Goal: Information Seeking & Learning: Learn about a topic

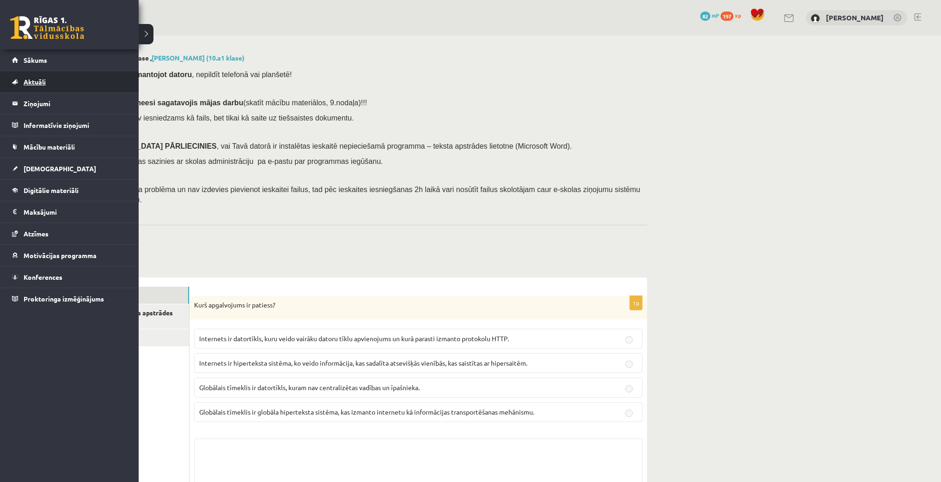
click at [34, 82] on span "Aktuāli" at bounding box center [35, 82] width 22 height 8
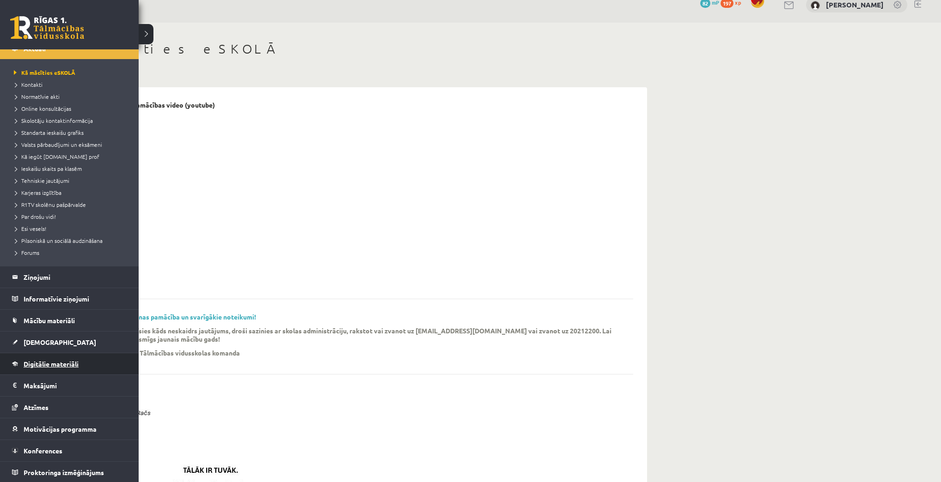
scroll to position [37, 0]
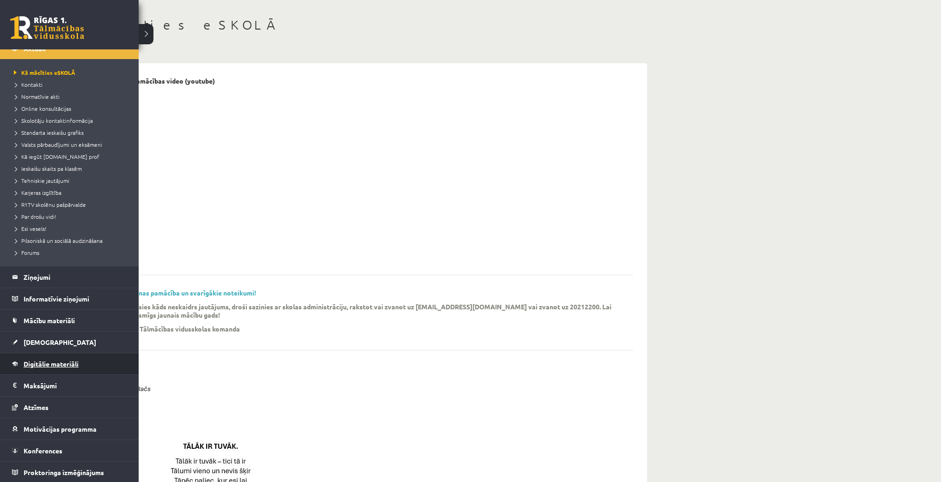
click at [33, 367] on link "Digitālie materiāli" at bounding box center [69, 363] width 115 height 21
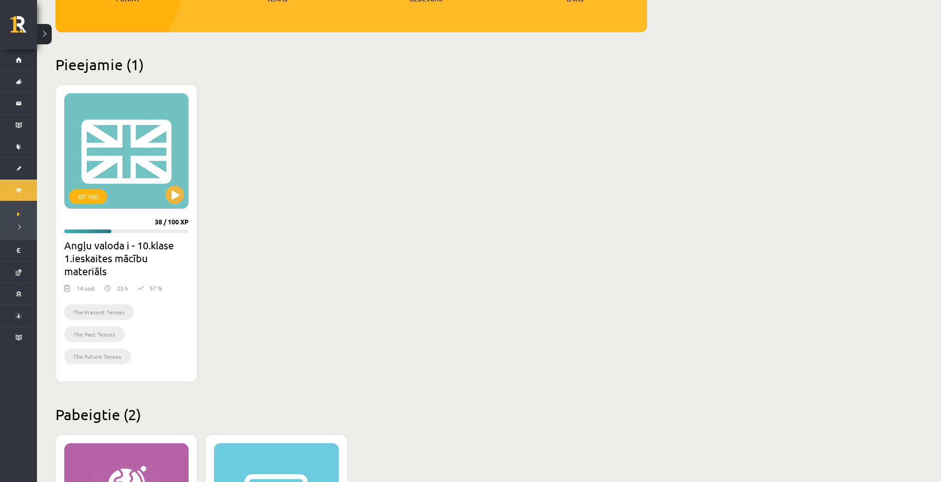
scroll to position [185, 0]
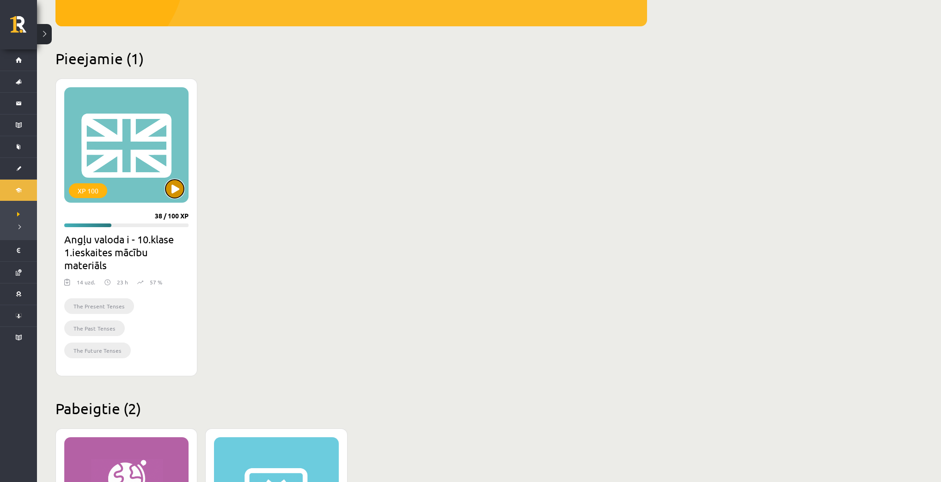
click at [175, 190] on button at bounding box center [174, 189] width 18 height 18
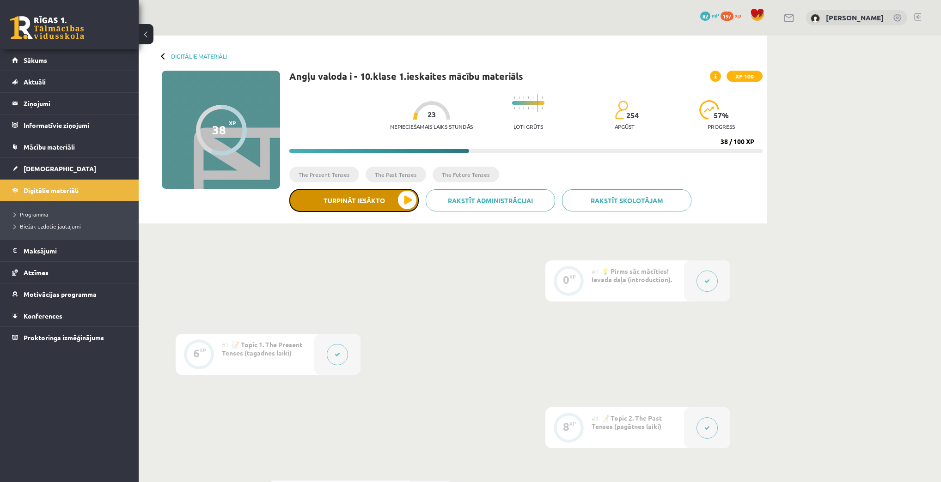
click at [357, 203] on button "Turpināt iesākto" at bounding box center [353, 200] width 129 height 23
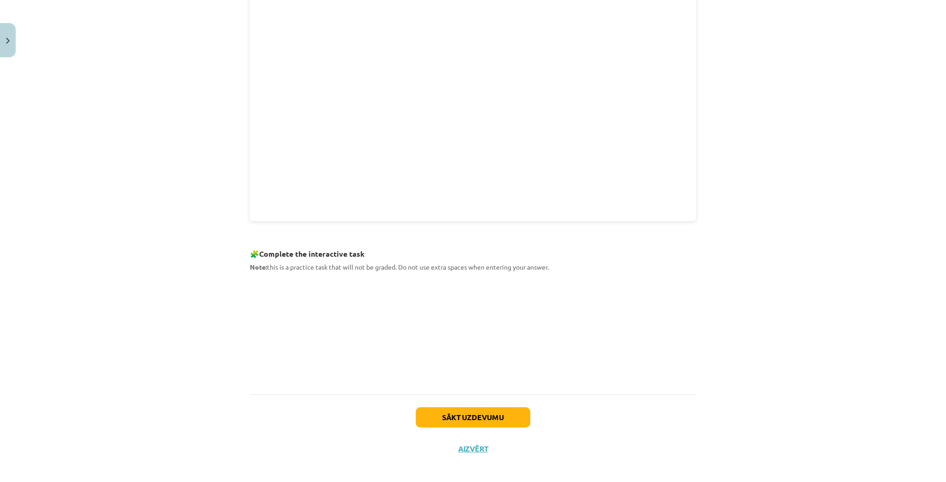
scroll to position [258, 0]
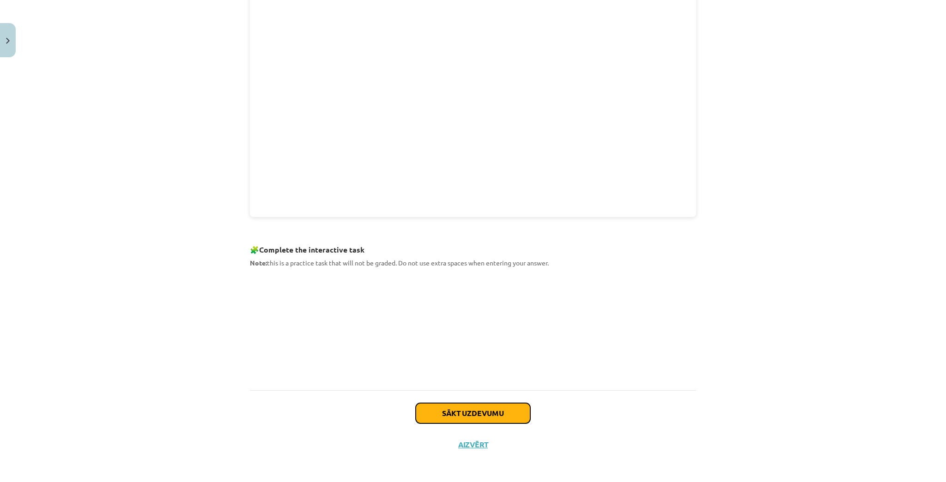
click at [488, 410] on button "Sākt uzdevumu" at bounding box center [473, 413] width 115 height 20
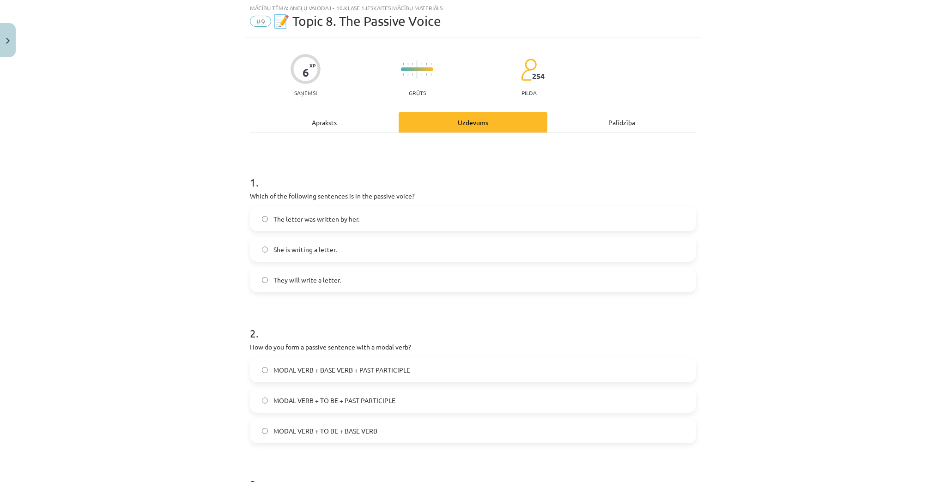
scroll to position [23, 0]
click at [306, 115] on div "Apraksts" at bounding box center [324, 123] width 149 height 21
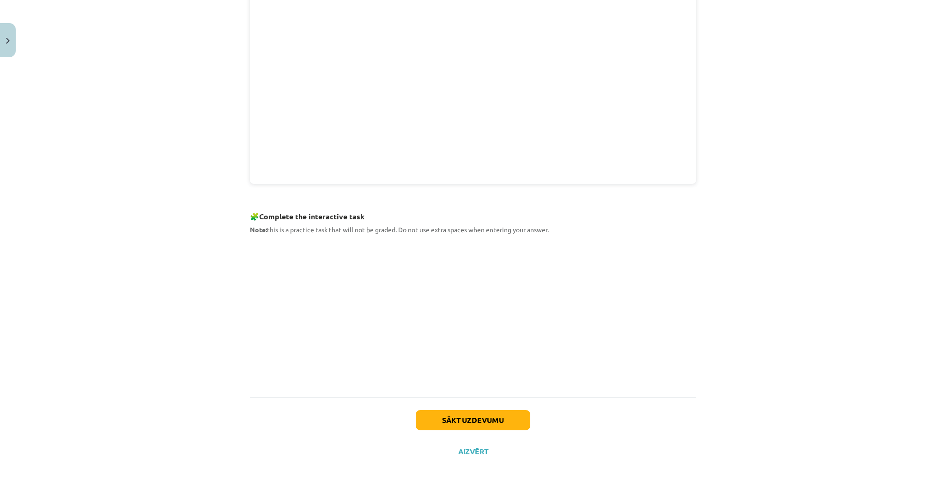
scroll to position [298, 0]
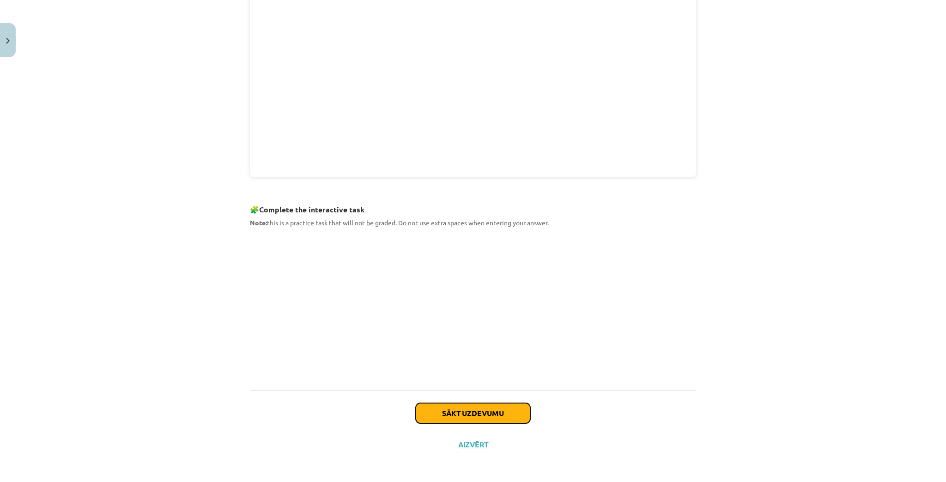
click at [435, 406] on button "Sākt uzdevumu" at bounding box center [473, 413] width 115 height 20
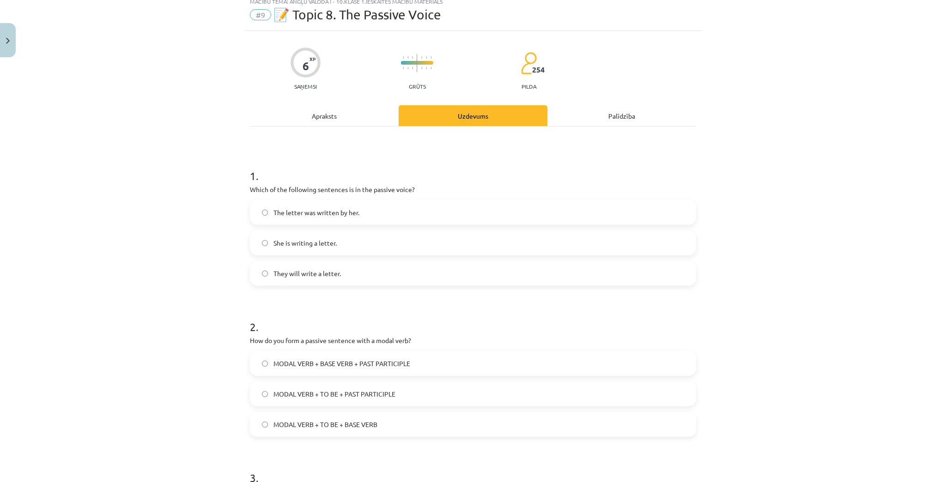
scroll to position [23, 0]
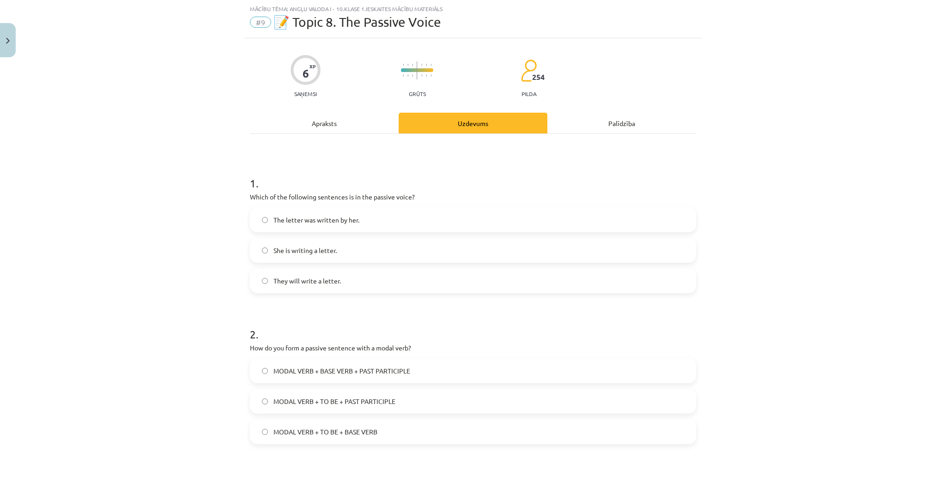
click at [282, 222] on span "The letter was written by her." at bounding box center [317, 220] width 86 height 10
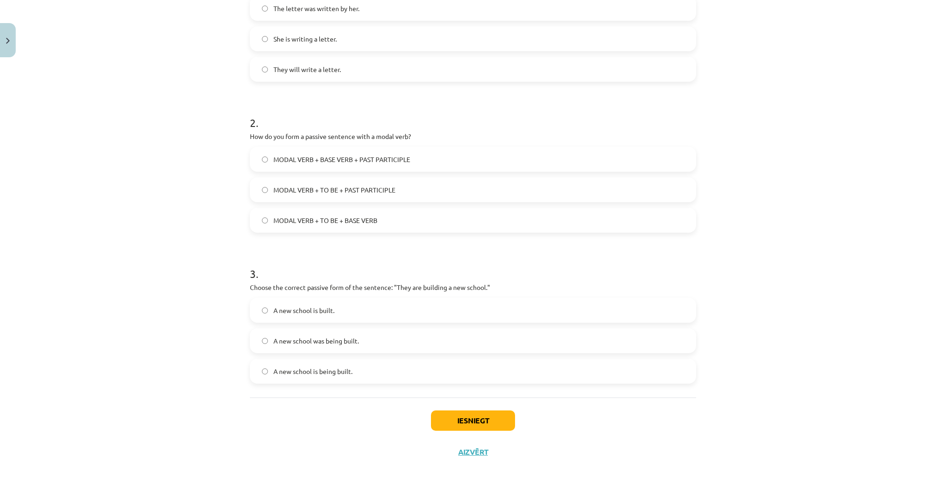
scroll to position [243, 0]
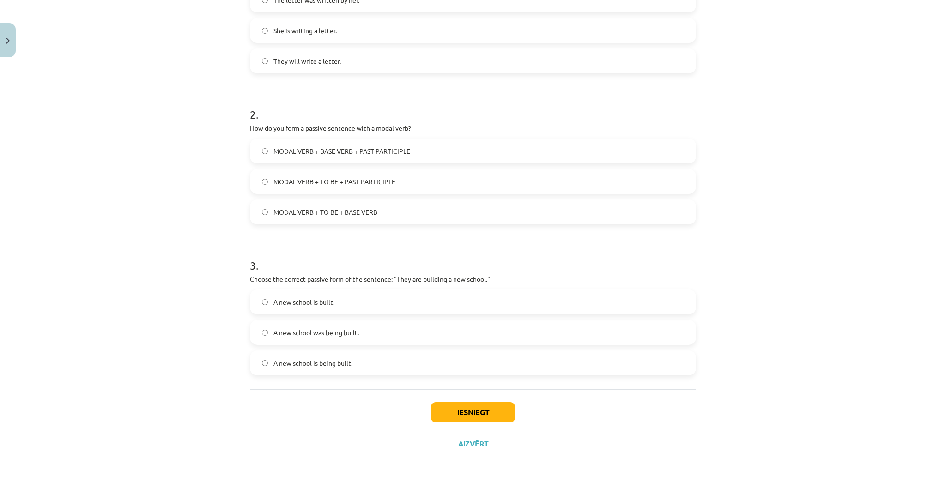
click at [306, 181] on span "MODAL VERB + TO BE + PAST PARTICIPLE" at bounding box center [335, 182] width 122 height 10
click at [337, 213] on span "MODAL VERB + TO BE + BASE VERB" at bounding box center [326, 212] width 104 height 10
click at [350, 333] on span "A new school was being built." at bounding box center [316, 333] width 85 height 10
click at [374, 369] on label "A new school is being built." at bounding box center [473, 363] width 444 height 23
click at [463, 412] on button "Iesniegt" at bounding box center [473, 412] width 84 height 20
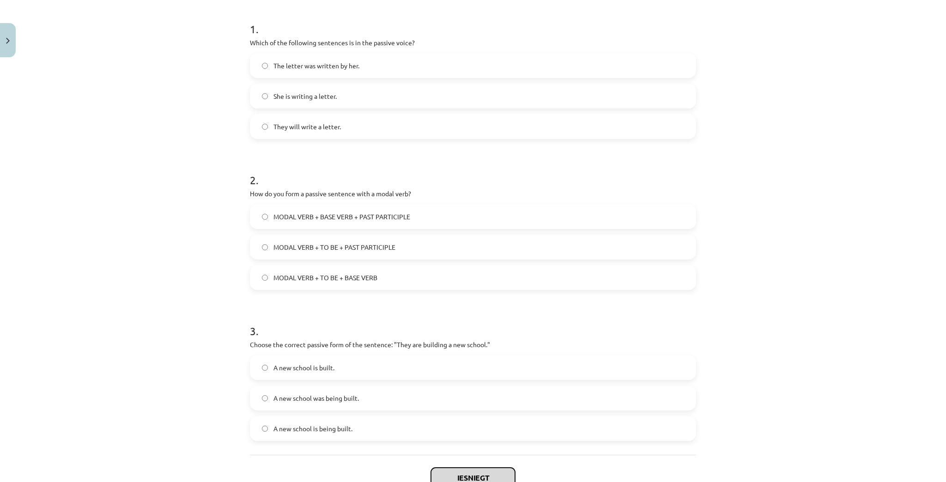
scroll to position [169, 0]
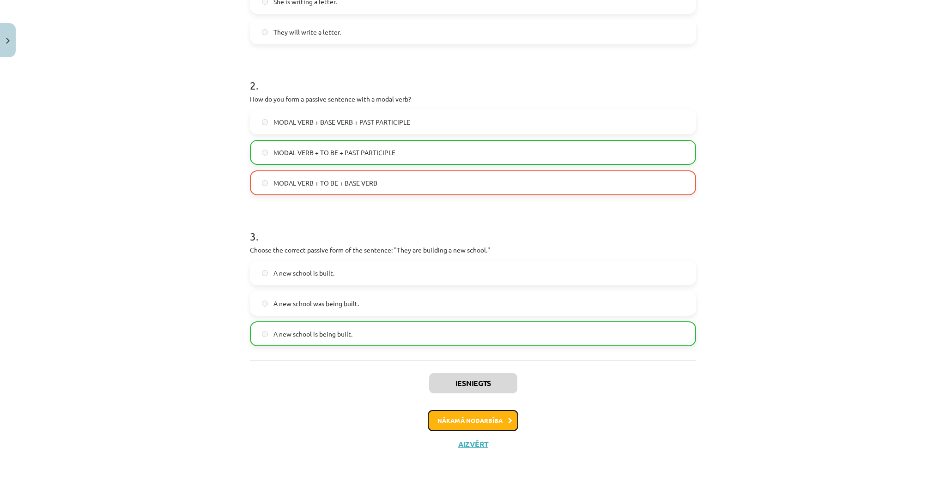
click at [456, 419] on button "Nākamā nodarbība" at bounding box center [473, 420] width 91 height 21
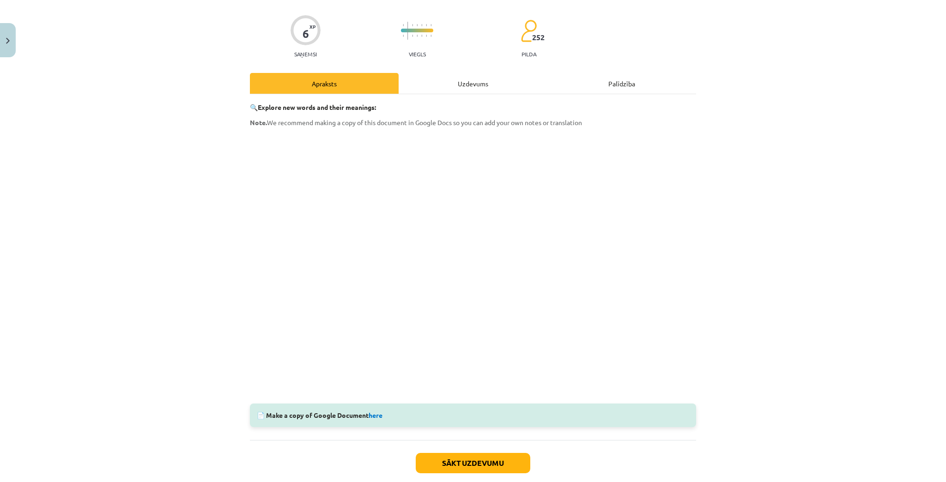
scroll to position [74, 0]
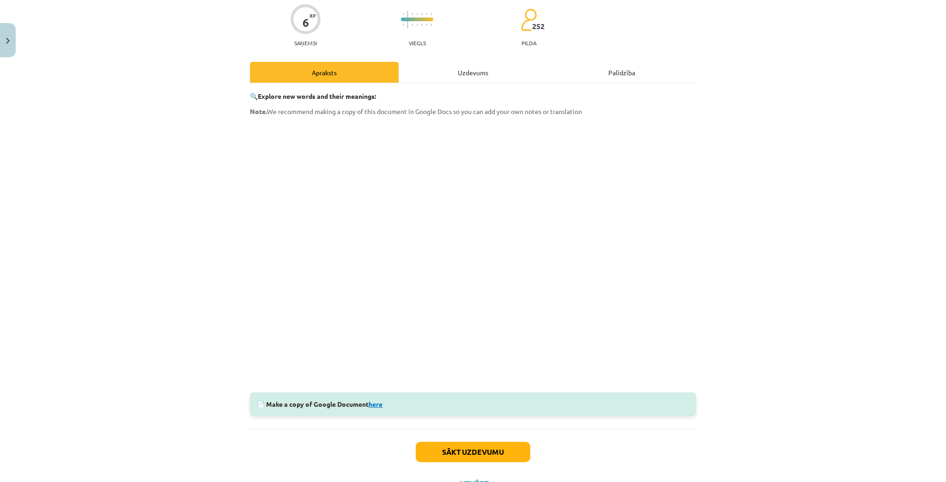
click at [376, 402] on link "here" at bounding box center [376, 404] width 14 height 8
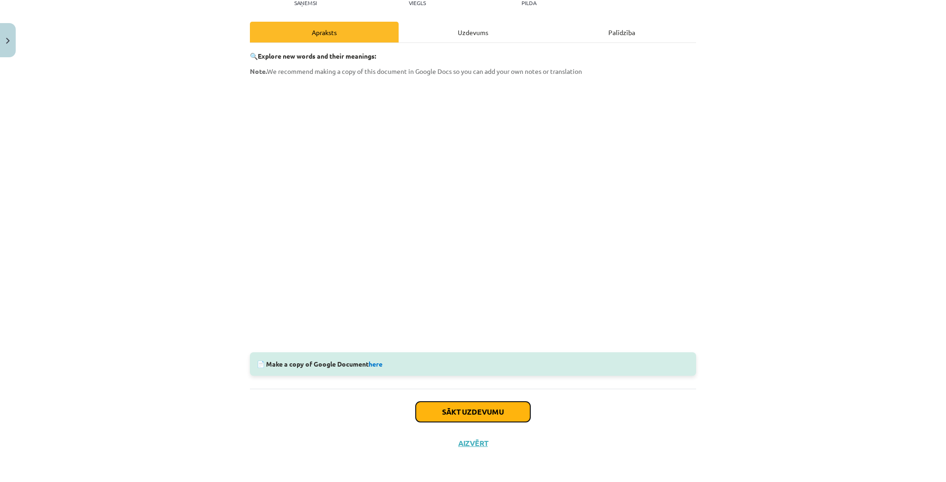
click at [446, 412] on button "Sākt uzdevumu" at bounding box center [473, 412] width 115 height 20
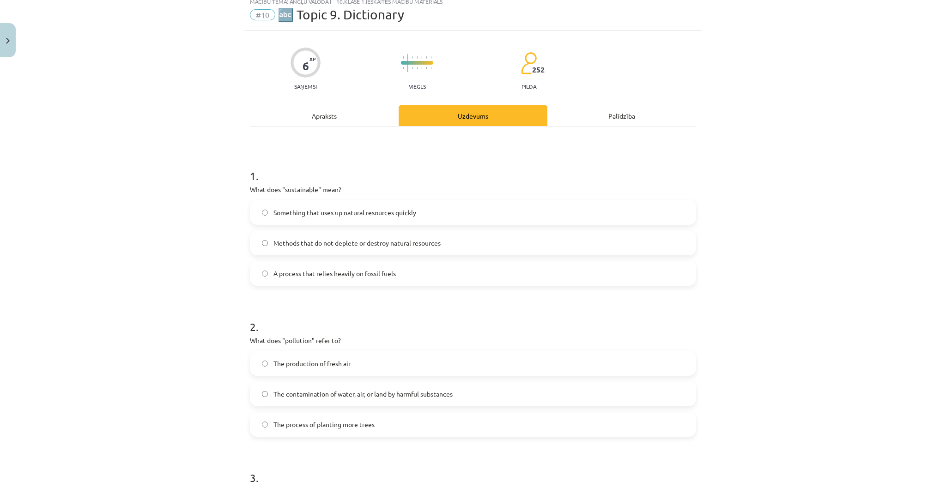
scroll to position [23, 0]
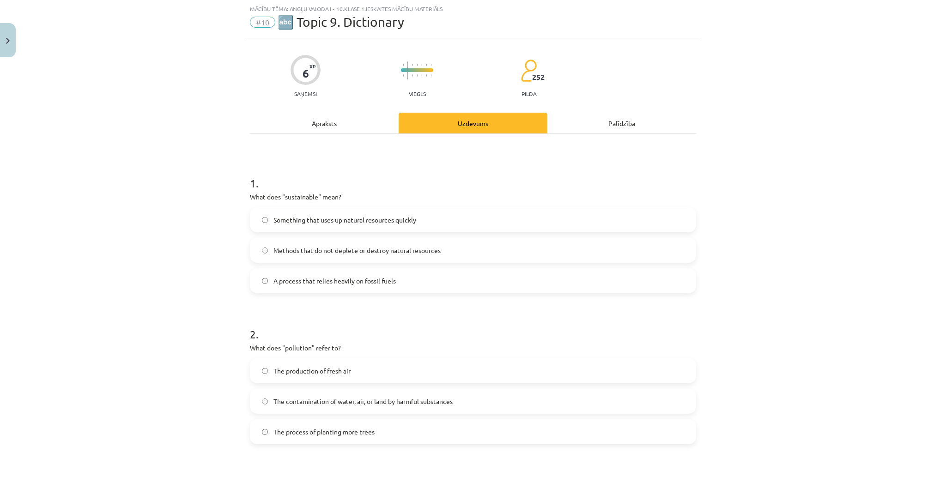
click at [351, 116] on div "Apraksts" at bounding box center [324, 123] width 149 height 21
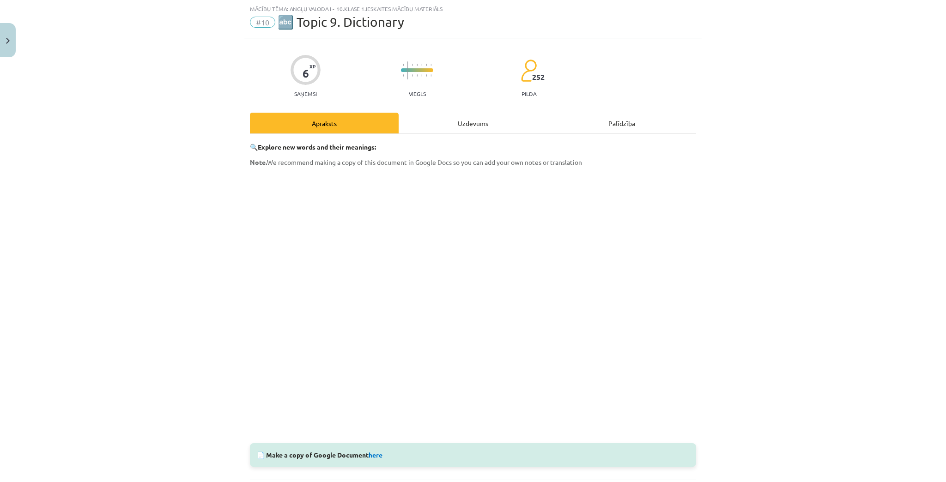
click at [484, 126] on div "Uzdevums" at bounding box center [473, 123] width 149 height 21
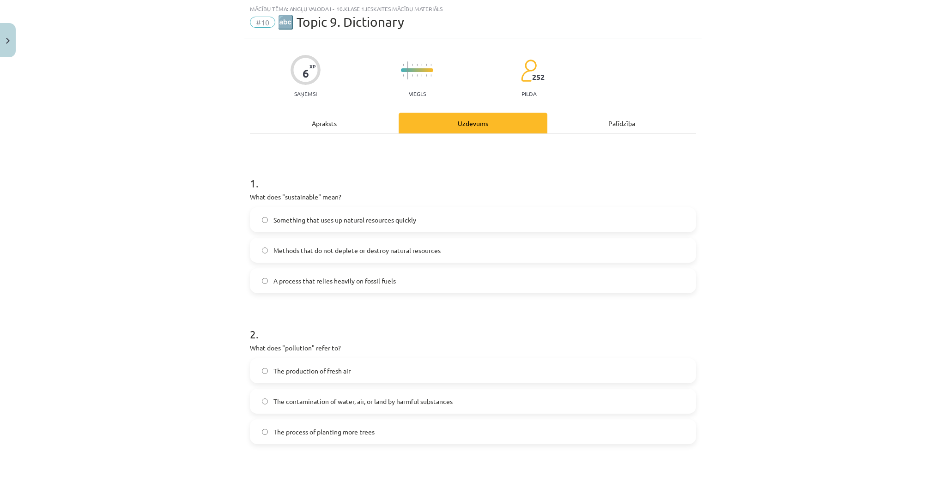
click at [433, 242] on label "Methods that do not deplete or destroy natural resources" at bounding box center [473, 250] width 444 height 23
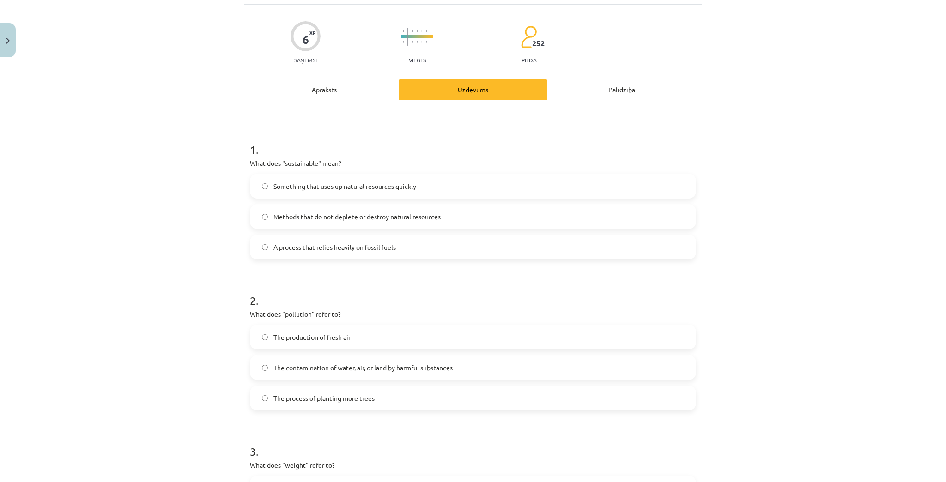
scroll to position [60, 0]
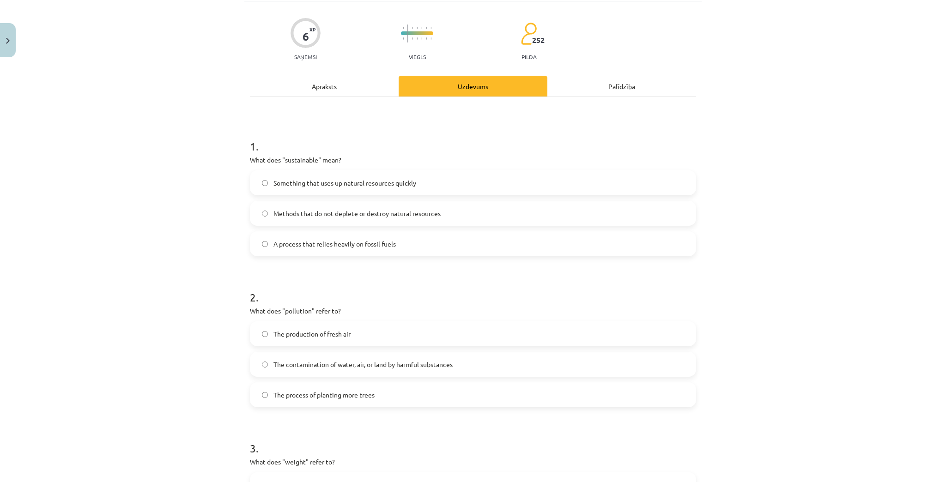
drag, startPoint x: 840, startPoint y: 135, endPoint x: 857, endPoint y: 84, distance: 53.5
click at [843, 121] on div "Mācību tēma: Angļu valoda i - 10.klase 1.ieskaites mācību materiāls #10 🔤 Topic…" at bounding box center [473, 241] width 946 height 482
drag, startPoint x: 861, startPoint y: 70, endPoint x: 868, endPoint y: 29, distance: 42.2
click at [859, 57] on div "Mācību tēma: Angļu valoda i - 10.klase 1.ieskaites mācību materiāls #10 🔤 Topic…" at bounding box center [473, 241] width 946 height 482
click at [329, 347] on div "Производство свежего воздуха Загрязнение воды, воздуха или земли вредными вещес…" at bounding box center [473, 365] width 446 height 86
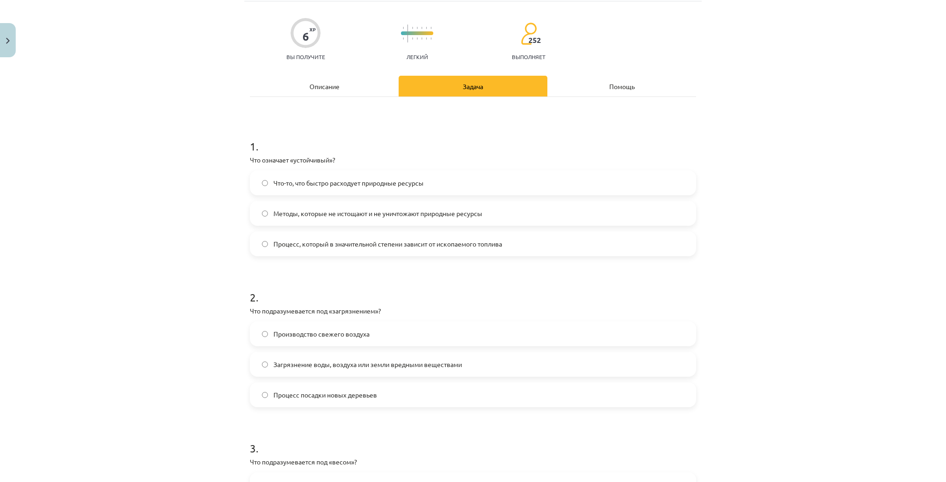
click at [331, 356] on label "Загрязнение воды, воздуха или земли вредными веществами" at bounding box center [473, 364] width 444 height 23
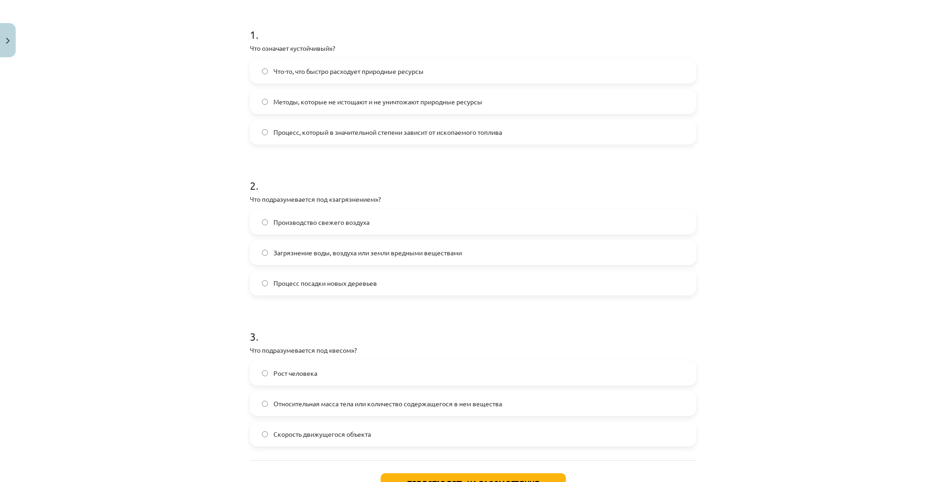
scroll to position [208, 0]
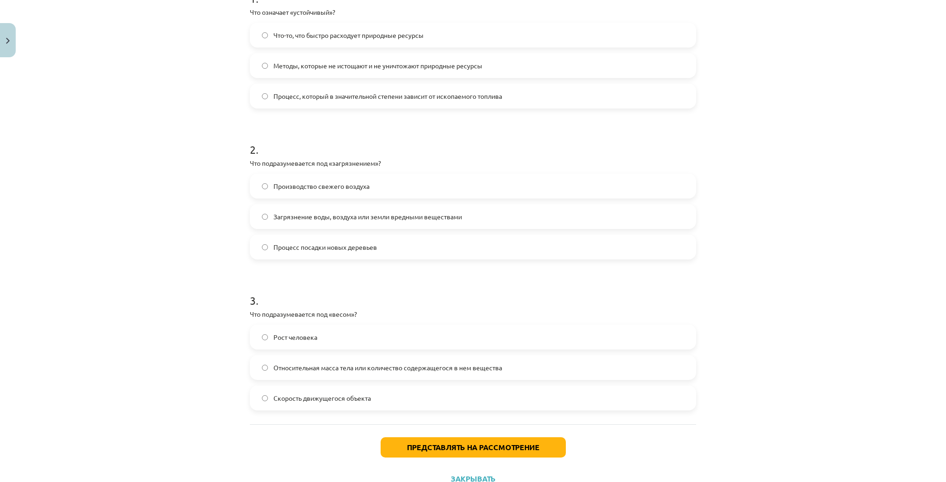
click at [331, 364] on font "Относительная масса тела или количество содержащегося в нем вещества" at bounding box center [388, 368] width 229 height 8
click at [442, 443] on font "Представлять на рассмотрение" at bounding box center [473, 448] width 133 height 10
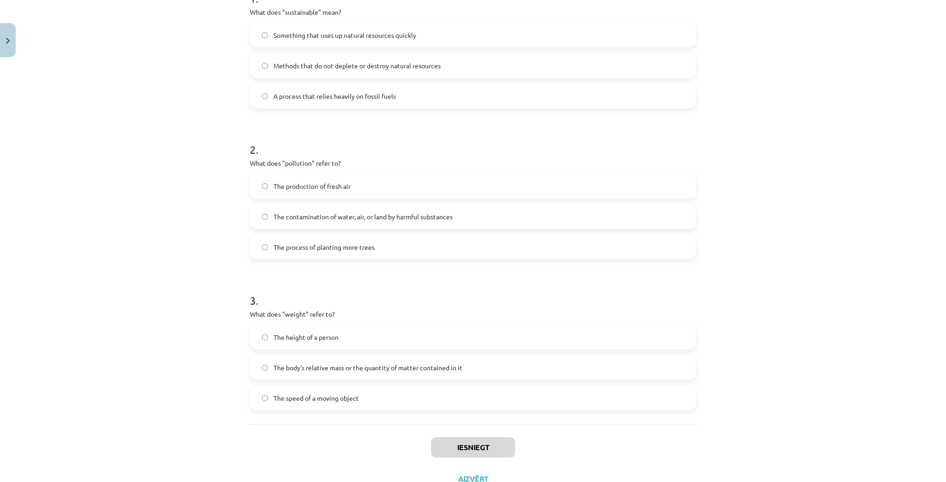
click at [771, 213] on div "Mācību tēma: Angļu valoda i - 10.klase 1.ieskaites mācību materiāls #10 🔤 Topic…" at bounding box center [473, 241] width 946 height 482
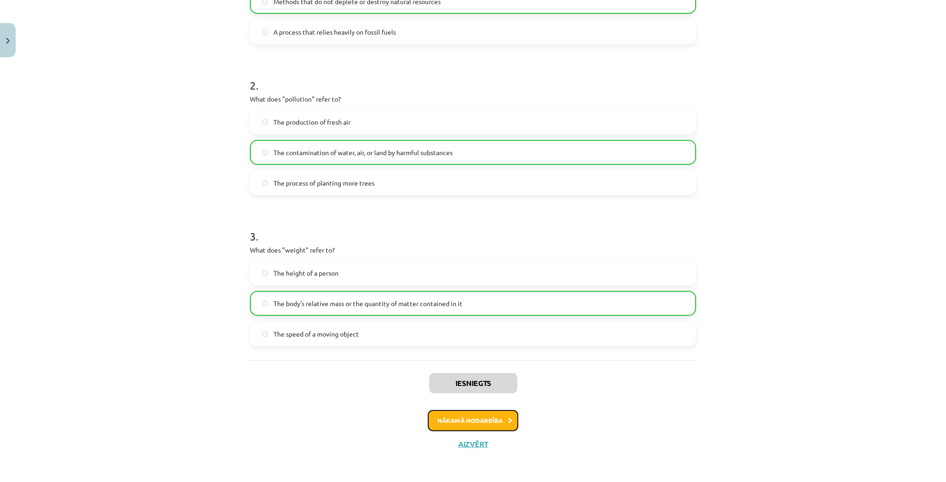
click at [491, 423] on button "Nākamā nodarbība" at bounding box center [473, 420] width 91 height 21
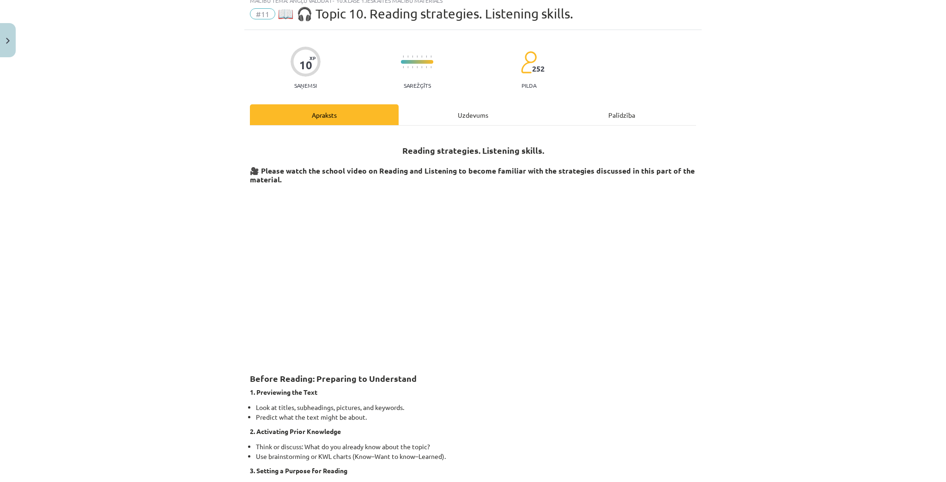
scroll to position [23, 0]
click at [445, 109] on div "Uzdevums" at bounding box center [473, 116] width 149 height 21
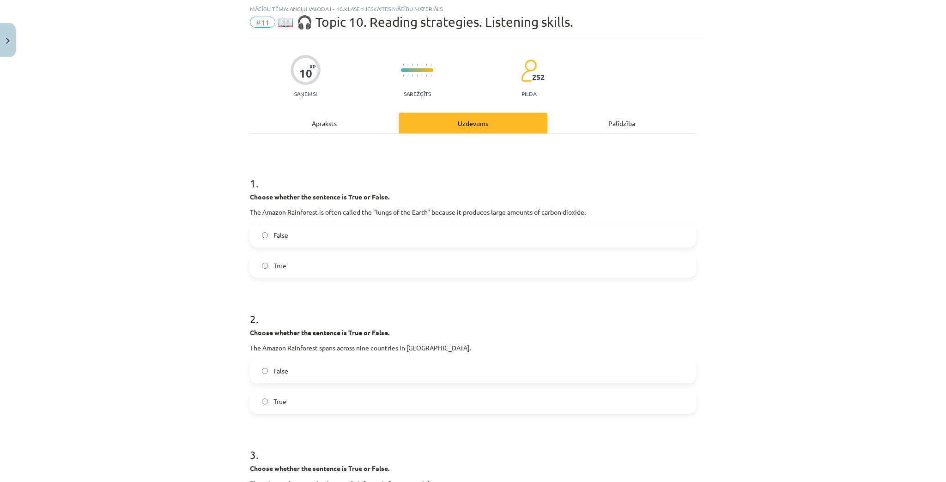
click at [347, 128] on div "Apraksts" at bounding box center [324, 123] width 149 height 21
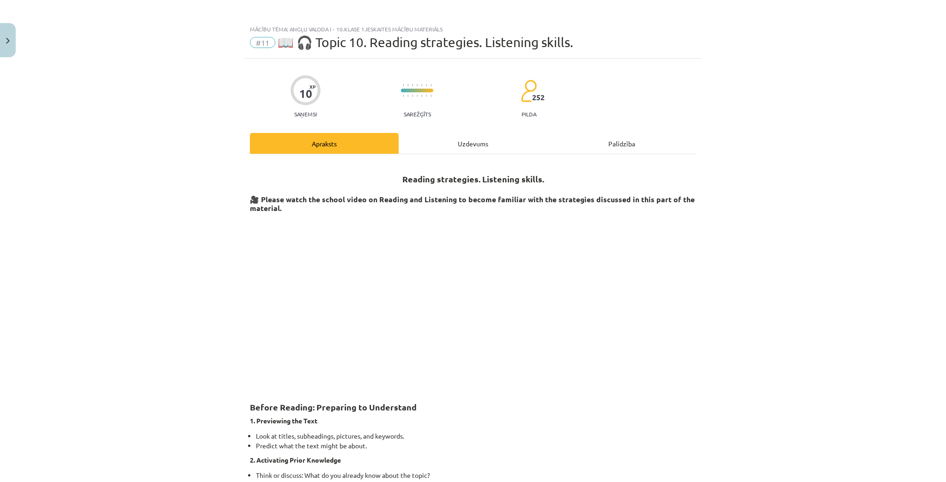
scroll to position [0, 0]
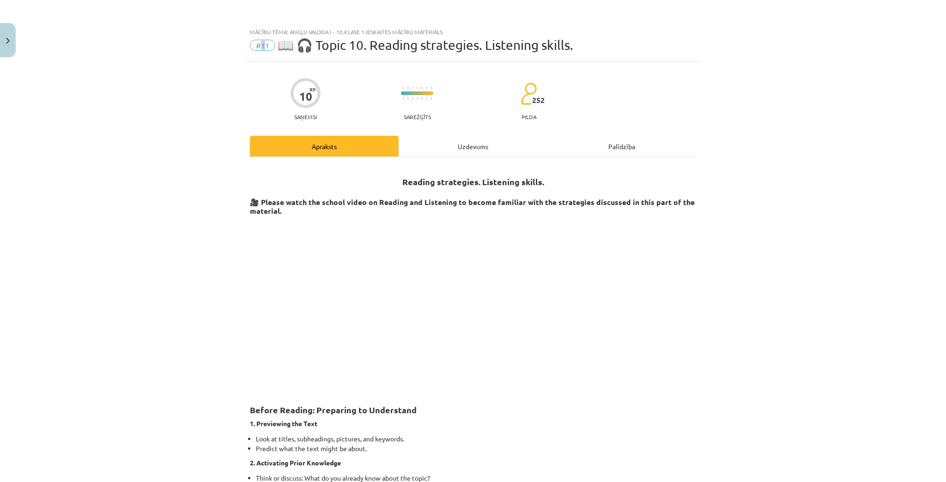
drag, startPoint x: 256, startPoint y: 46, endPoint x: 231, endPoint y: 35, distance: 27.1
click at [257, 46] on span "#11" at bounding box center [262, 45] width 25 height 11
drag, startPoint x: 257, startPoint y: 46, endPoint x: 311, endPoint y: 43, distance: 53.7
click at [311, 43] on div "#11 📖 🎧 Topic 10. Reading strategies. Listening skills." at bounding box center [473, 45] width 446 height 15
drag, startPoint x: 431, startPoint y: 42, endPoint x: 320, endPoint y: 49, distance: 111.1
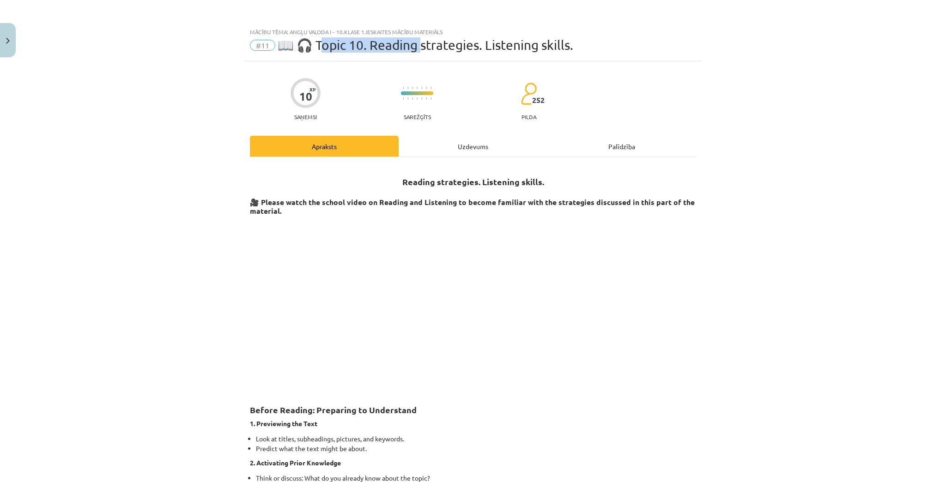
click at [320, 49] on span "📖 🎧 Topic 10. Reading strategies. Listening skills." at bounding box center [426, 44] width 296 height 15
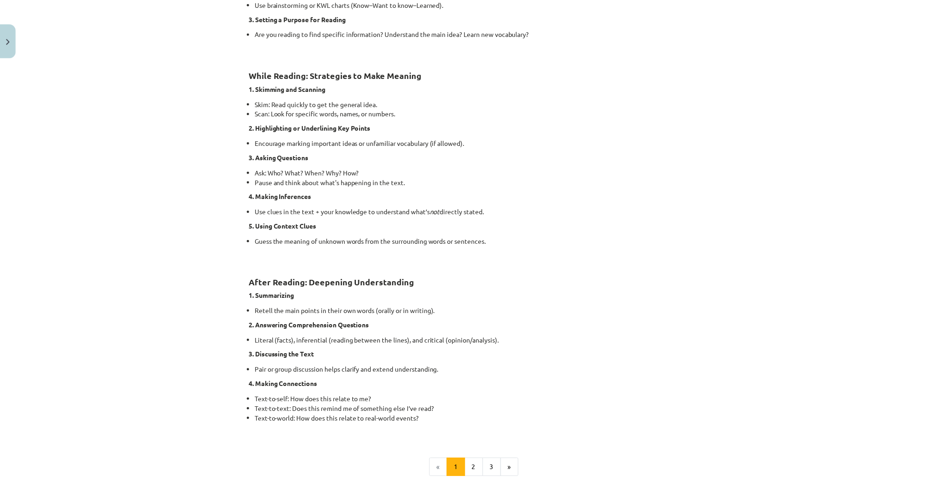
scroll to position [363, 0]
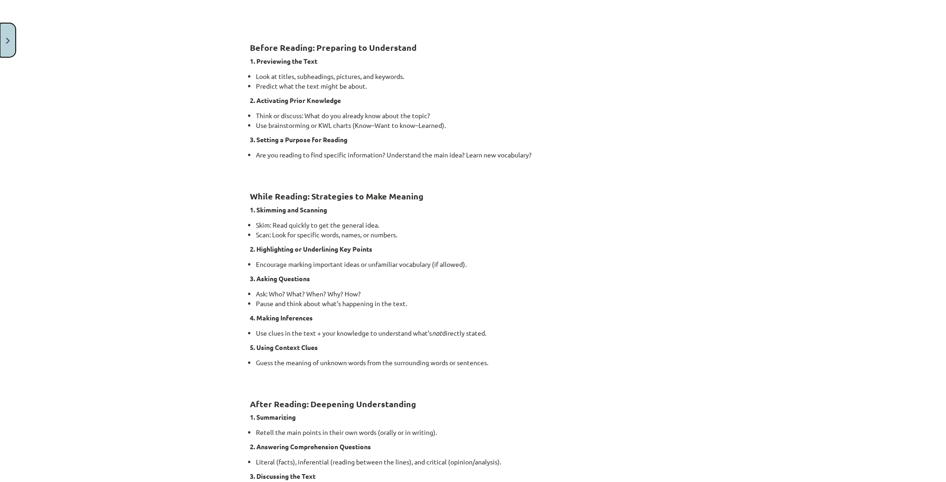
click at [0, 40] on button "Close" at bounding box center [8, 40] width 16 height 34
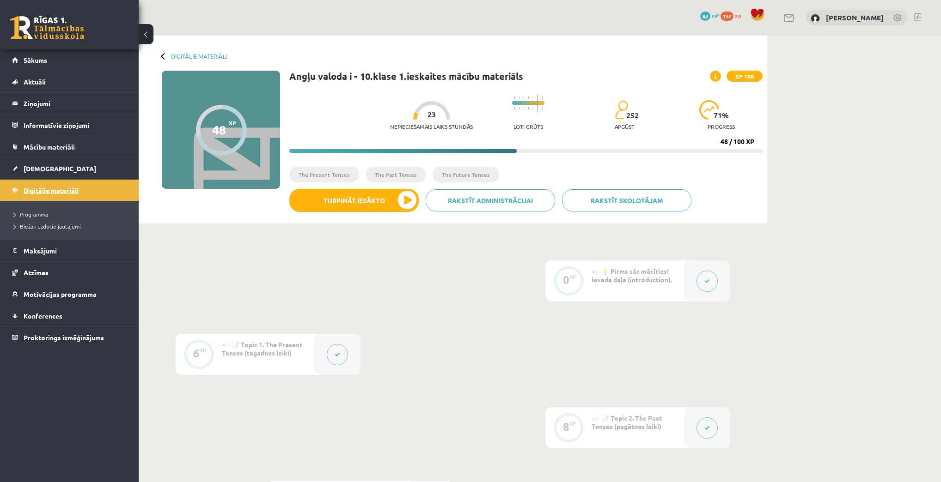
click at [44, 185] on link "Digitālie materiāli" at bounding box center [69, 190] width 115 height 21
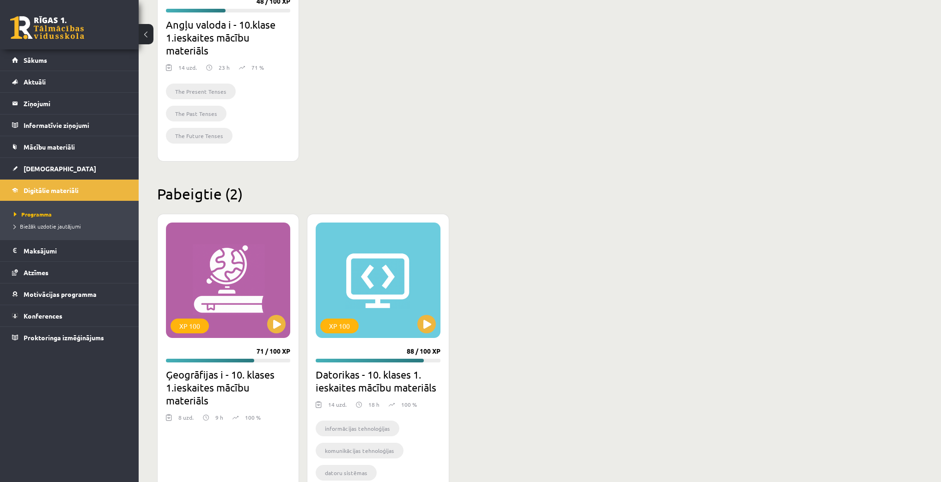
scroll to position [434, 0]
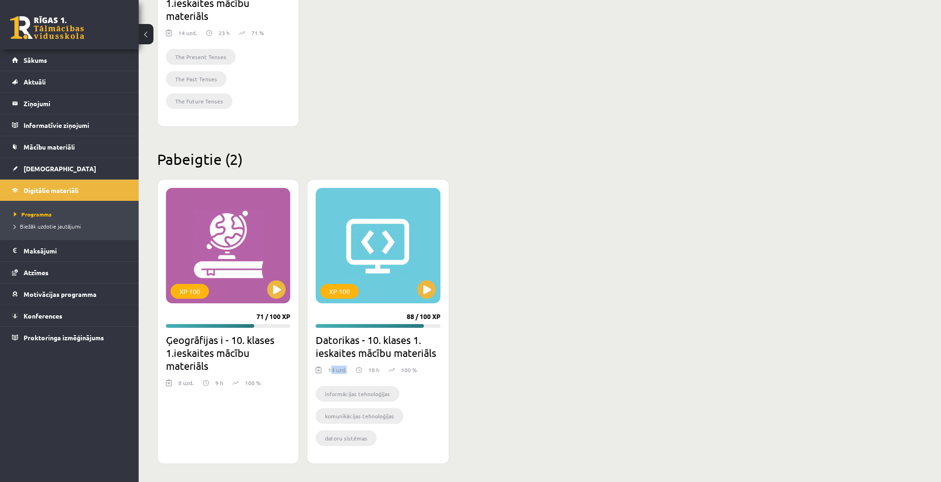
drag, startPoint x: 329, startPoint y: 368, endPoint x: 338, endPoint y: 365, distance: 8.9
click at [344, 366] on div "14 uzd." at bounding box center [337, 373] width 18 height 14
drag, startPoint x: 329, startPoint y: 367, endPoint x: 349, endPoint y: 366, distance: 19.9
click at [349, 366] on div "14 uzd. 18 h 100 %" at bounding box center [378, 373] width 124 height 14
drag, startPoint x: 368, startPoint y: 368, endPoint x: 378, endPoint y: 370, distance: 10.3
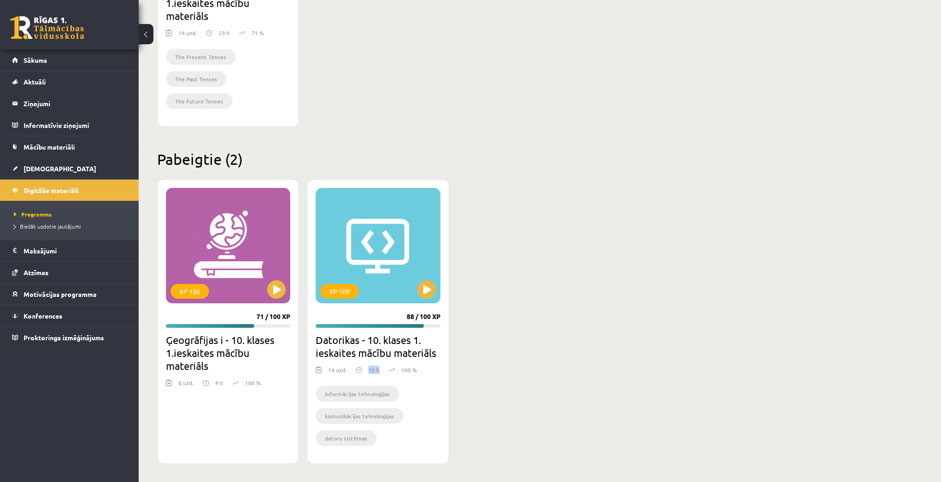
click at [378, 370] on p "18 h" at bounding box center [373, 370] width 11 height 8
drag, startPoint x: 215, startPoint y: 381, endPoint x: 226, endPoint y: 379, distance: 11.7
click at [226, 379] on div "8 uzd. 9 h 100 %" at bounding box center [228, 386] width 124 height 14
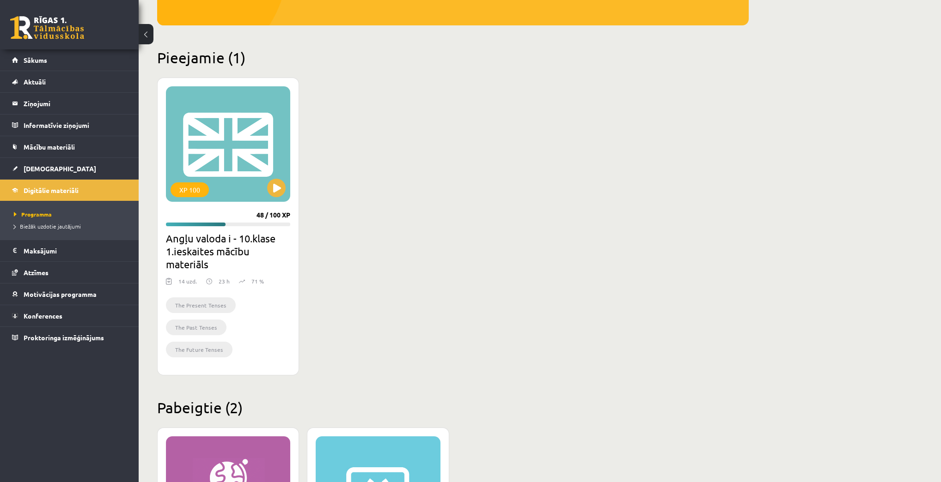
scroll to position [176, 0]
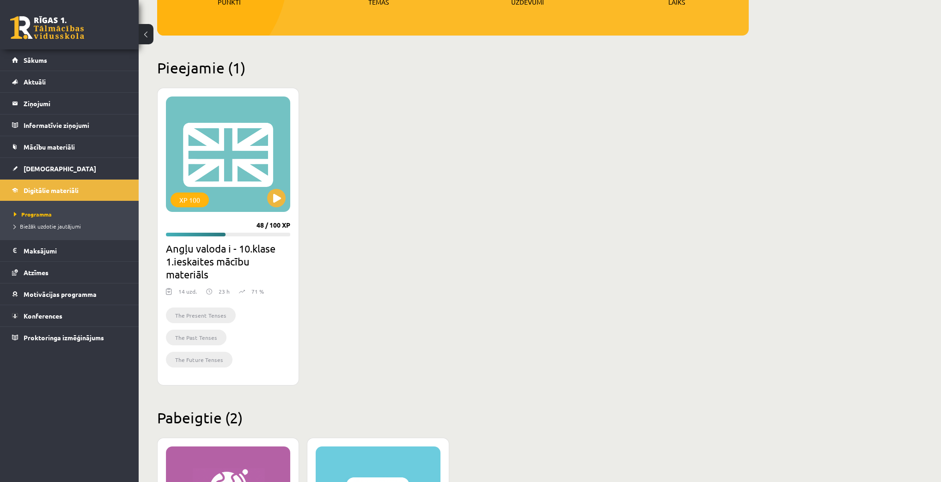
click at [402, 297] on div "XP 100 48 / 100 XP Angļu valoda i - 10.klase 1.ieskaites mācību materiāls 14 uz…" at bounding box center [452, 237] width 591 height 298
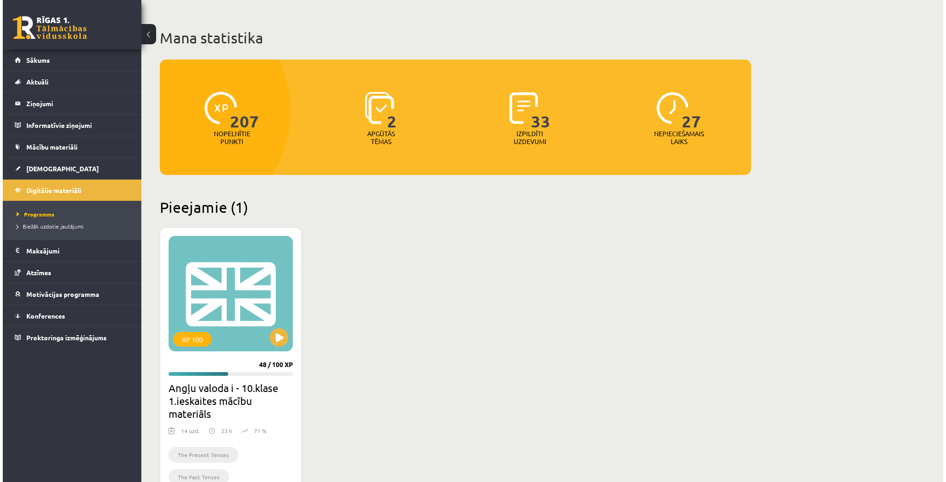
scroll to position [0, 0]
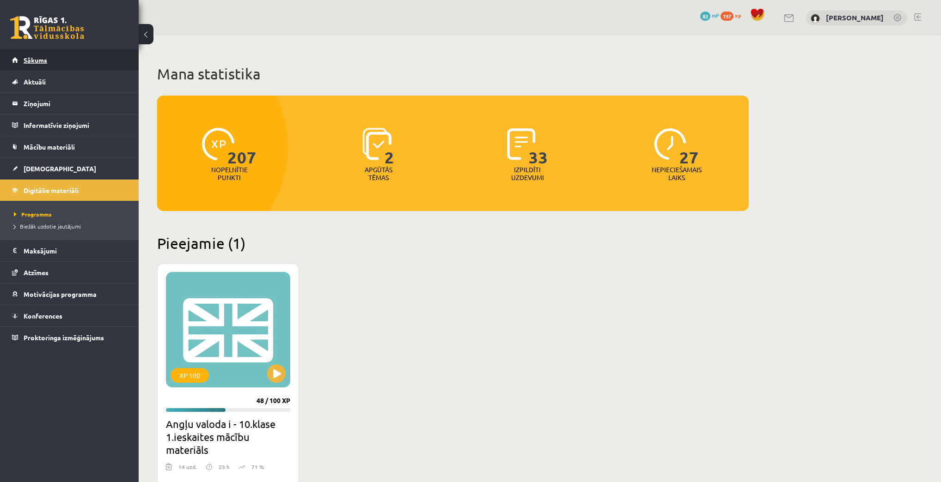
click at [43, 60] on span "Sākums" at bounding box center [36, 60] width 24 height 8
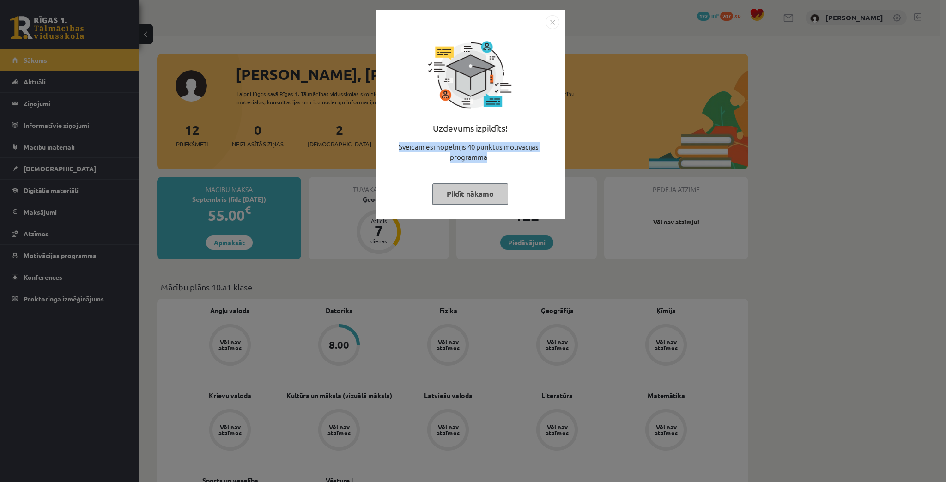
drag, startPoint x: 399, startPoint y: 145, endPoint x: 507, endPoint y: 153, distance: 108.4
click at [507, 153] on div "Sveicam esi nopelnījis 40 punktus motivācijas programmā" at bounding box center [470, 156] width 178 height 28
click at [456, 193] on button "Pildīt nākamo" at bounding box center [470, 193] width 76 height 21
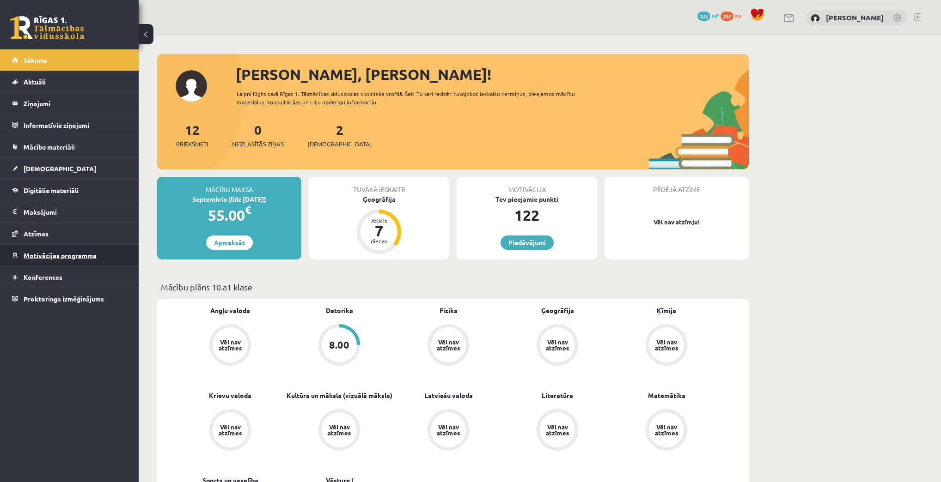
click at [40, 251] on span "Motivācijas programma" at bounding box center [60, 255] width 73 height 8
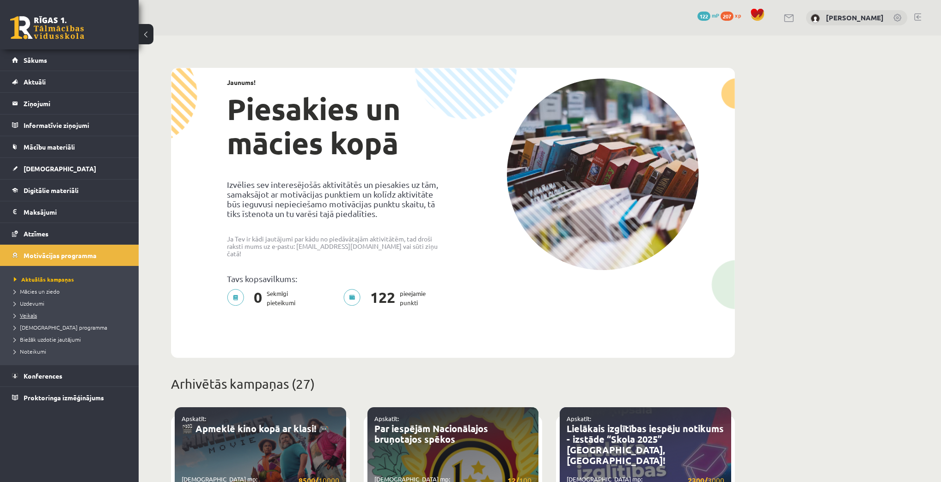
click at [34, 312] on span "Veikals" at bounding box center [25, 315] width 23 height 7
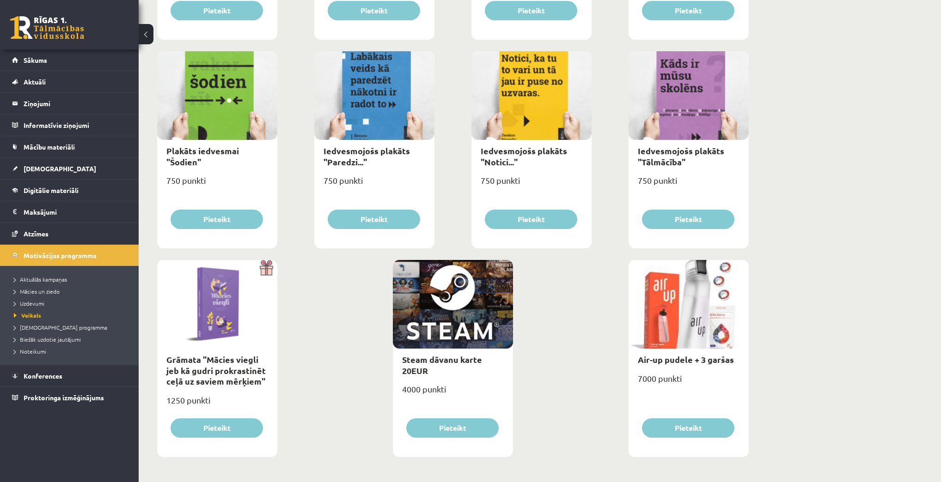
scroll to position [937, 0]
click at [697, 360] on link "Air-up pudele + 3 garšas" at bounding box center [686, 359] width 96 height 11
type input "*"
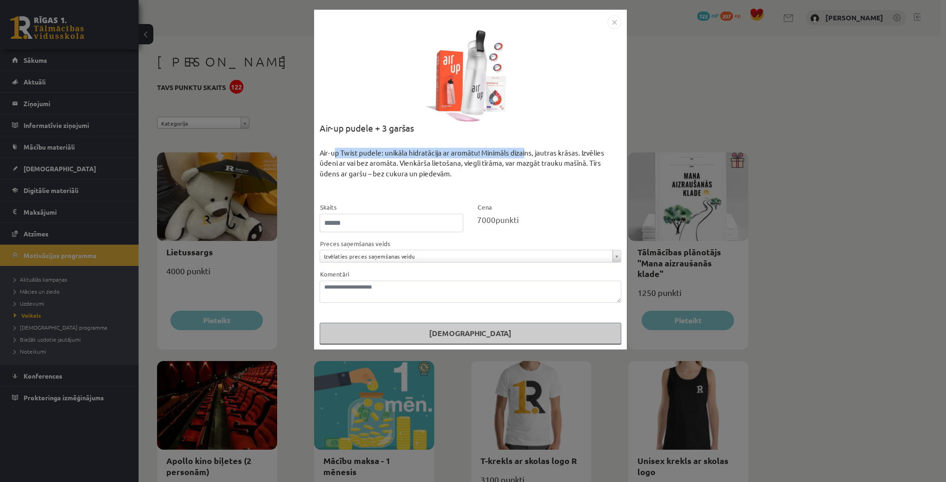
drag, startPoint x: 334, startPoint y: 154, endPoint x: 522, endPoint y: 154, distance: 187.1
click at [522, 154] on div "Air-up Twist pudele: unikāla hidratācija ar aromātu! Minimāls dizains, jautras …" at bounding box center [471, 175] width 302 height 55
click at [614, 18] on img "Close" at bounding box center [615, 22] width 14 height 14
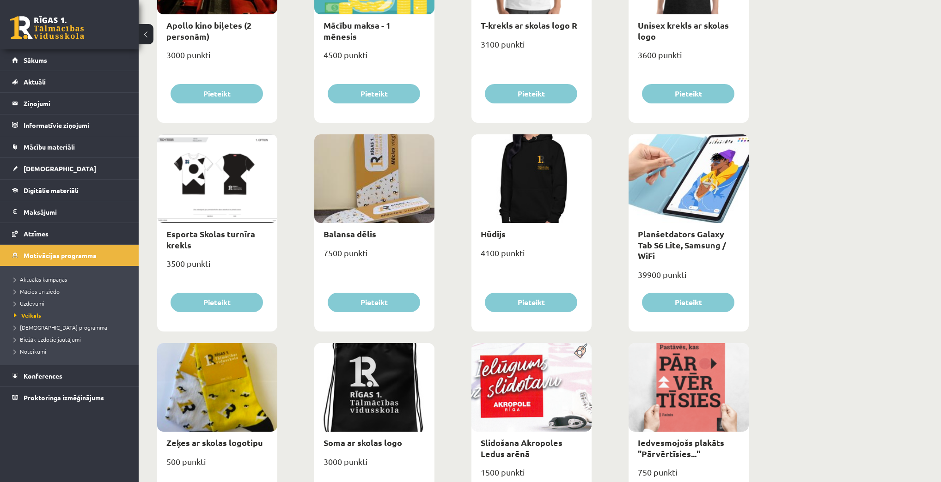
scroll to position [444, 0]
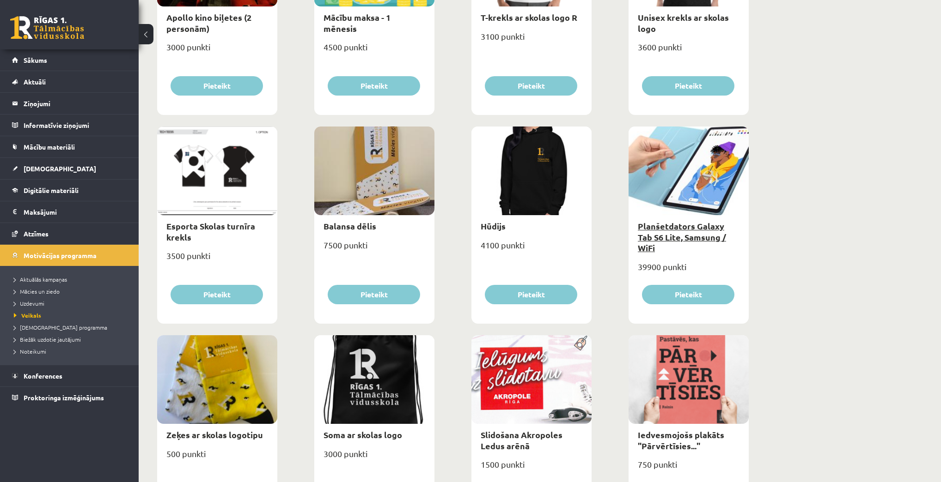
click at [695, 227] on link "Planšetdators Galaxy Tab S6 Lite, Samsung / WiFi" at bounding box center [682, 237] width 88 height 32
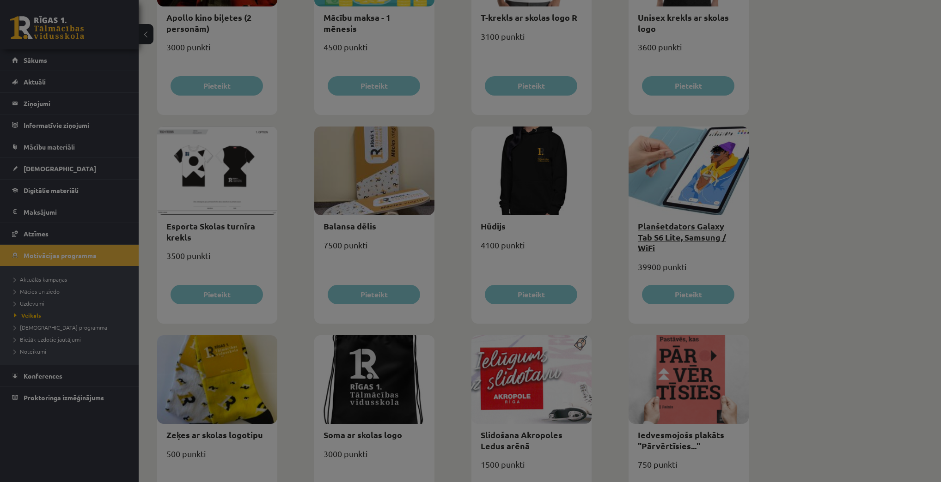
scroll to position [0, 0]
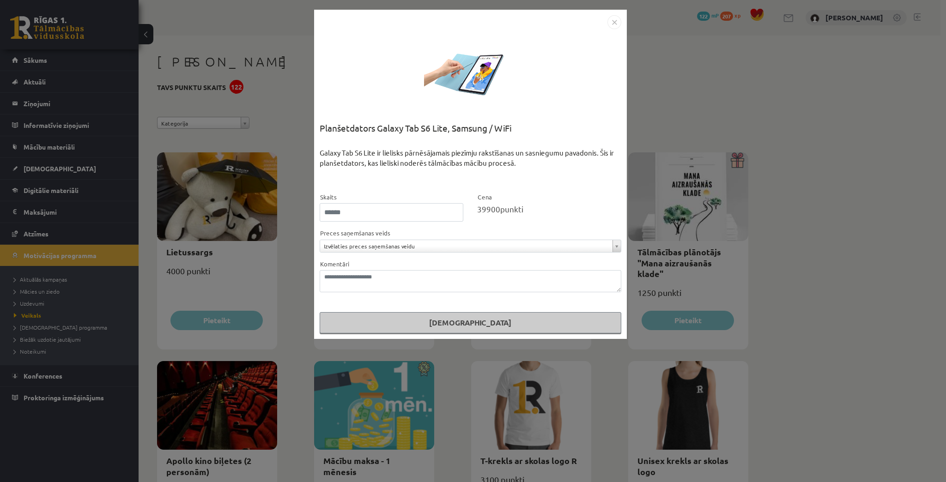
click at [614, 19] on img "Close" at bounding box center [615, 22] width 14 height 14
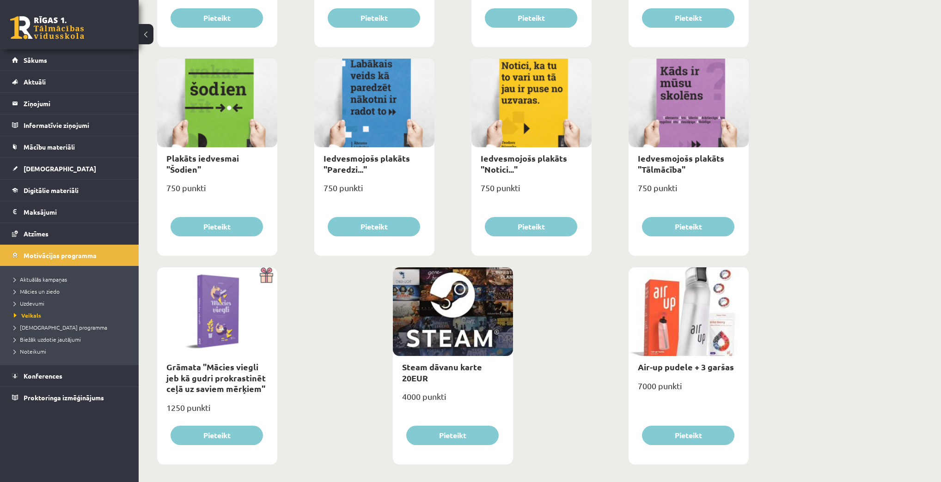
scroll to position [937, 0]
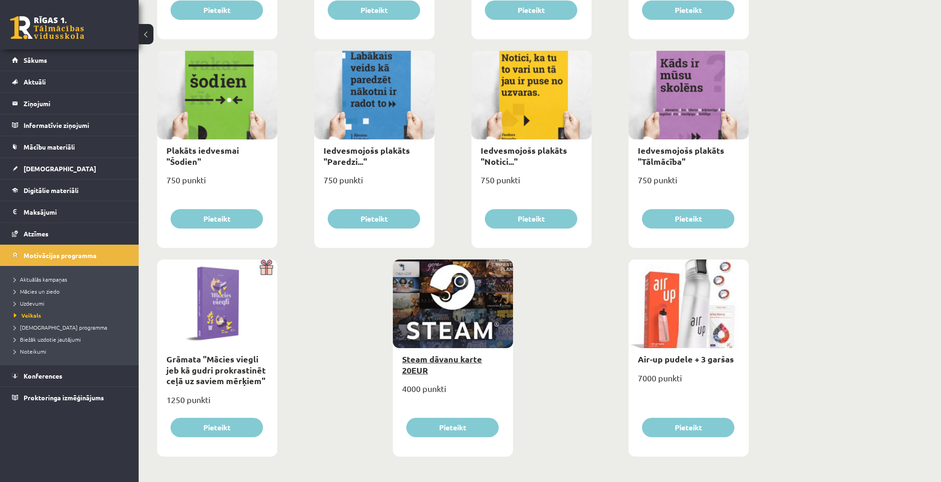
click at [408, 360] on link "Steam dāvanu karte 20EUR" at bounding box center [442, 364] width 80 height 21
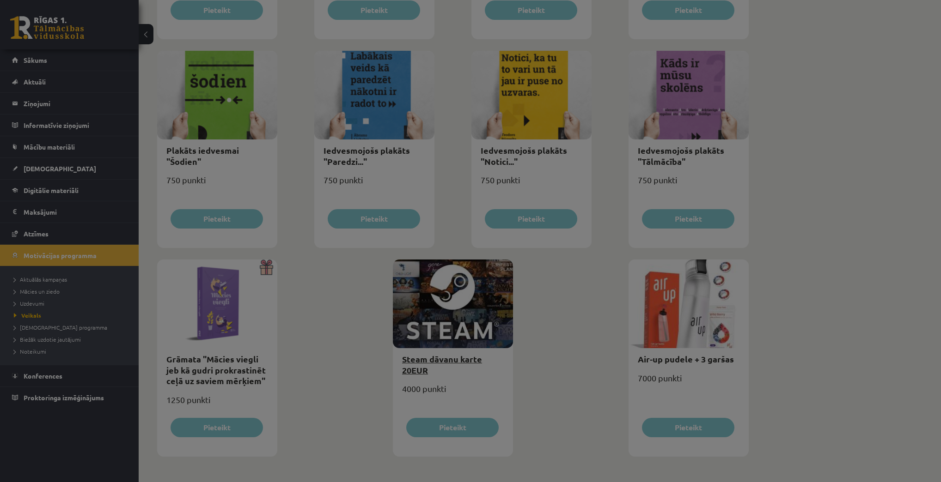
scroll to position [0, 0]
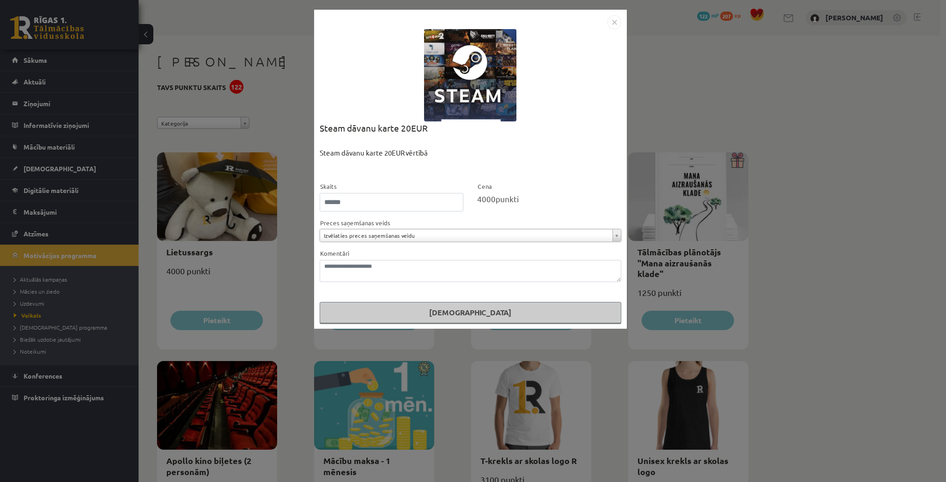
click at [614, 25] on img "Close" at bounding box center [615, 22] width 14 height 14
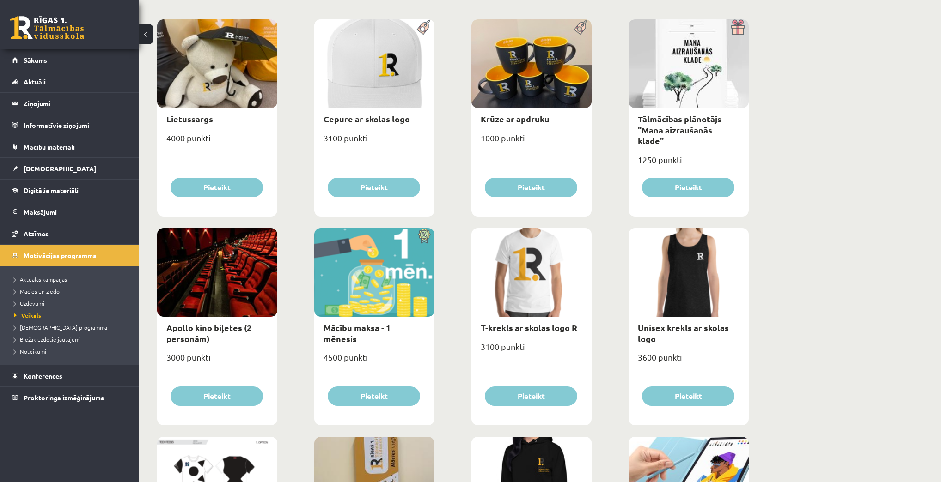
scroll to position [13, 0]
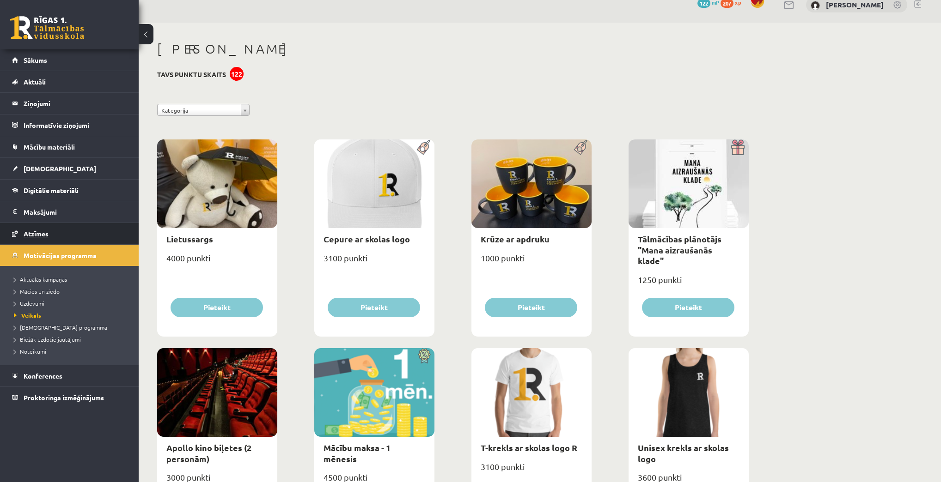
click at [48, 229] on link "Atzīmes" at bounding box center [69, 233] width 115 height 21
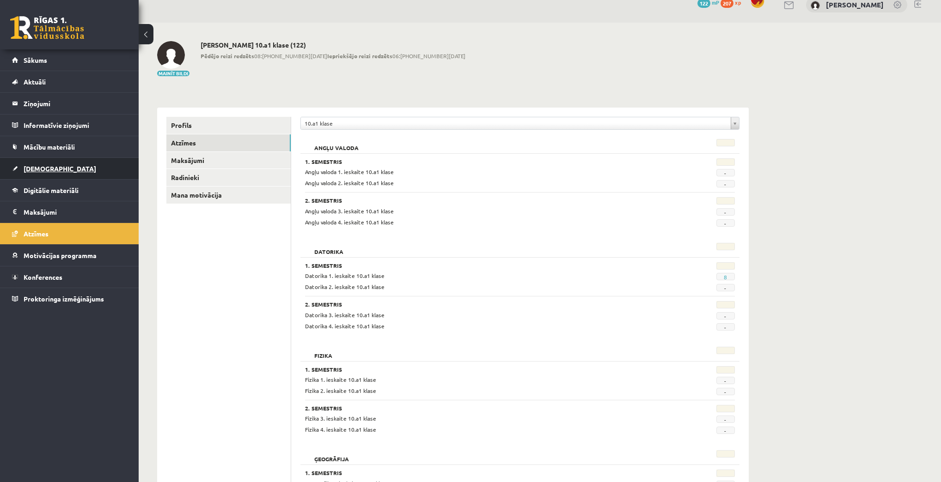
click at [31, 170] on span "[DEMOGRAPHIC_DATA]" at bounding box center [60, 168] width 73 height 8
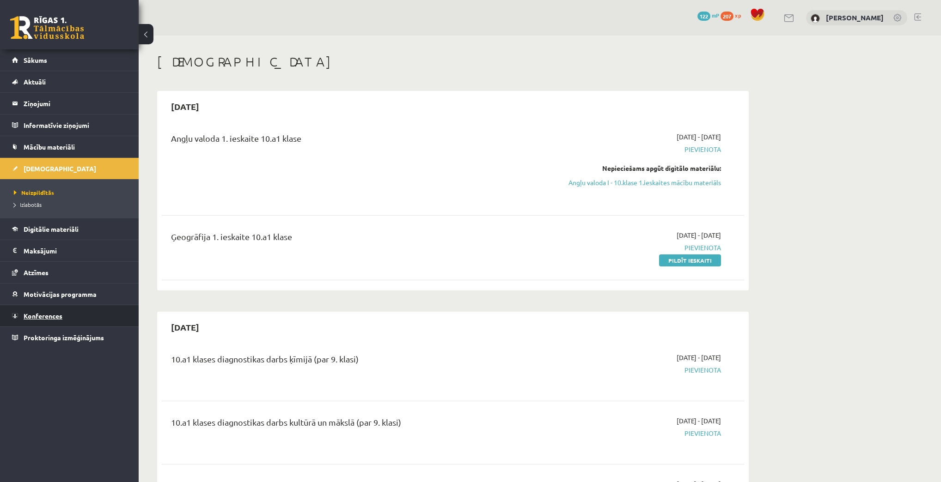
click at [29, 319] on link "Konferences" at bounding box center [69, 315] width 115 height 21
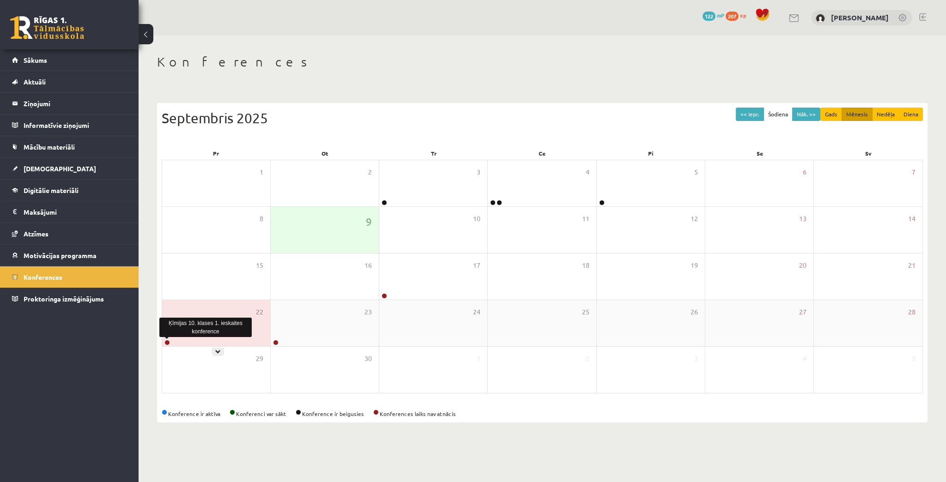
click at [166, 343] on link at bounding box center [167, 343] width 6 height 6
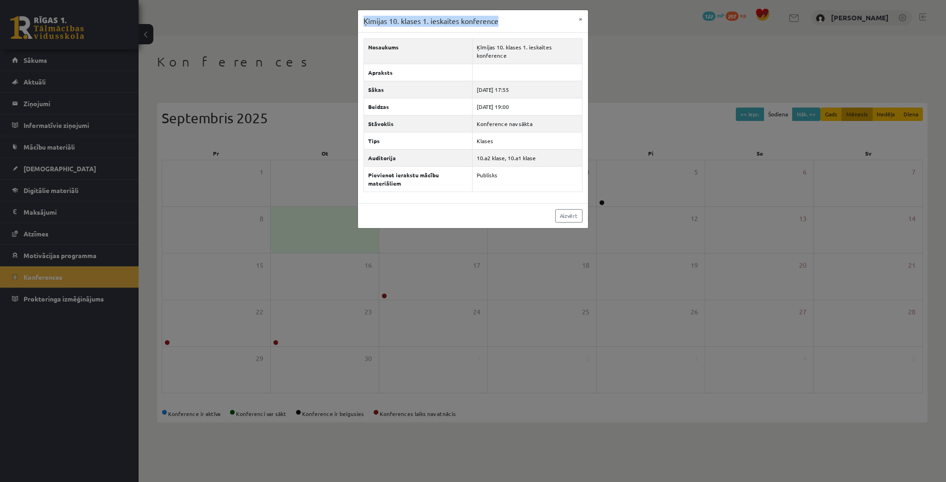
drag, startPoint x: 363, startPoint y: 19, endPoint x: 513, endPoint y: 27, distance: 150.8
click at [513, 27] on div "Ķīmijas 10. klases 1. ieskaites konference ×" at bounding box center [473, 21] width 230 height 23
click at [566, 213] on link "Aizvērt" at bounding box center [568, 215] width 27 height 13
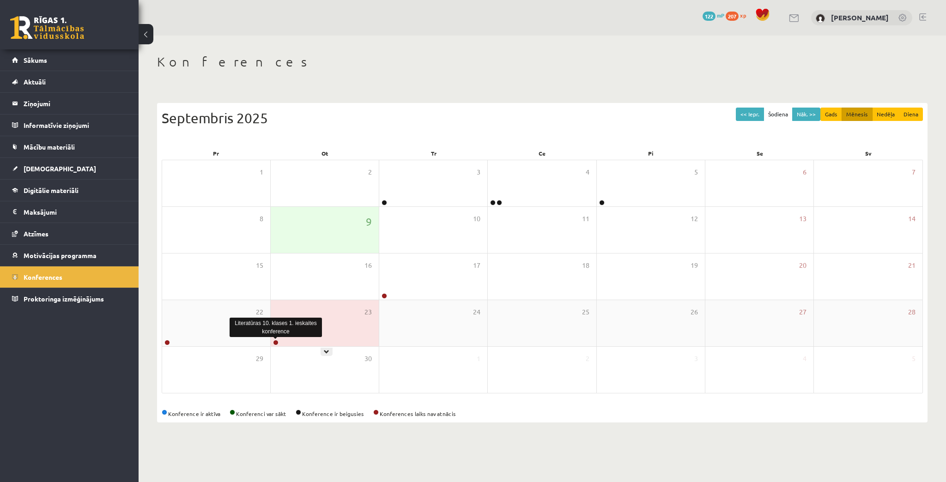
click at [275, 342] on link at bounding box center [276, 343] width 6 height 6
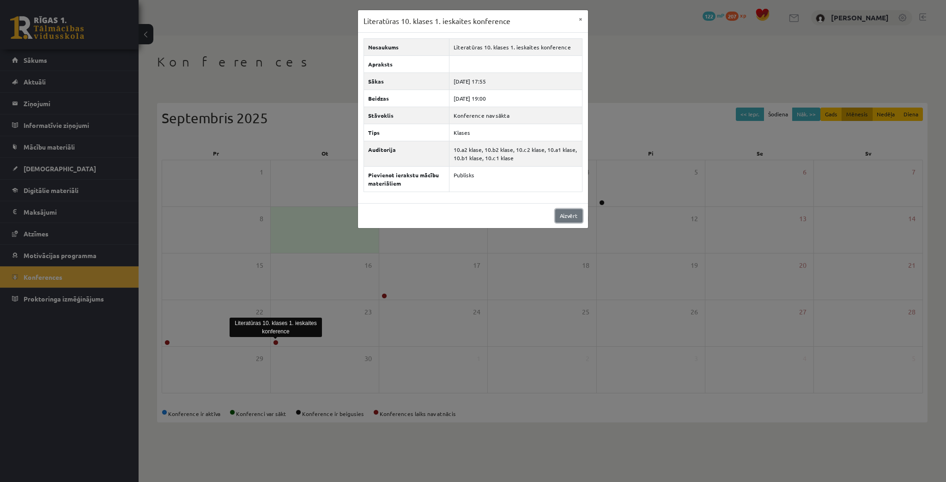
click at [564, 213] on link "Aizvērt" at bounding box center [568, 215] width 27 height 13
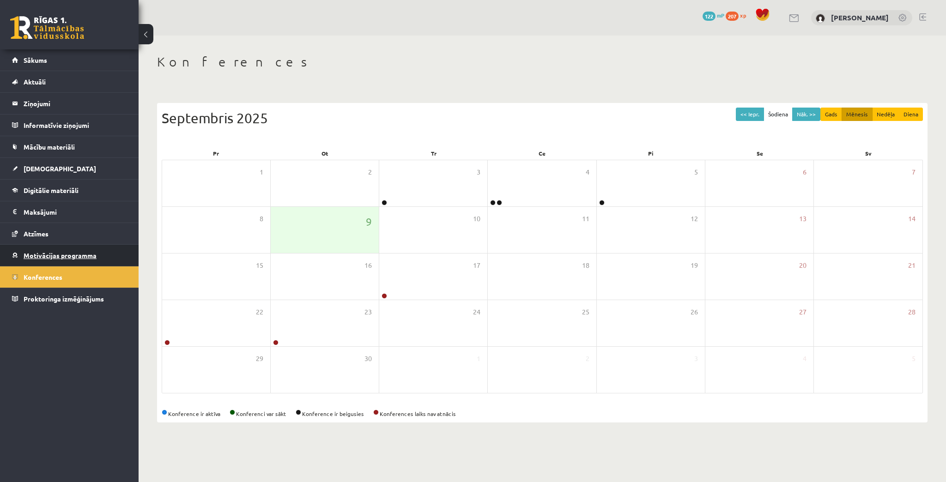
click at [34, 253] on span "Motivācijas programma" at bounding box center [60, 255] width 73 height 8
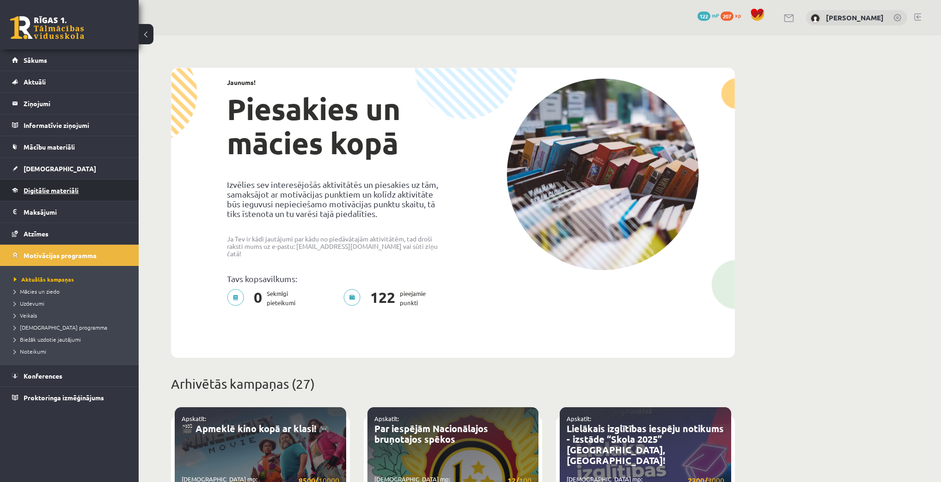
click at [35, 192] on span "Digitālie materiāli" at bounding box center [51, 190] width 55 height 8
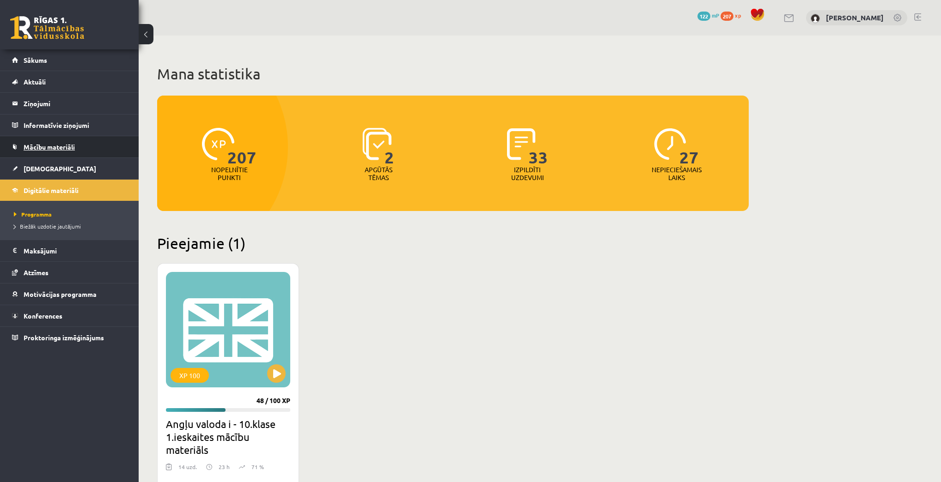
click at [51, 144] on span "Mācību materiāli" at bounding box center [49, 147] width 51 height 8
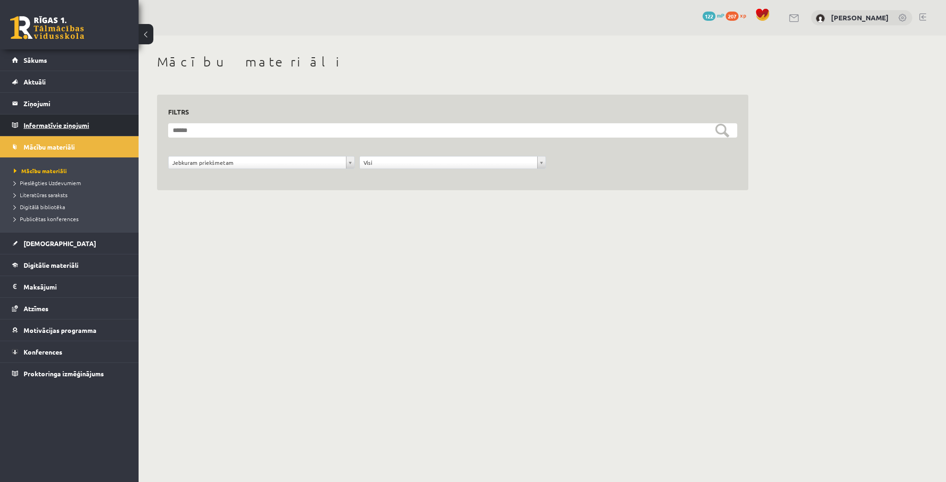
click at [36, 119] on legend "Informatīvie ziņojumi 0" at bounding box center [75, 125] width 103 height 21
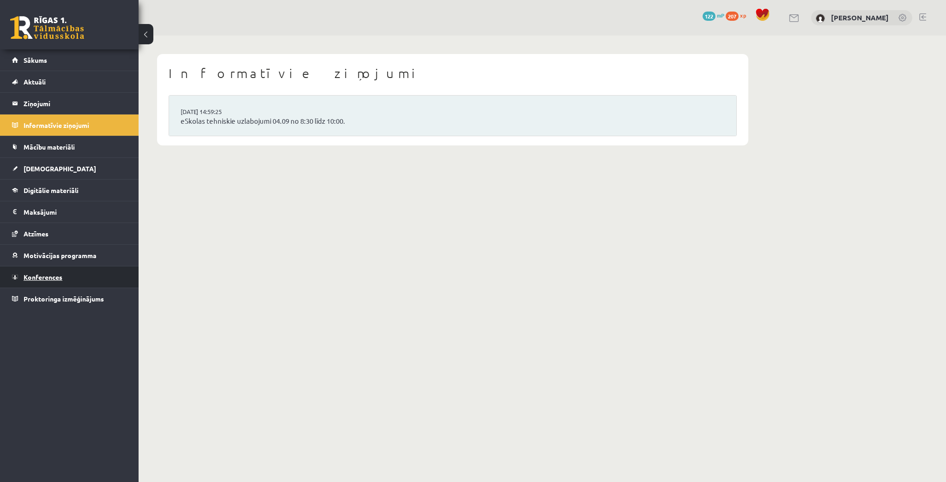
drag, startPoint x: 34, startPoint y: 275, endPoint x: 62, endPoint y: 252, distance: 36.4
click at [34, 275] on span "Konferences" at bounding box center [43, 277] width 39 height 8
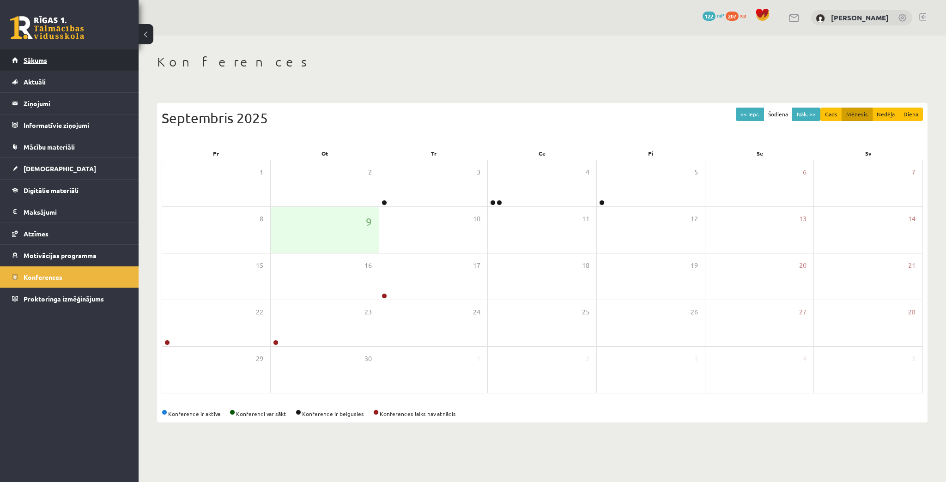
click at [18, 52] on link "Sākums" at bounding box center [69, 59] width 115 height 21
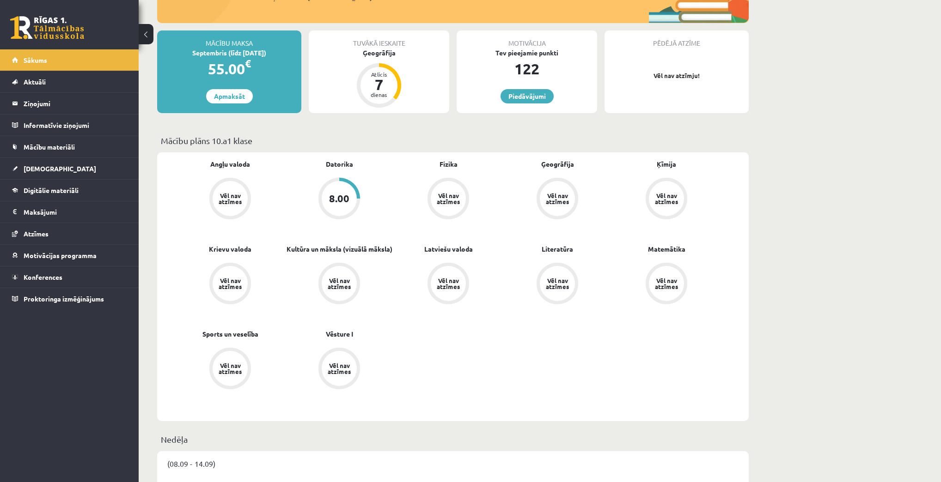
scroll to position [148, 0]
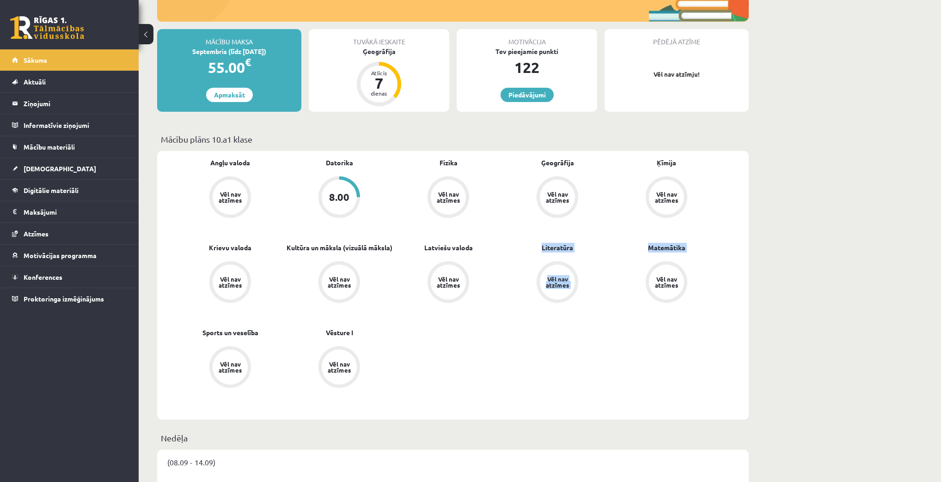
drag, startPoint x: 545, startPoint y: 248, endPoint x: 642, endPoint y: 263, distance: 97.8
click at [642, 263] on div "Angļu valoda Vēl nav atzīmes [GEOGRAPHIC_DATA] 8.00 Fizika Vēl nav atzīmes Ģeog…" at bounding box center [448, 285] width 545 height 255
click at [480, 371] on div "Angļu valoda Vēl nav atzīmes [GEOGRAPHIC_DATA] 8.00 Fizika Vēl nav atzīmes Ģeog…" at bounding box center [448, 285] width 545 height 255
click at [224, 249] on link "Krievu valoda" at bounding box center [230, 248] width 43 height 10
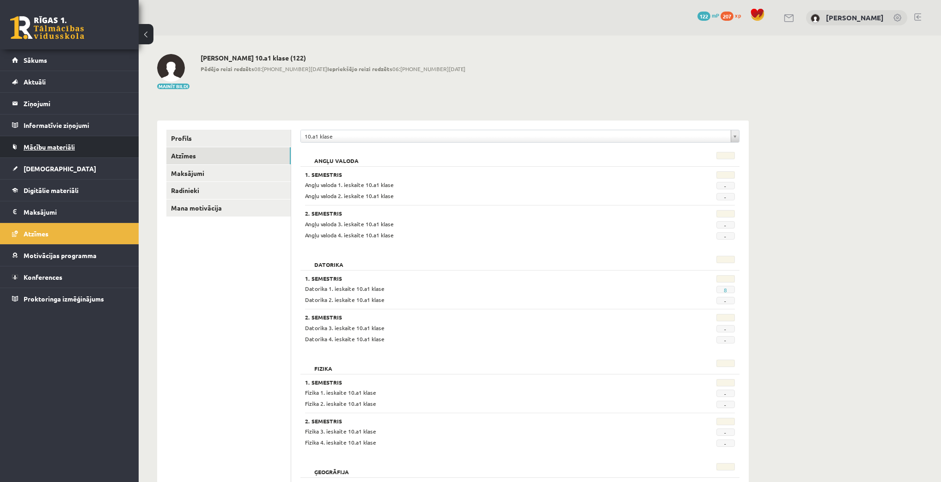
click at [20, 146] on link "Mācību materiāli" at bounding box center [69, 146] width 115 height 21
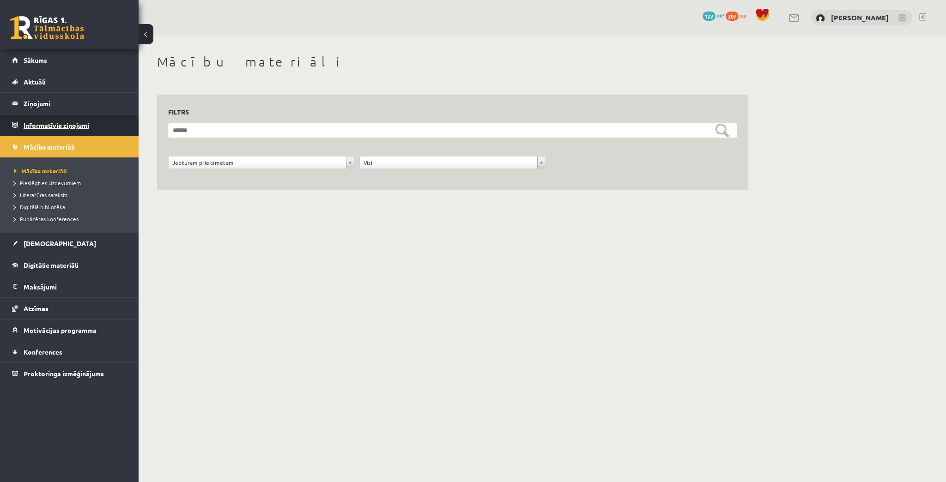
click at [58, 120] on legend "Informatīvie ziņojumi 0" at bounding box center [75, 125] width 103 height 21
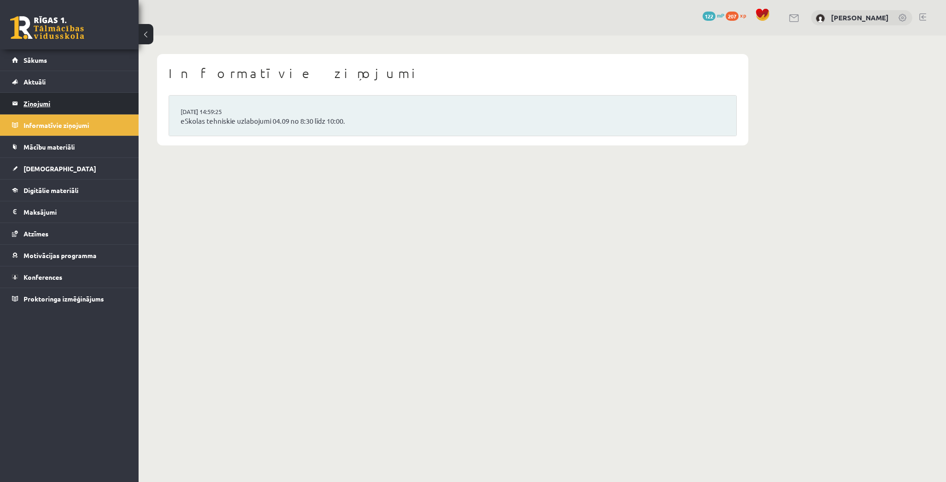
click at [56, 106] on legend "Ziņojumi 0" at bounding box center [75, 103] width 103 height 21
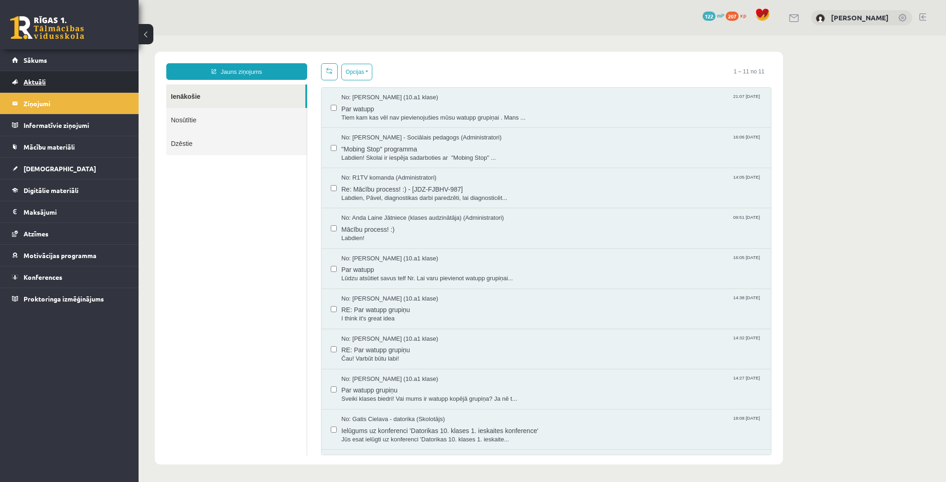
click at [33, 86] on link "Aktuāli" at bounding box center [69, 81] width 115 height 21
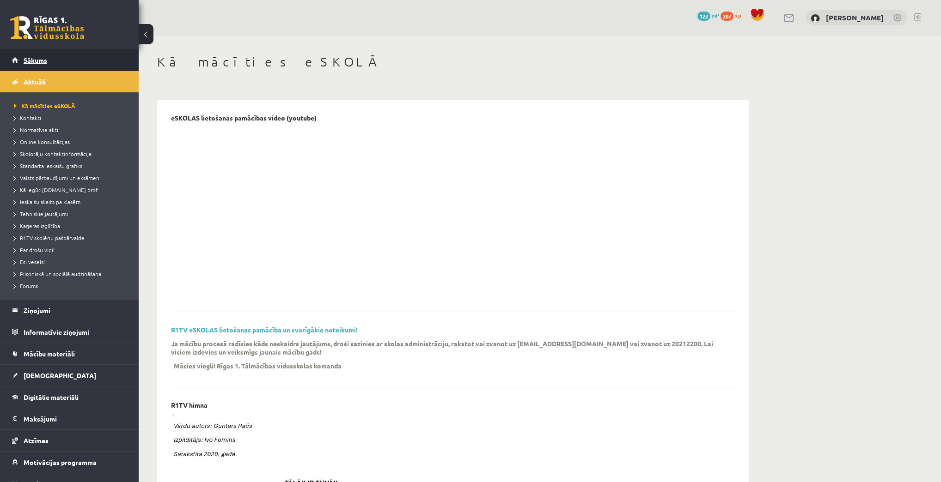
click at [25, 65] on link "Sākums" at bounding box center [69, 59] width 115 height 21
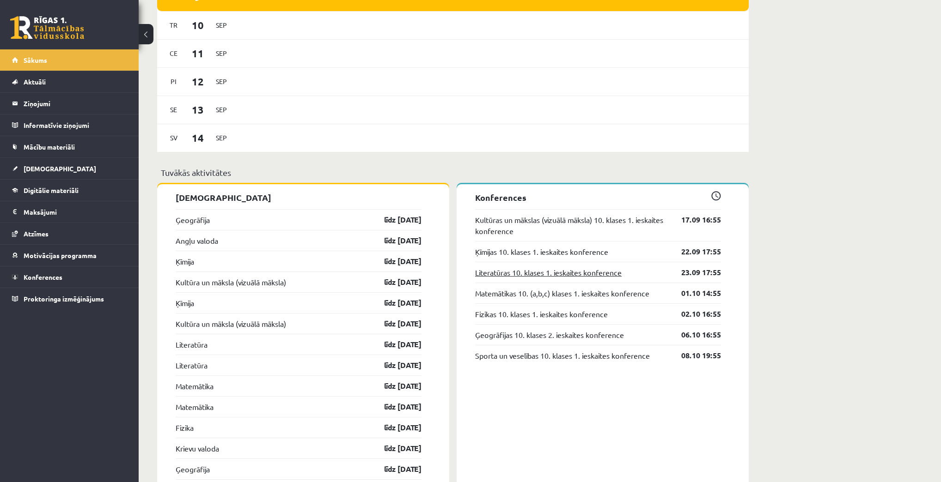
scroll to position [665, 0]
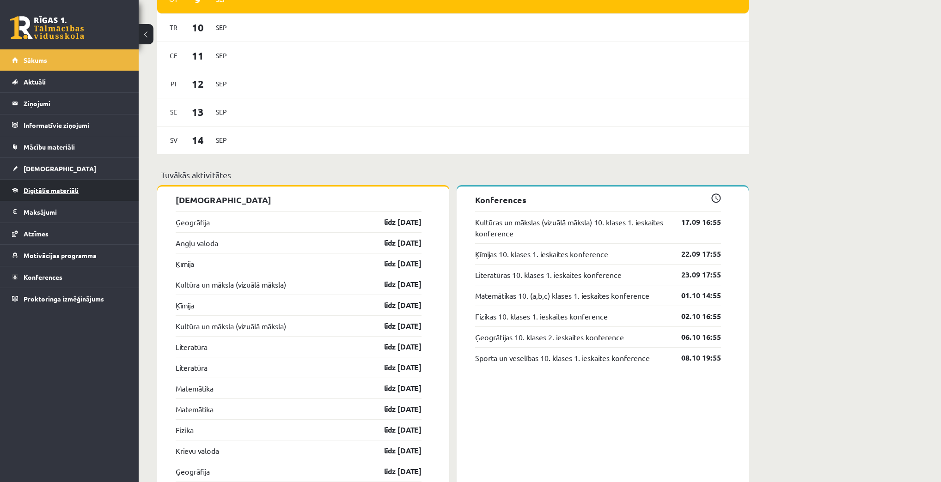
click at [44, 192] on span "Digitālie materiāli" at bounding box center [51, 190] width 55 height 8
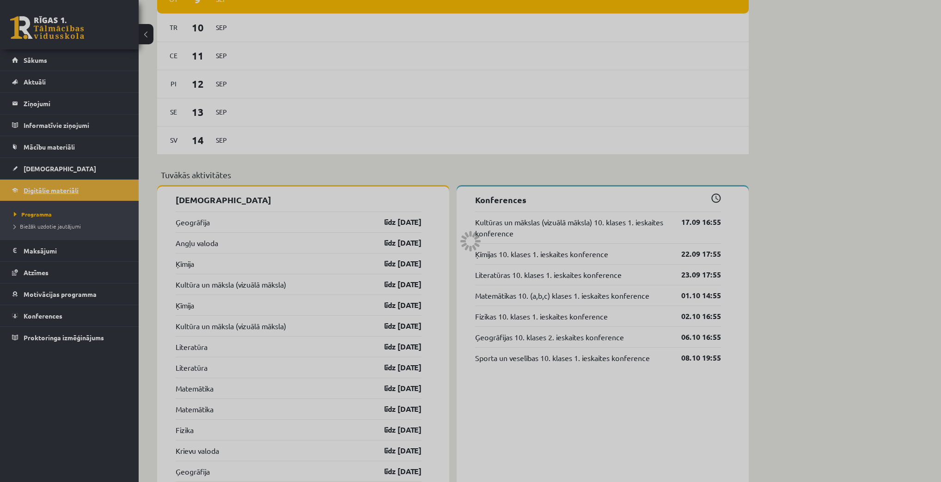
scroll to position [434, 0]
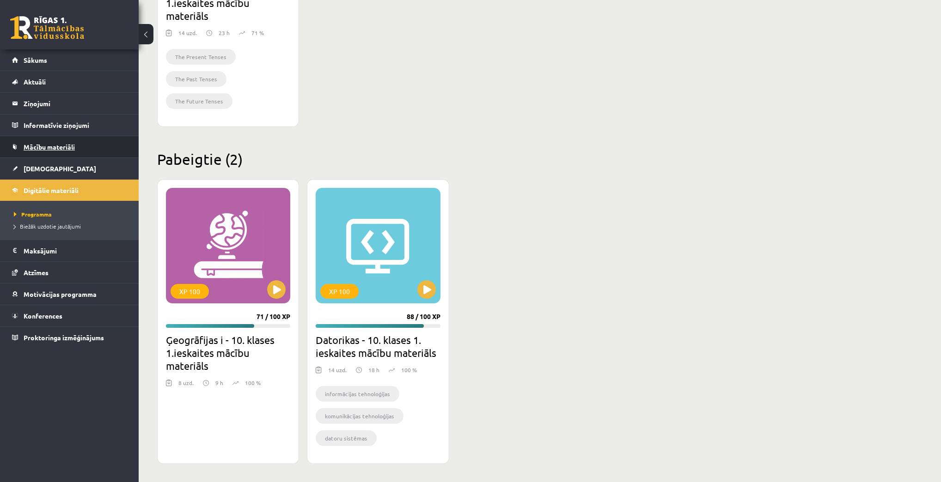
click at [36, 148] on span "Mācību materiāli" at bounding box center [49, 147] width 51 height 8
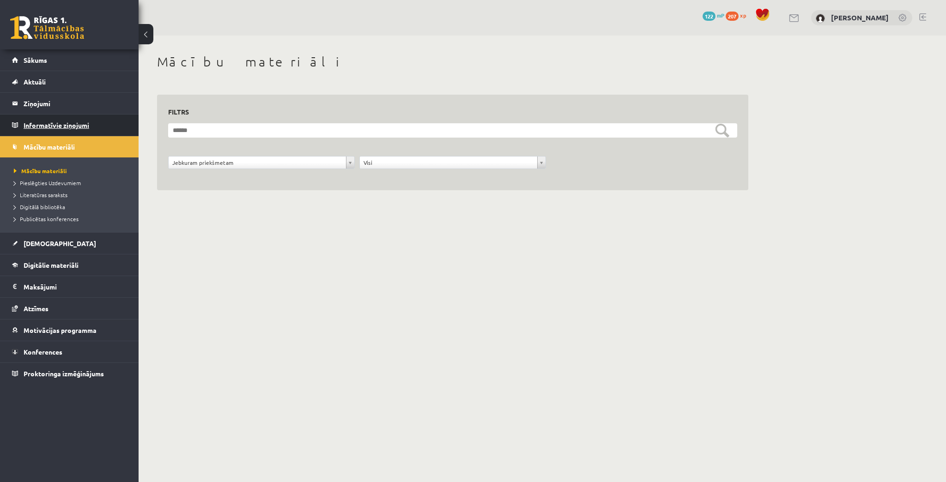
click at [40, 129] on legend "Informatīvie ziņojumi 0" at bounding box center [75, 125] width 103 height 21
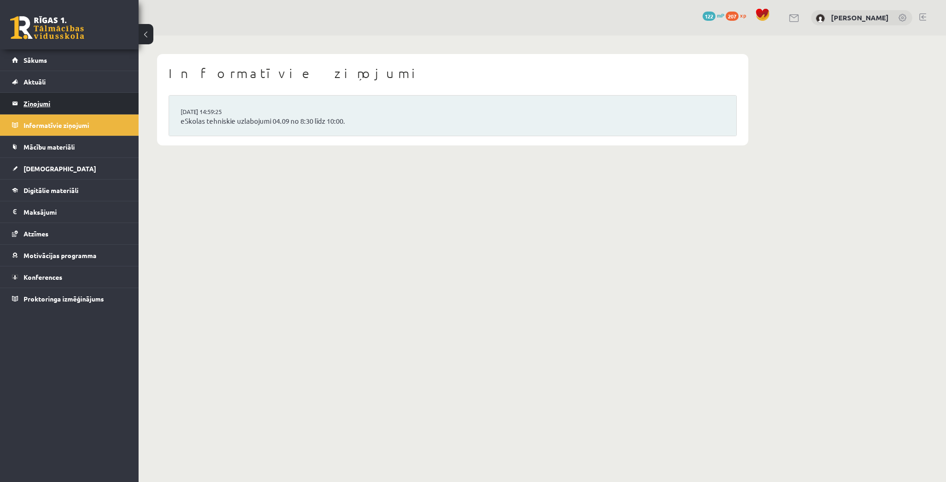
click at [37, 102] on legend "Ziņojumi 0" at bounding box center [75, 103] width 103 height 21
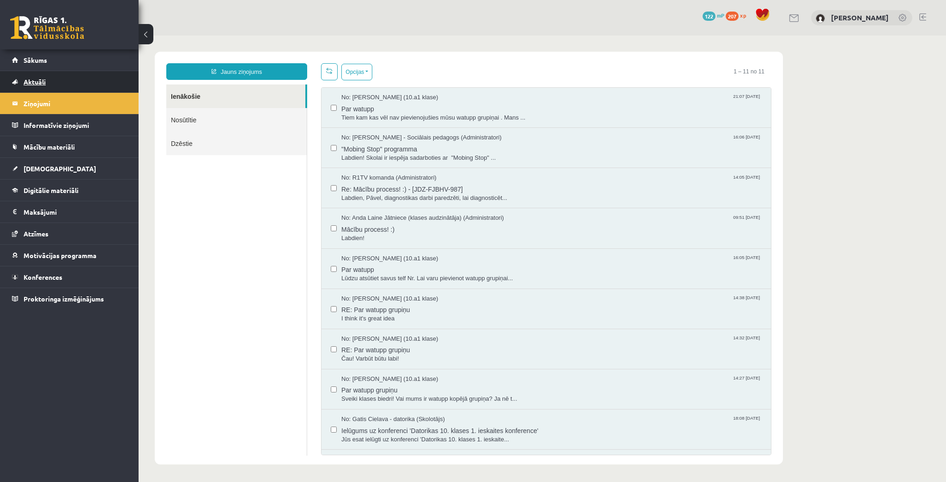
click at [34, 83] on span "Aktuāli" at bounding box center [35, 82] width 22 height 8
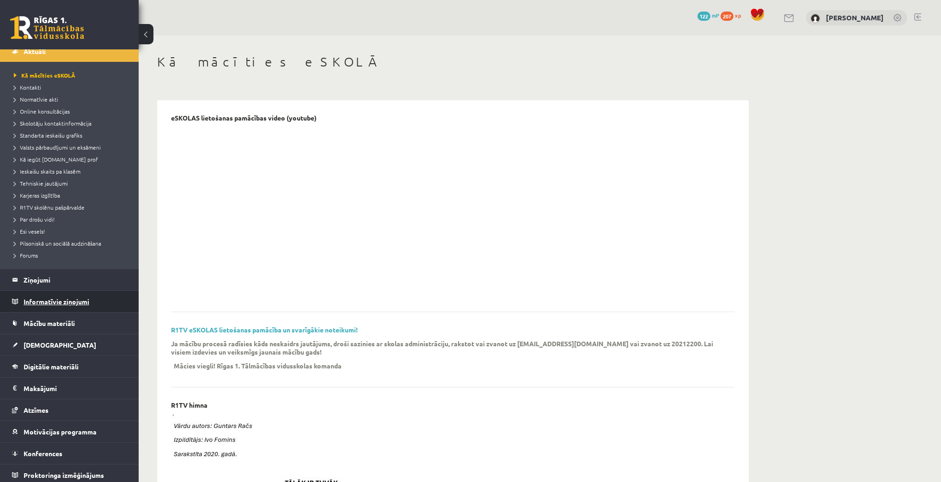
scroll to position [33, 0]
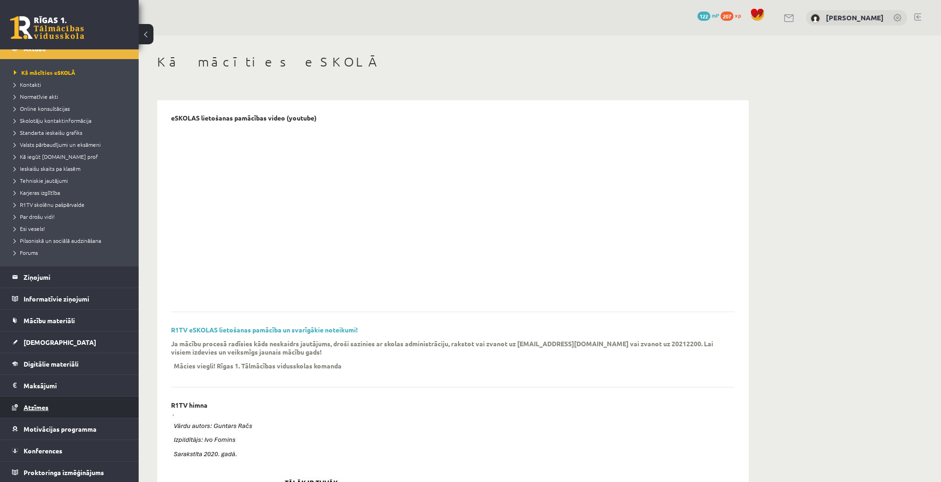
click at [39, 405] on span "Atzīmes" at bounding box center [36, 407] width 25 height 8
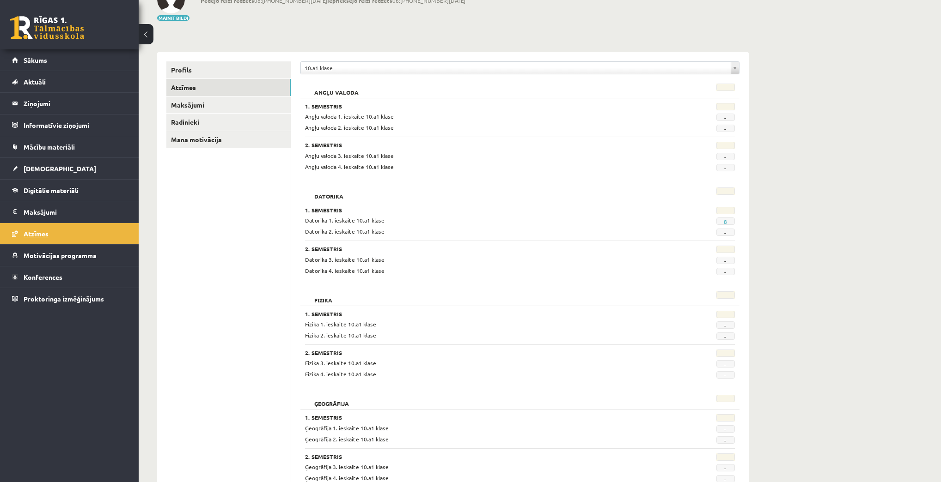
scroll to position [74, 0]
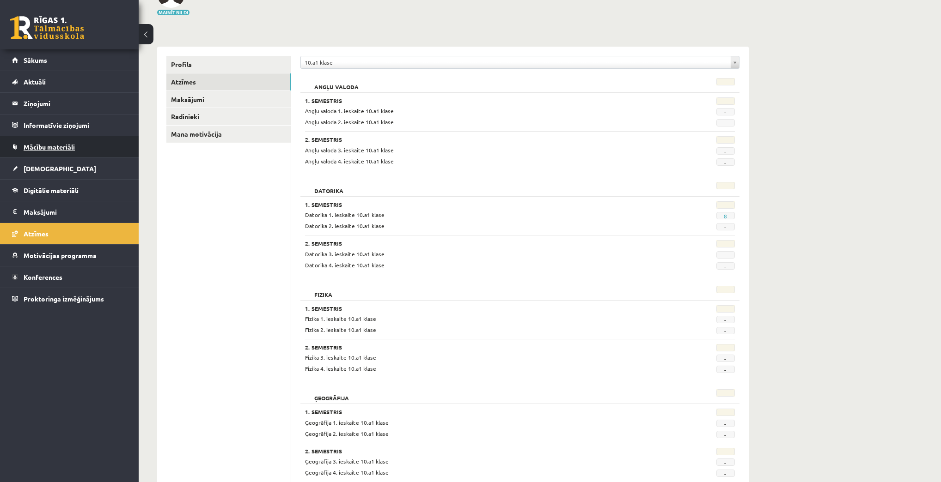
click at [36, 145] on span "Mācību materiāli" at bounding box center [49, 147] width 51 height 8
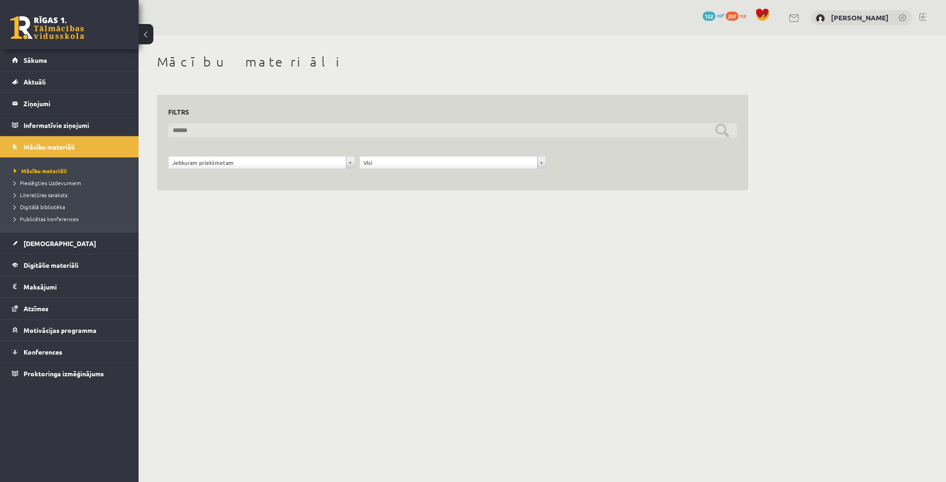
click at [303, 126] on input "text" at bounding box center [452, 130] width 569 height 14
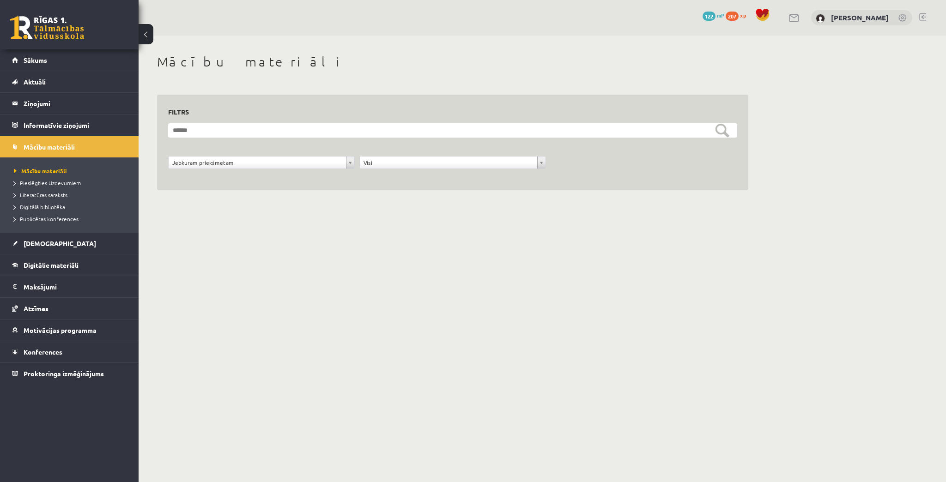
drag, startPoint x: 296, startPoint y: 284, endPoint x: 296, endPoint y: 292, distance: 8.3
click at [296, 292] on body "0 Dāvanas 122 mP 207 xp Pāvels Grišāns Sākums Aktuāli Kā mācīties eSKOLĀ Kontak…" at bounding box center [473, 241] width 946 height 482
drag, startPoint x: 296, startPoint y: 292, endPoint x: 269, endPoint y: 229, distance: 68.7
click at [288, 288] on body "0 Dāvanas 122 mP 207 xp Pāvels Grišāns Sākums Aktuāli Kā mācīties eSKOLĀ Kontak…" at bounding box center [473, 241] width 946 height 482
drag, startPoint x: 333, startPoint y: 328, endPoint x: 166, endPoint y: 300, distance: 169.1
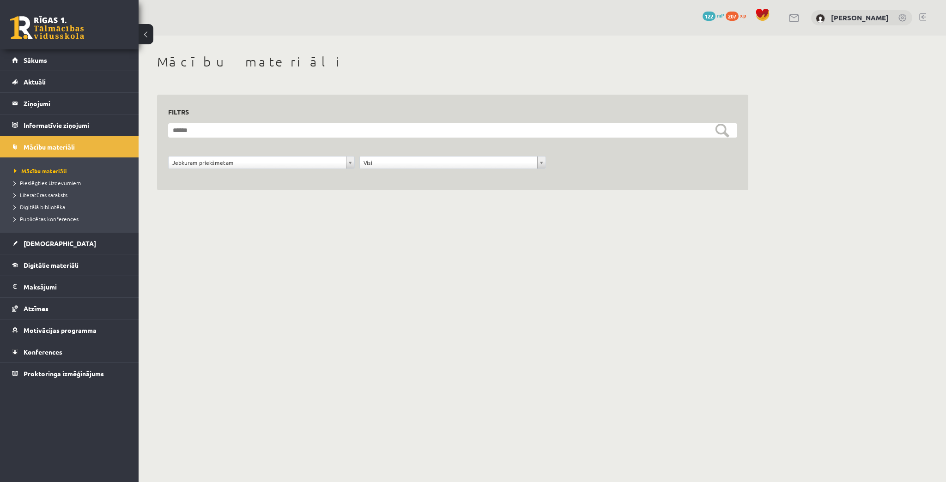
click at [156, 318] on body "0 Dāvanas 122 mP 207 xp Pāvels Grišāns Sākums Aktuāli Kā mācīties eSKOLĀ Kontak…" at bounding box center [473, 241] width 946 height 482
click at [50, 283] on legend "Maksājumi 0" at bounding box center [75, 286] width 103 height 21
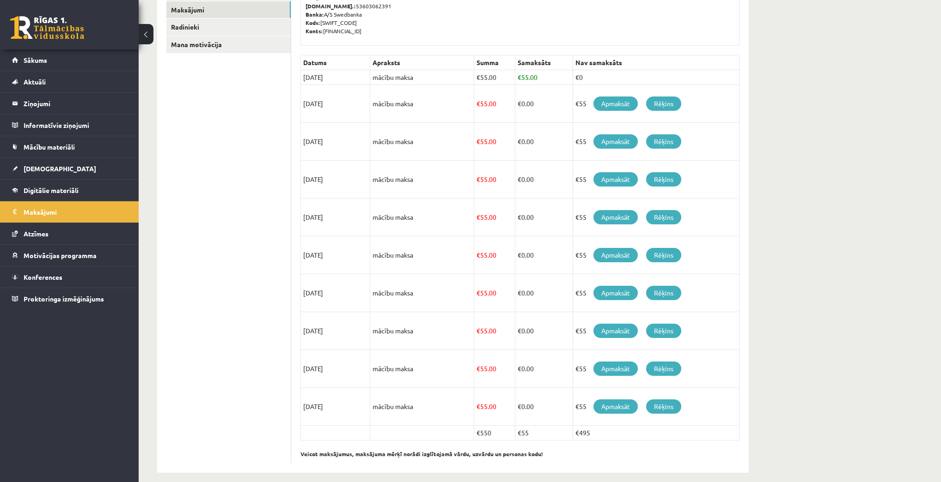
scroll to position [171, 0]
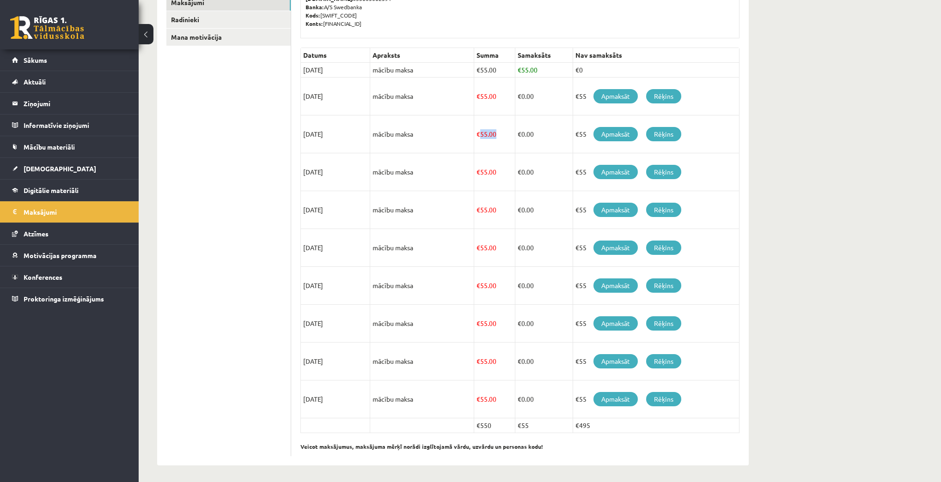
drag, startPoint x: 480, startPoint y: 135, endPoint x: 259, endPoint y: 178, distance: 225.1
click at [497, 136] on td "€ 55.00" at bounding box center [494, 135] width 41 height 38
click at [74, 250] on link "Motivācijas programma" at bounding box center [69, 255] width 115 height 21
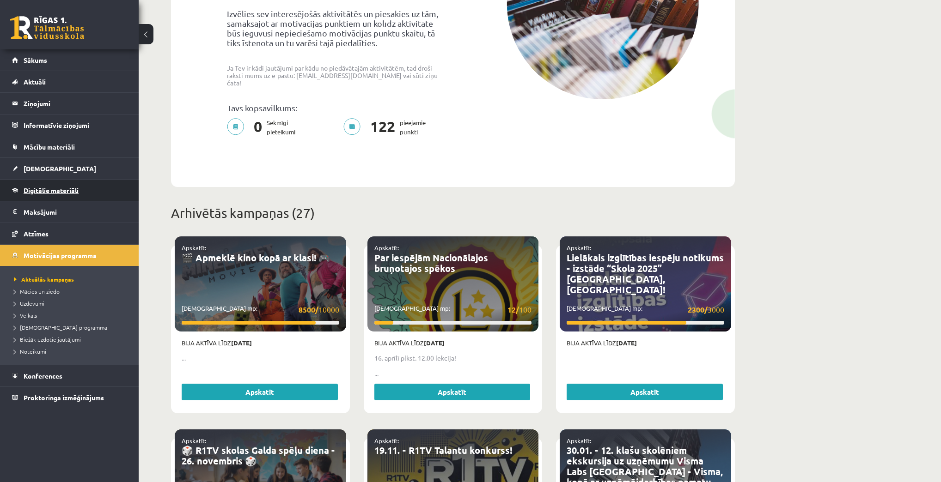
click at [57, 189] on span "Digitālie materiāli" at bounding box center [51, 190] width 55 height 8
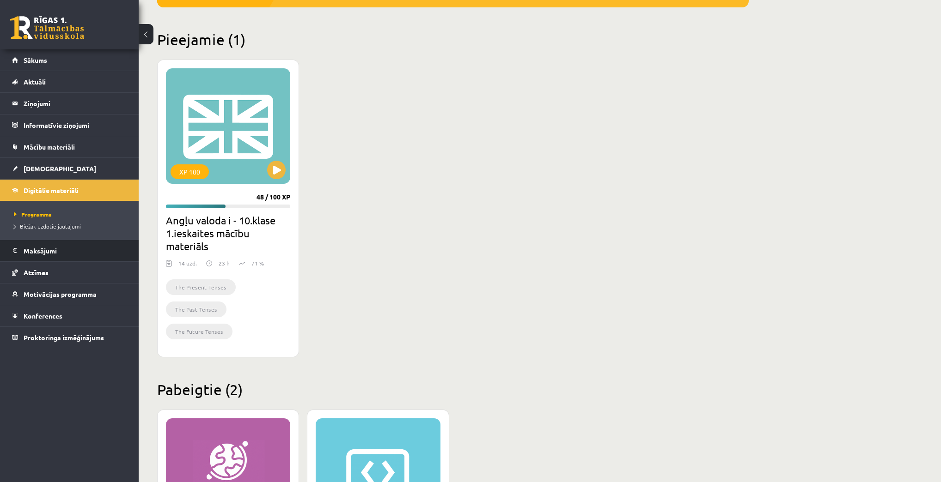
scroll to position [208, 0]
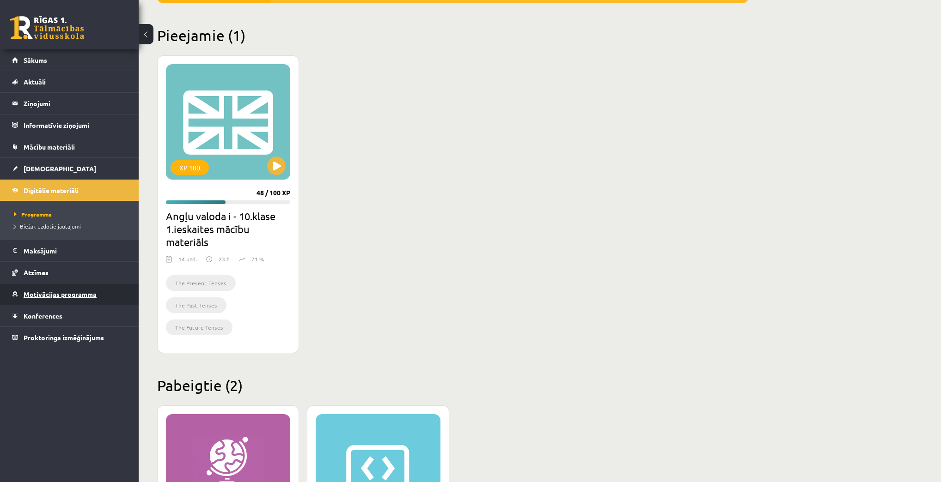
click at [52, 297] on link "Motivācijas programma" at bounding box center [69, 294] width 115 height 21
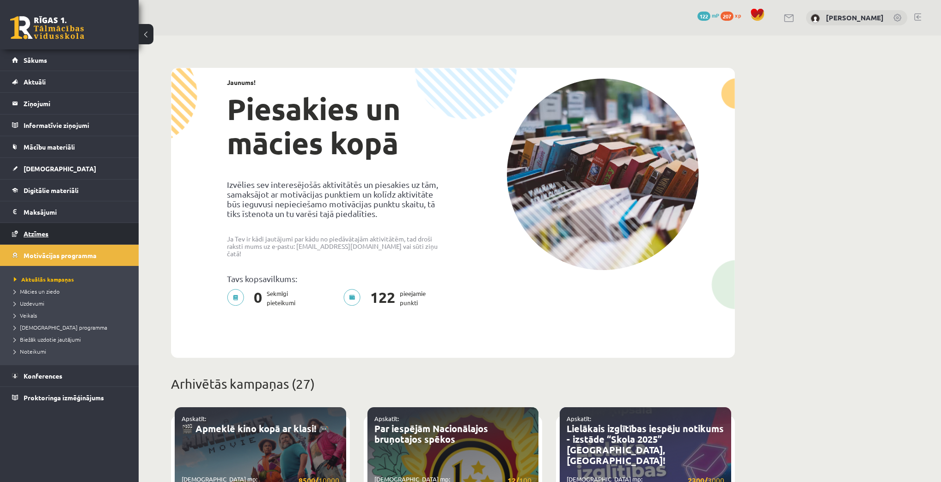
click at [41, 228] on link "Atzīmes" at bounding box center [69, 233] width 115 height 21
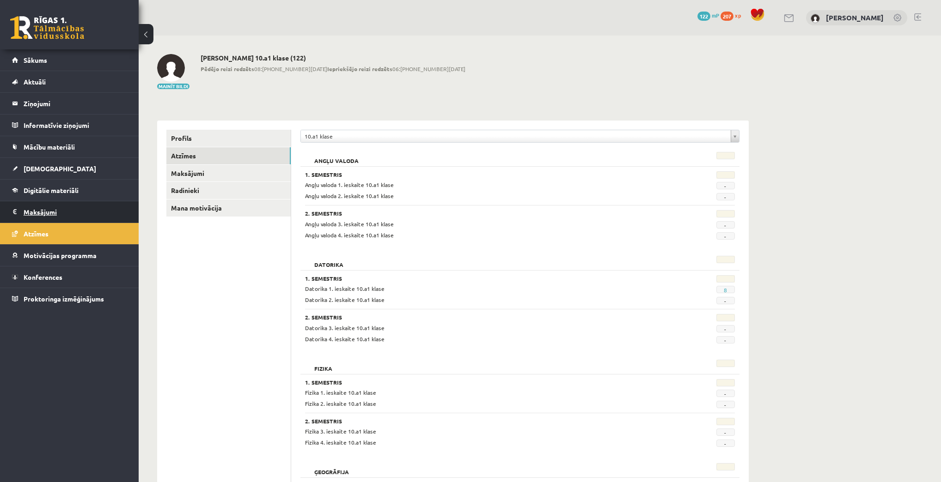
click at [20, 210] on link "Maksājumi 0" at bounding box center [69, 211] width 115 height 21
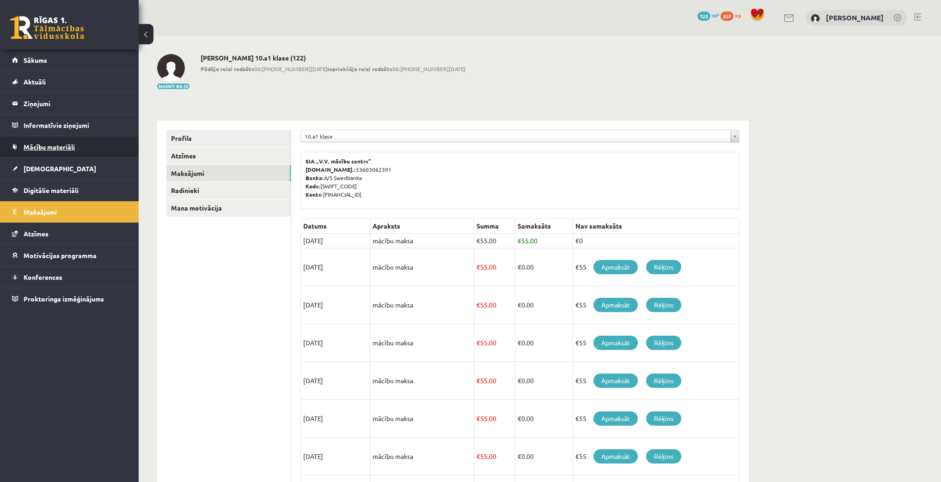
click at [37, 145] on span "Mācību materiāli" at bounding box center [49, 147] width 51 height 8
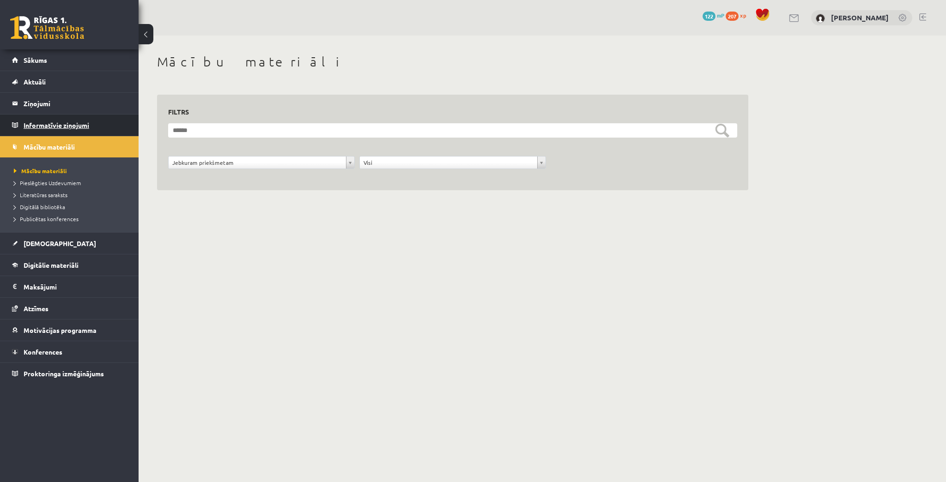
click at [65, 125] on legend "Informatīvie ziņojumi 0" at bounding box center [75, 125] width 103 height 21
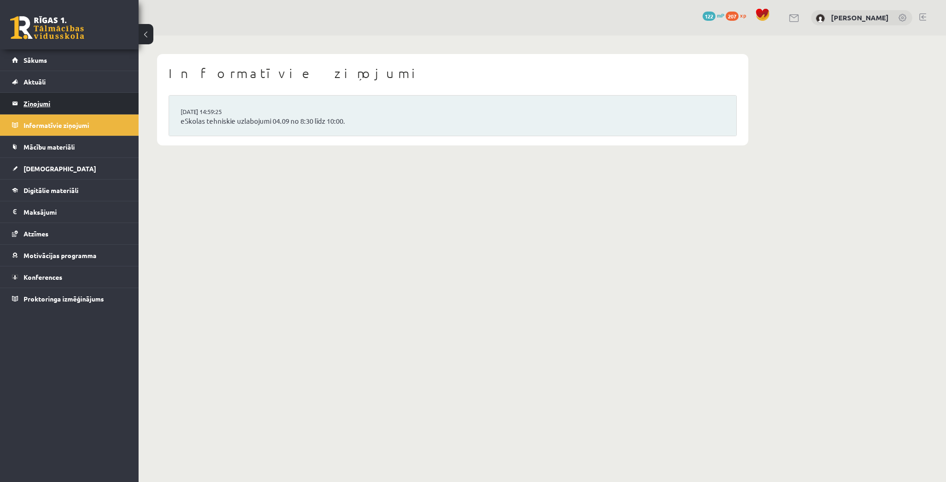
click at [61, 103] on legend "Ziņojumi 0" at bounding box center [75, 103] width 103 height 21
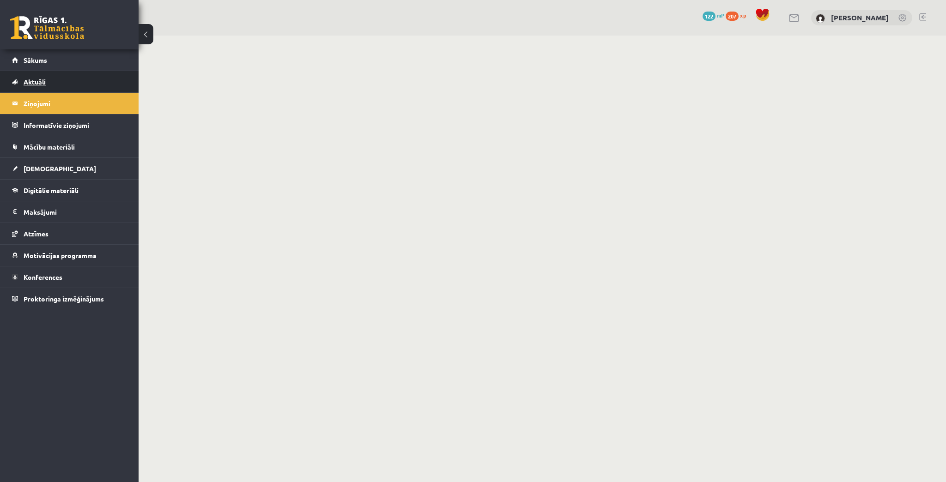
click at [45, 83] on span "Aktuāli" at bounding box center [35, 82] width 22 height 8
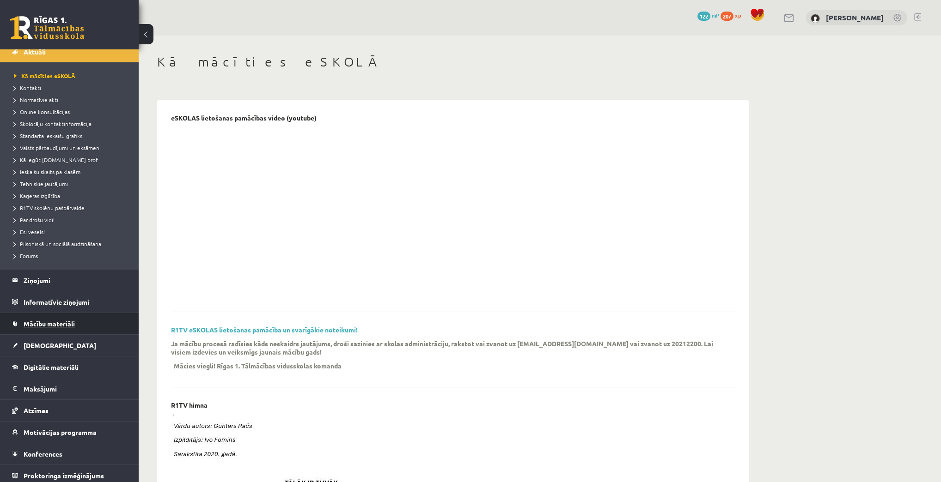
scroll to position [33, 0]
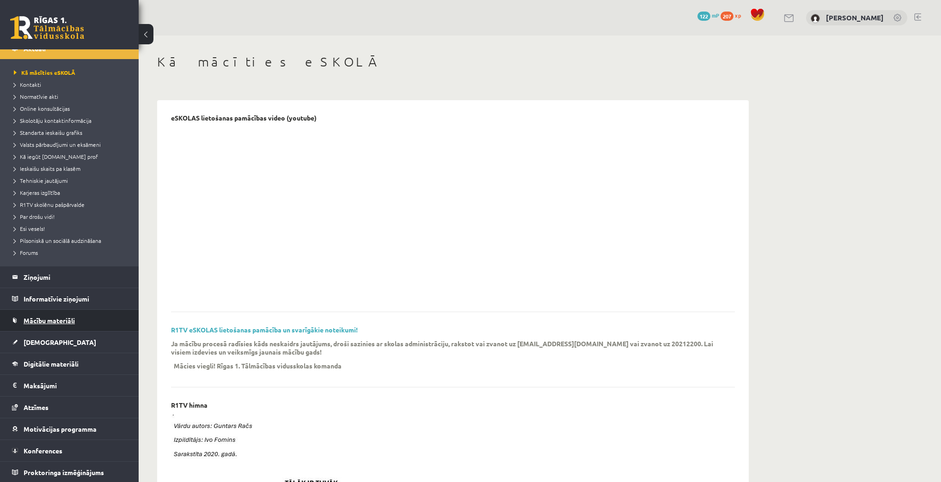
click at [49, 326] on link "Mācību materiāli" at bounding box center [69, 320] width 115 height 21
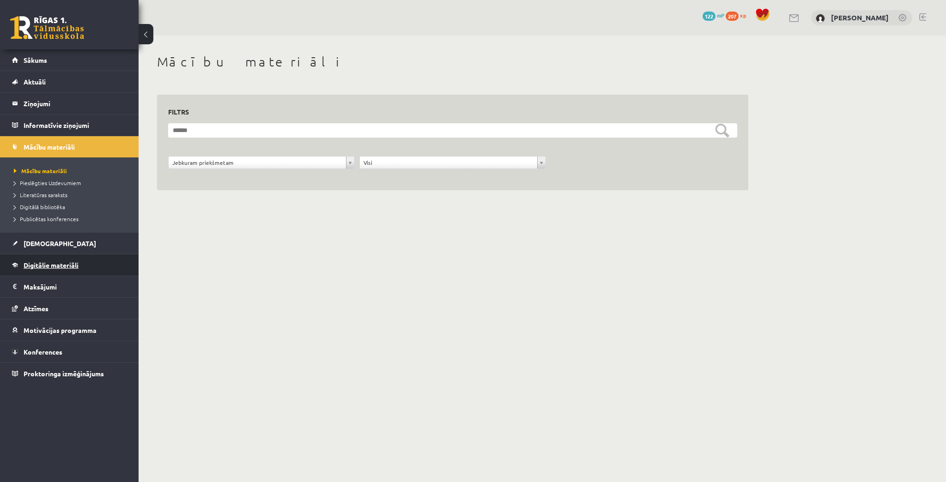
click at [55, 263] on span "Digitālie materiāli" at bounding box center [51, 265] width 55 height 8
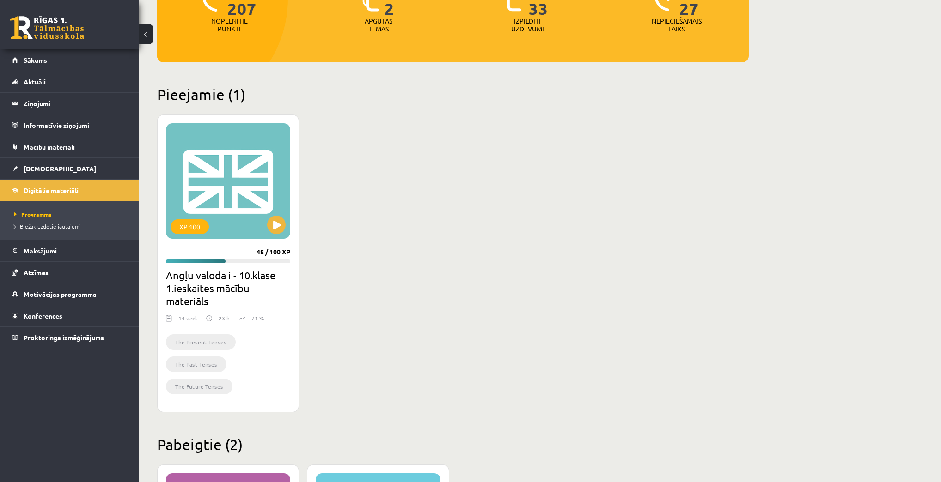
scroll to position [185, 0]
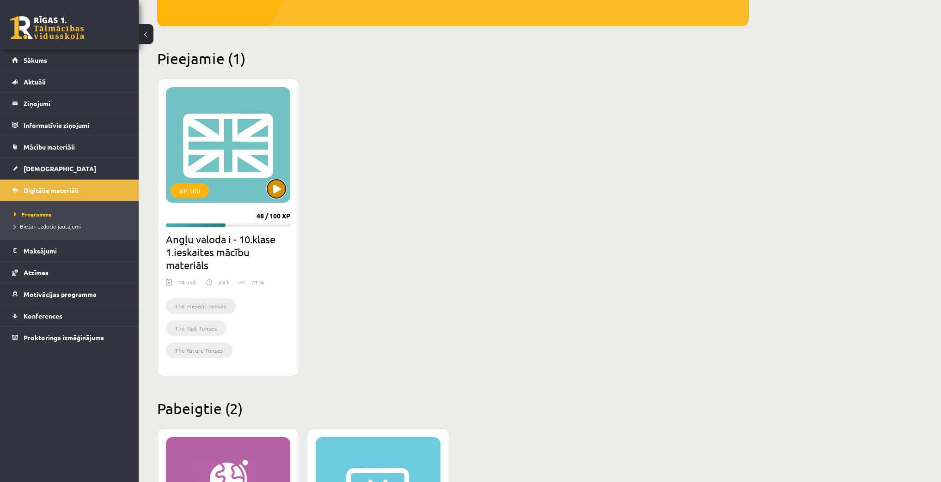
click at [279, 190] on button at bounding box center [276, 189] width 18 height 18
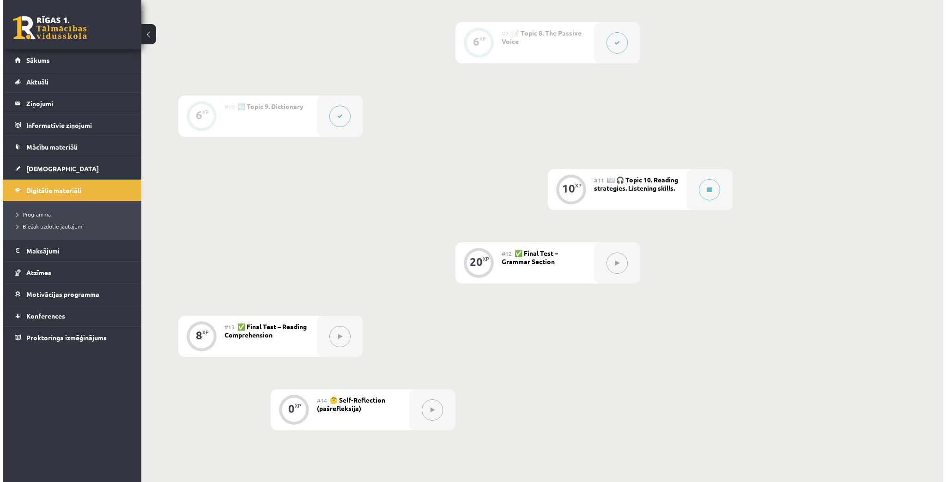
scroll to position [825, 0]
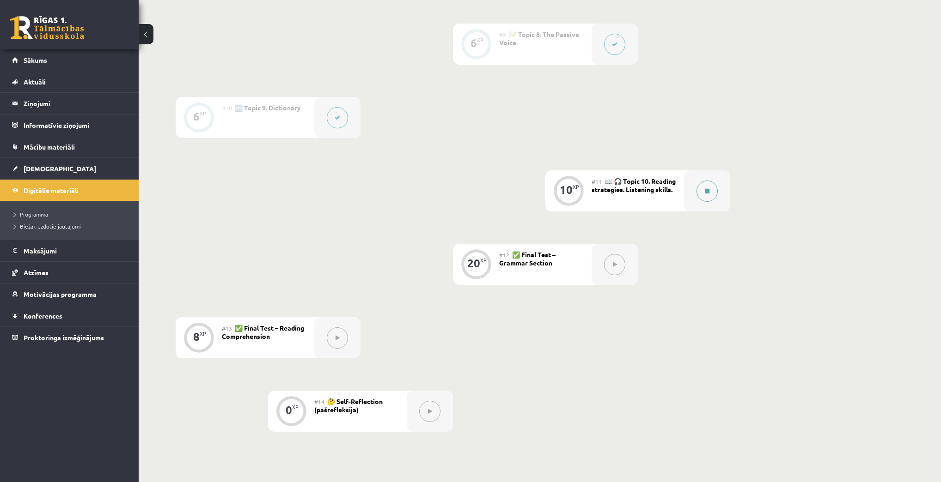
click at [695, 192] on div at bounding box center [707, 190] width 46 height 41
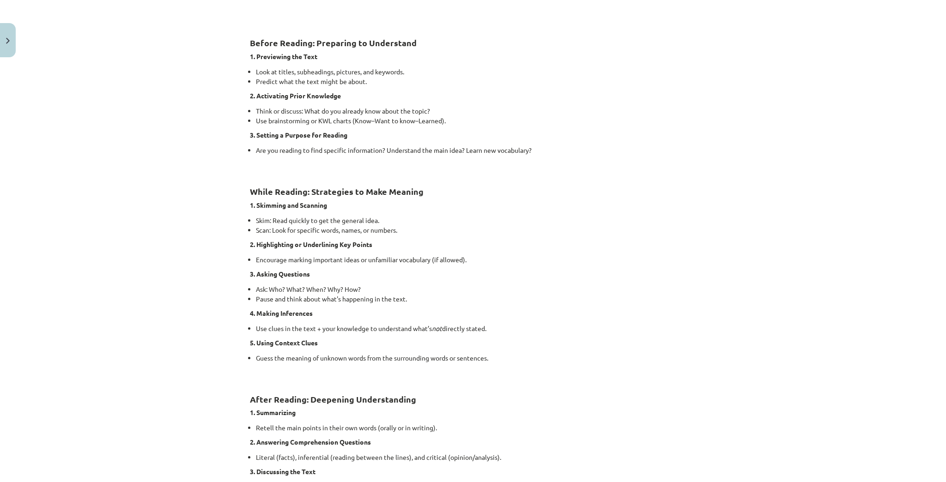
scroll to position [370, 0]
click at [668, 108] on li "Think or discuss: What do you already know about the topic?" at bounding box center [476, 109] width 440 height 10
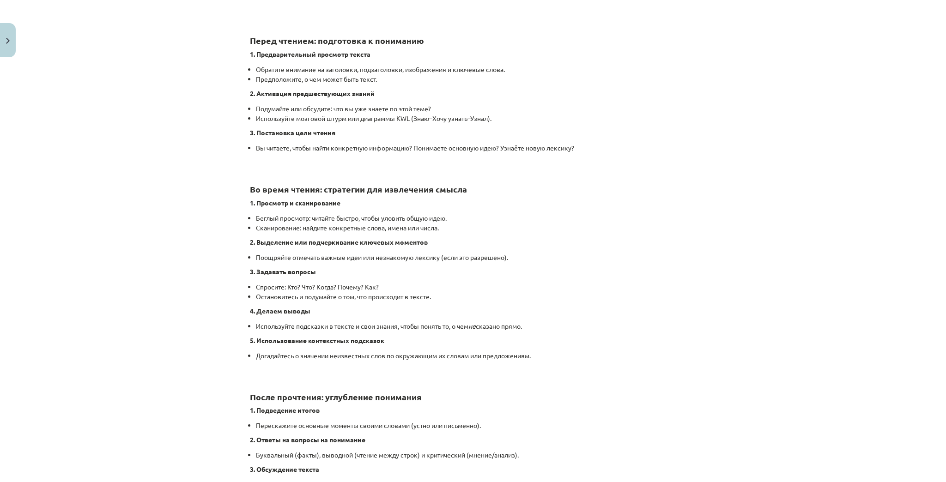
scroll to position [831, 0]
click at [668, 109] on li "Подумайте или обсудите: что вы уже знаете по этой теме?" at bounding box center [476, 109] width 440 height 10
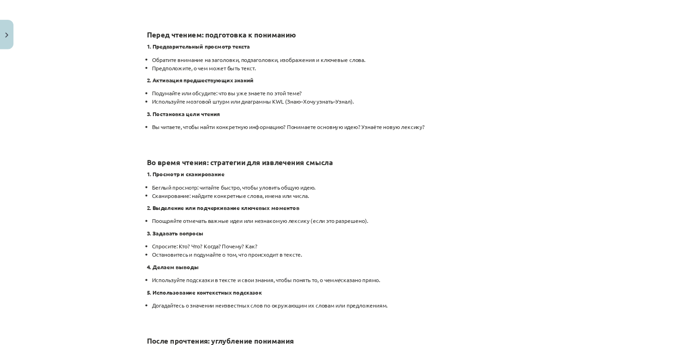
scroll to position [370, 0]
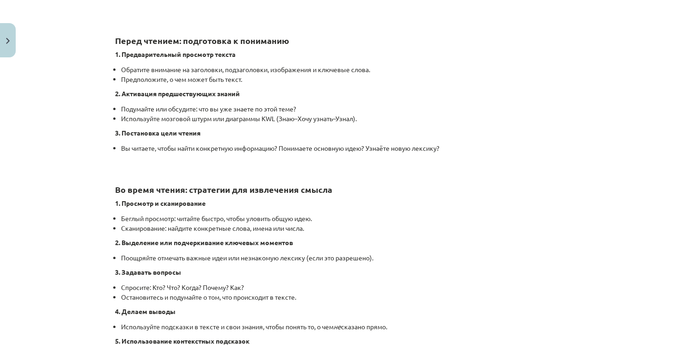
click at [280, 88] on div "Стратегии чтения. Навыки аудирования. 🎥 Пожалуйста, посмотрите школьное видео п…" at bounding box center [338, 174] width 446 height 757
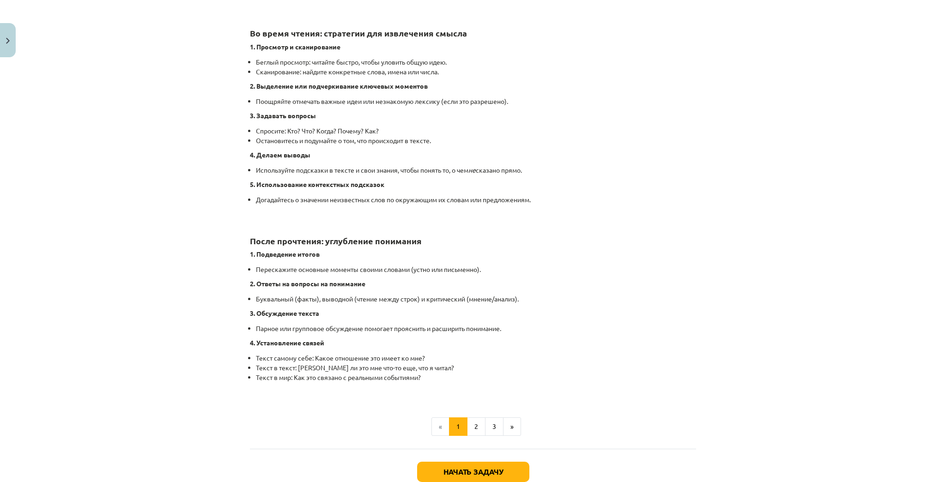
scroll to position [530, 0]
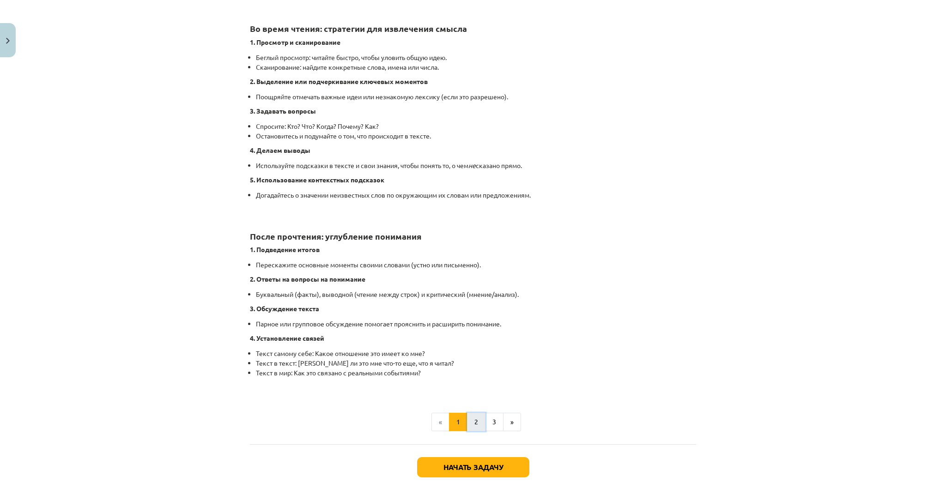
click at [478, 414] on button "2" at bounding box center [476, 422] width 18 height 18
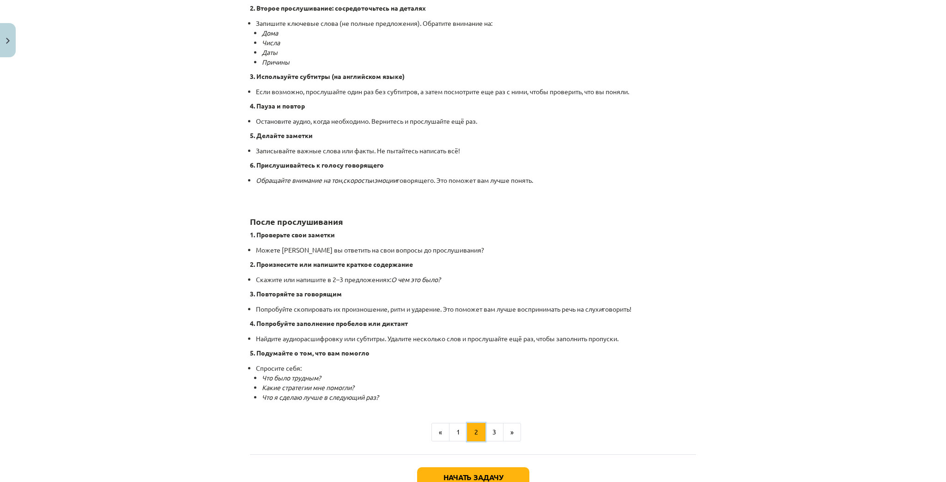
scroll to position [461, 0]
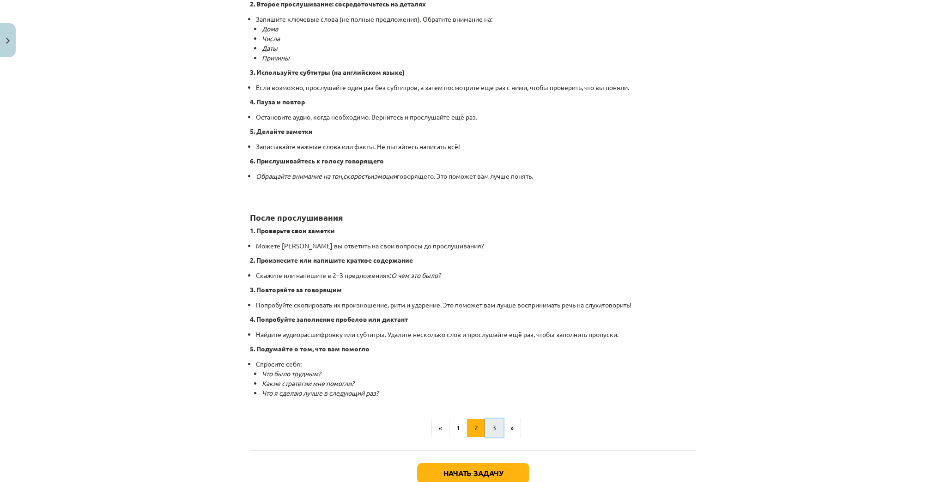
click at [487, 426] on button "3" at bounding box center [494, 428] width 18 height 18
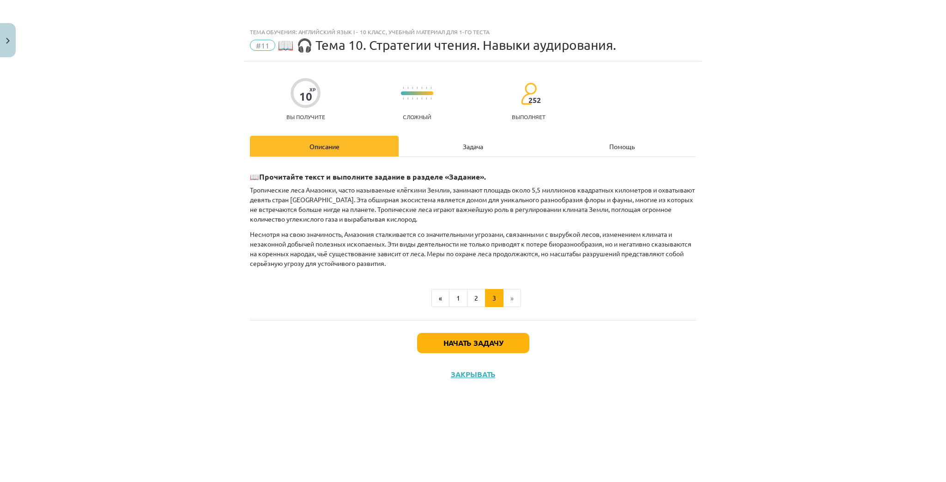
click at [466, 144] on font "Задача" at bounding box center [473, 146] width 20 height 8
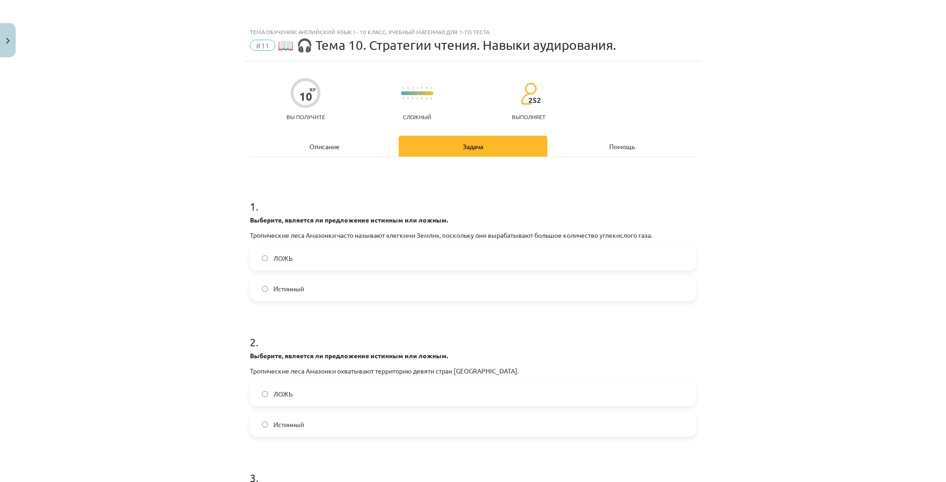
click at [362, 143] on div "Описание" at bounding box center [324, 146] width 149 height 21
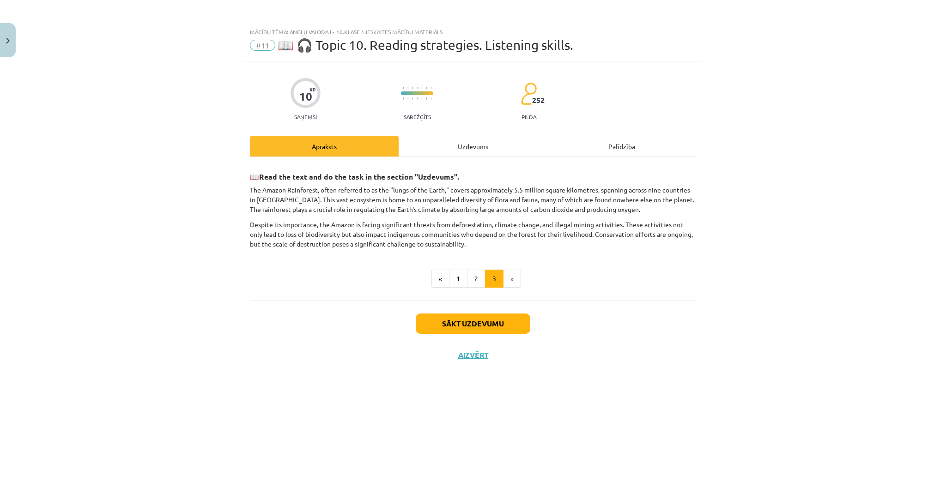
scroll to position [815, 0]
click at [578, 161] on div "📖 Read the text and do the task in the section "Uzdevums". The Amazon Rainfores…" at bounding box center [473, 229] width 446 height 144
click at [446, 149] on div "Uzdevums" at bounding box center [473, 146] width 149 height 21
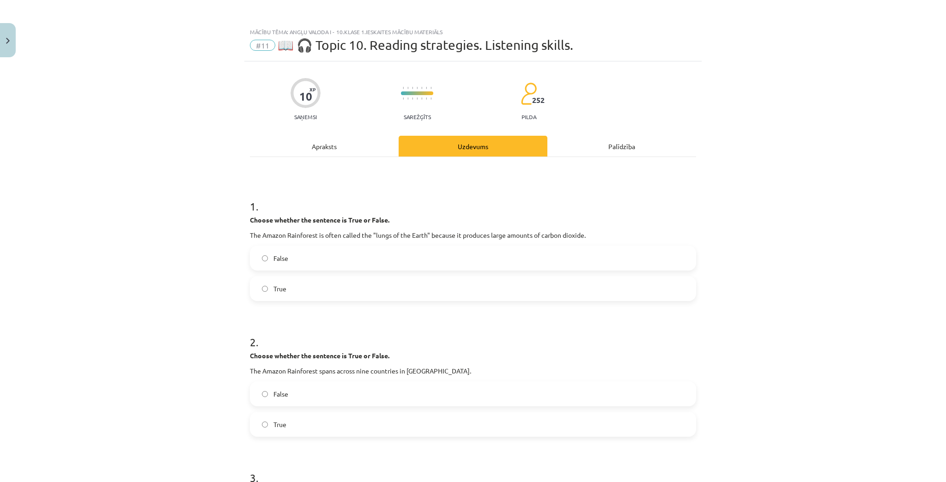
click at [356, 257] on label "False" at bounding box center [473, 258] width 444 height 23
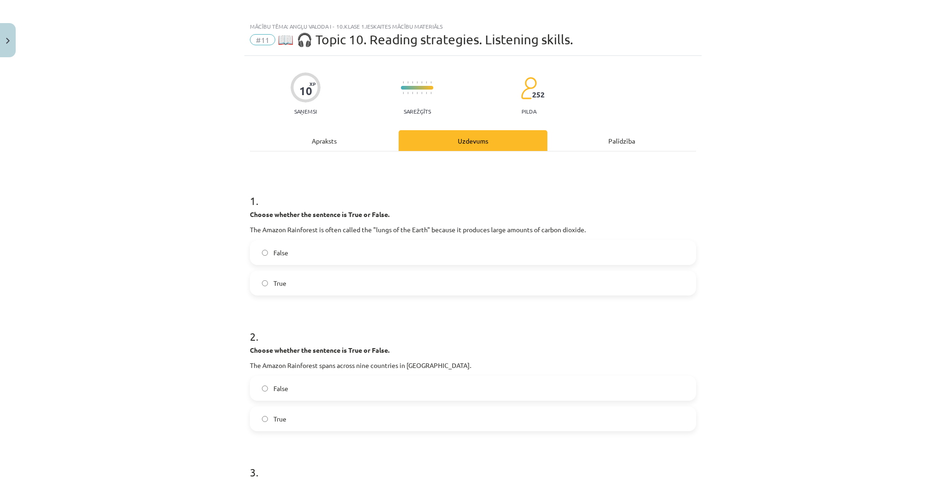
scroll to position [0, 0]
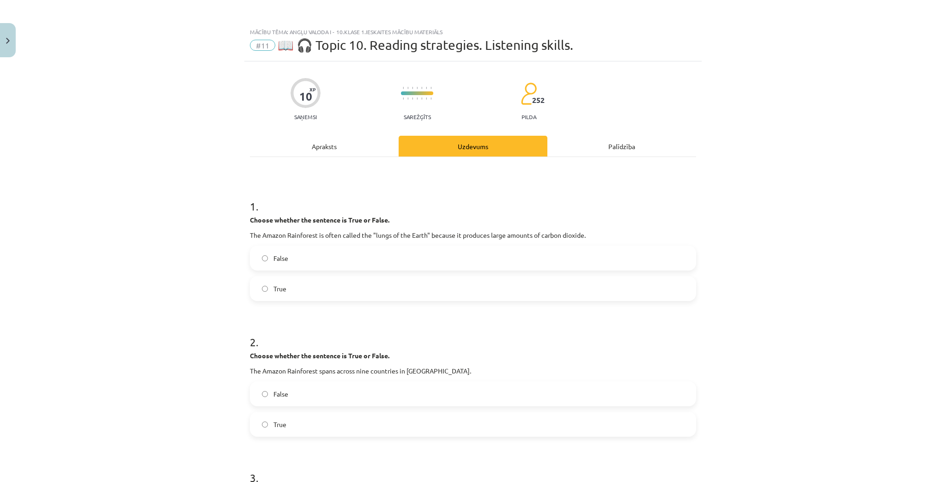
click at [329, 152] on div "Apraksts" at bounding box center [324, 146] width 149 height 21
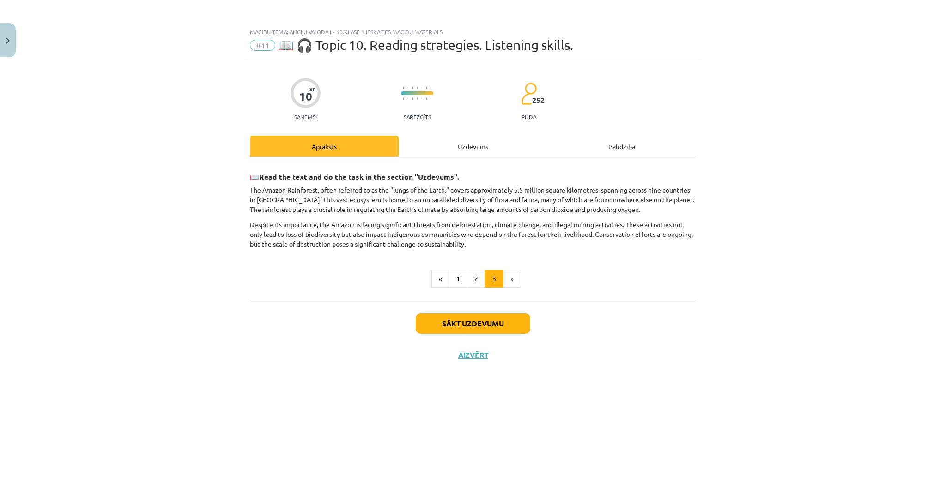
click at [442, 136] on div "Uzdevums" at bounding box center [473, 146] width 149 height 21
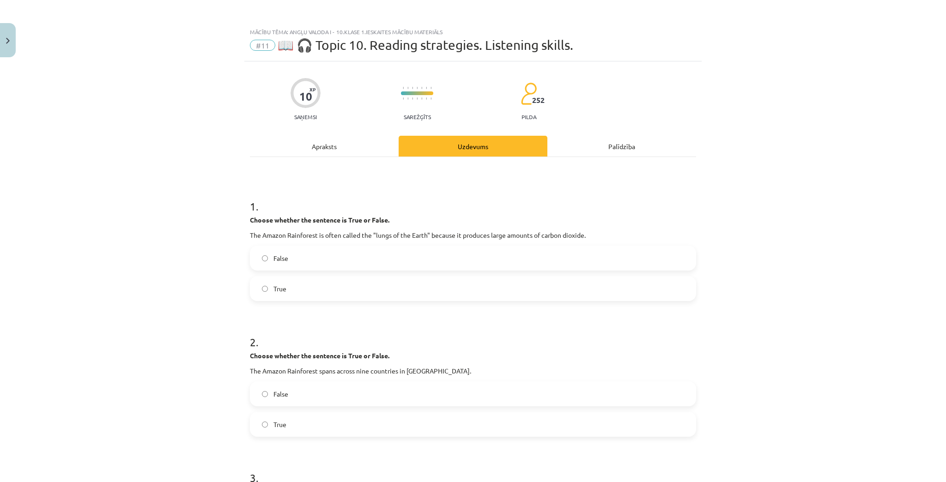
click at [361, 148] on div "Apraksts" at bounding box center [324, 146] width 149 height 21
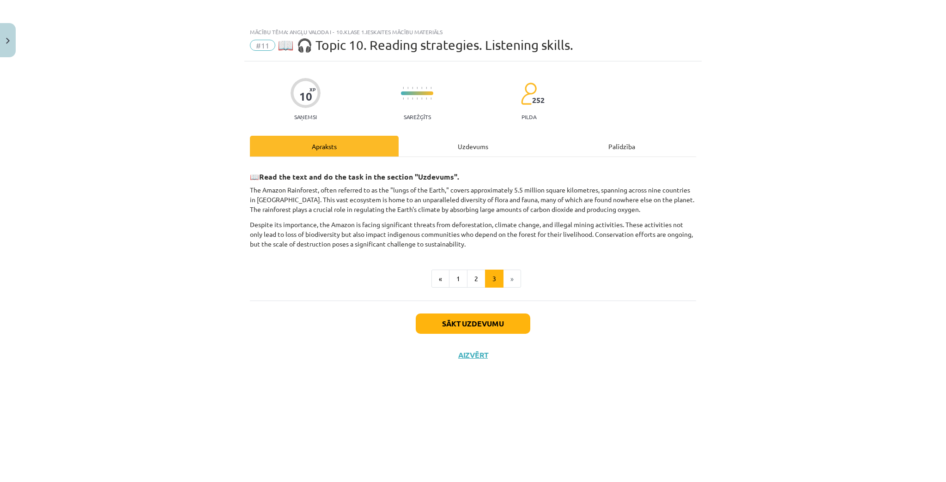
click at [453, 137] on div "Uzdevums" at bounding box center [473, 146] width 149 height 21
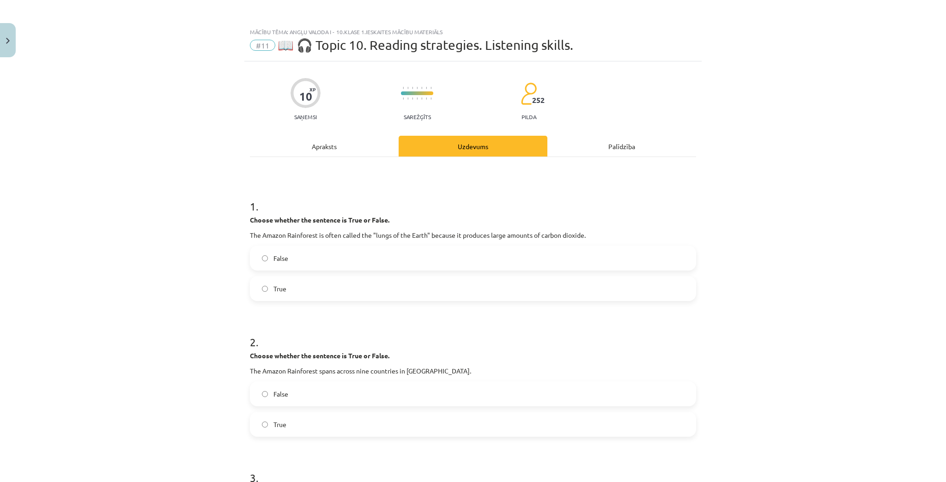
click at [333, 430] on label "True" at bounding box center [473, 424] width 444 height 23
click at [354, 144] on div "Apraksts" at bounding box center [324, 146] width 149 height 21
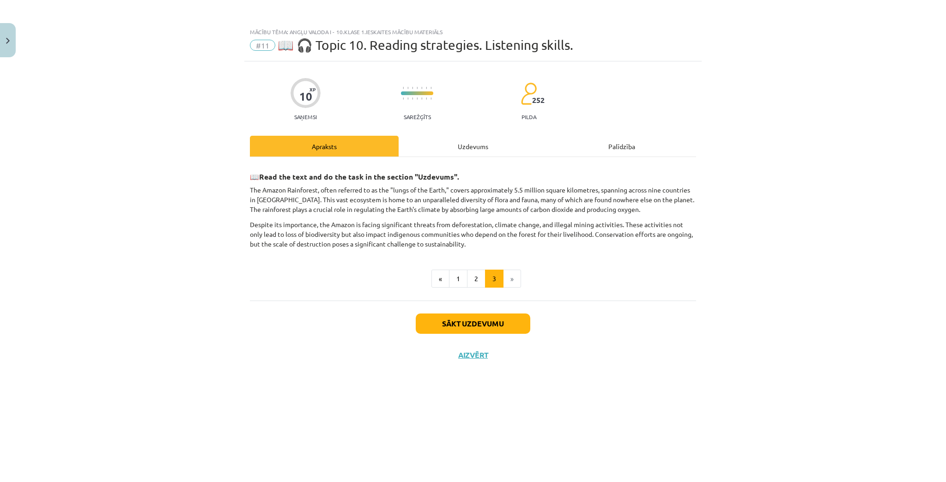
click at [497, 155] on div "Uzdevums" at bounding box center [473, 146] width 149 height 21
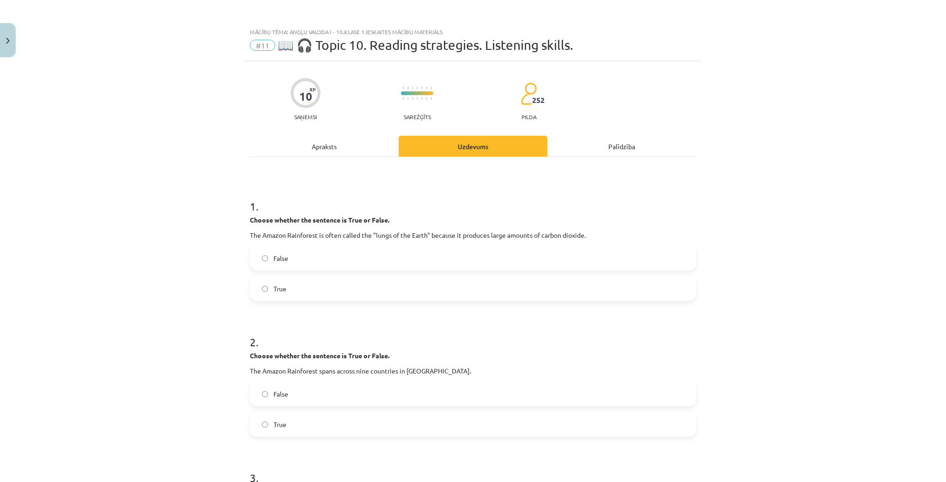
click at [336, 143] on div "Apraksts" at bounding box center [324, 146] width 149 height 21
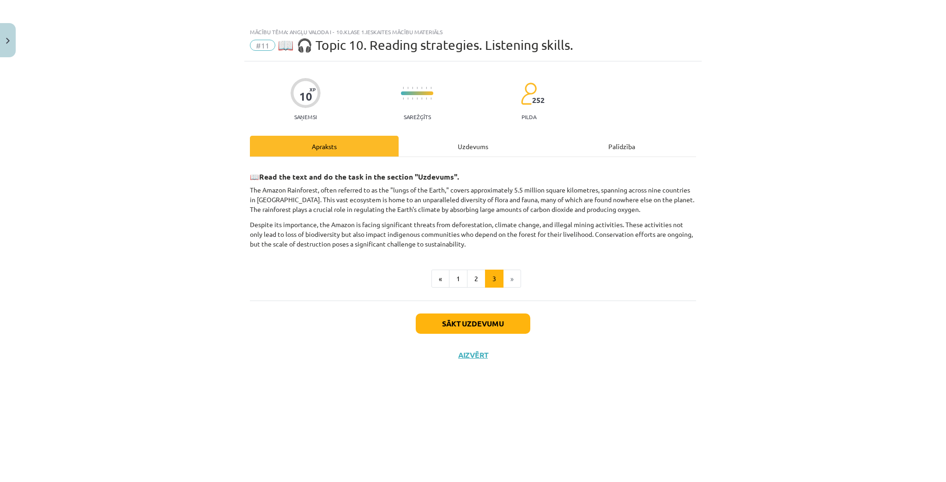
click at [486, 156] on div "Uzdevums" at bounding box center [473, 146] width 149 height 21
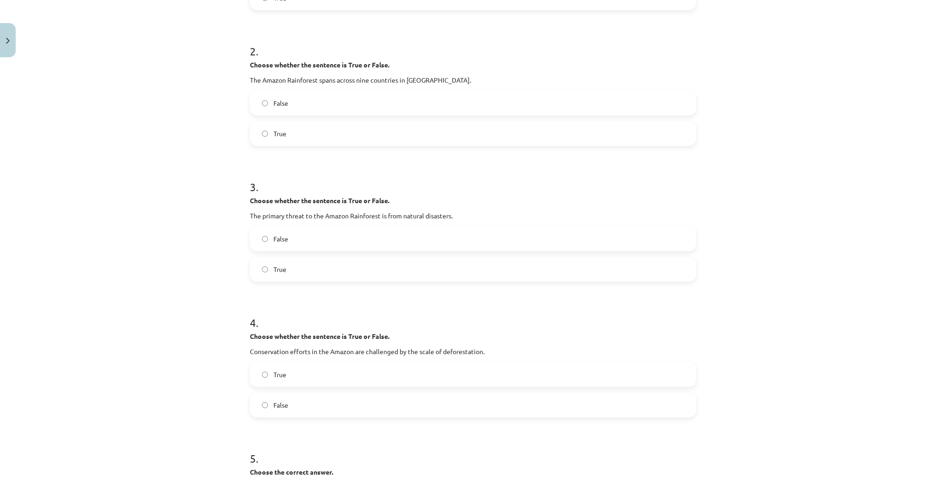
scroll to position [296, 0]
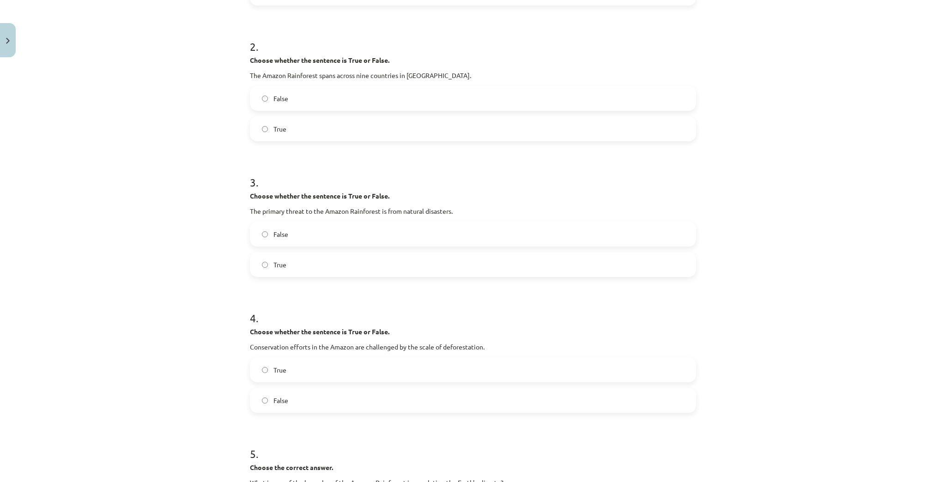
click at [359, 266] on label "True" at bounding box center [473, 264] width 444 height 23
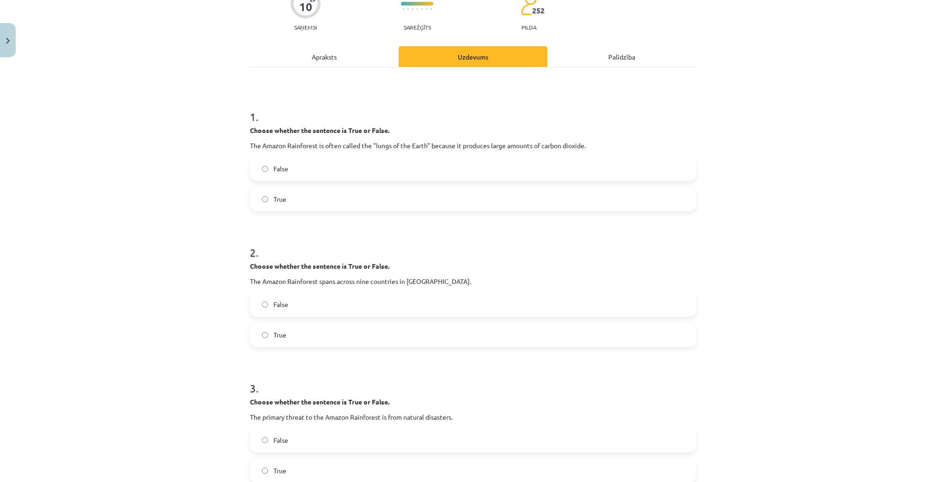
scroll to position [74, 0]
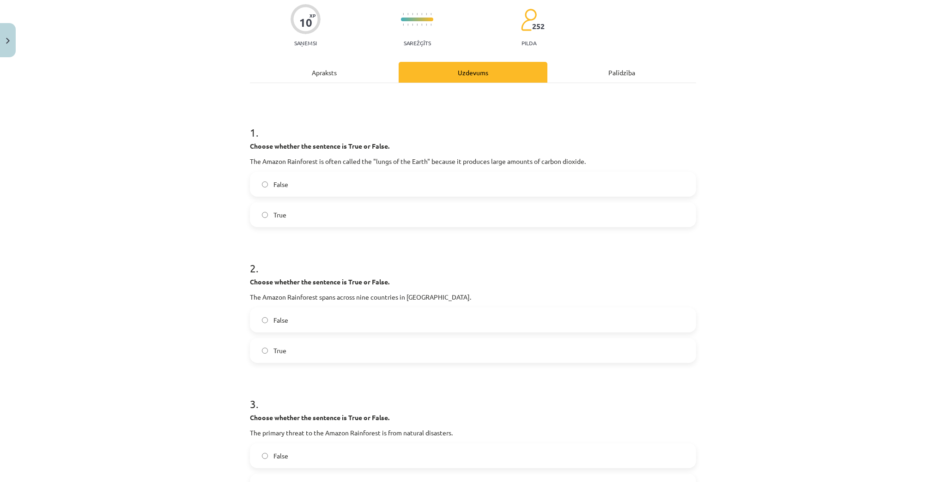
click at [347, 75] on div "Apraksts" at bounding box center [324, 72] width 149 height 21
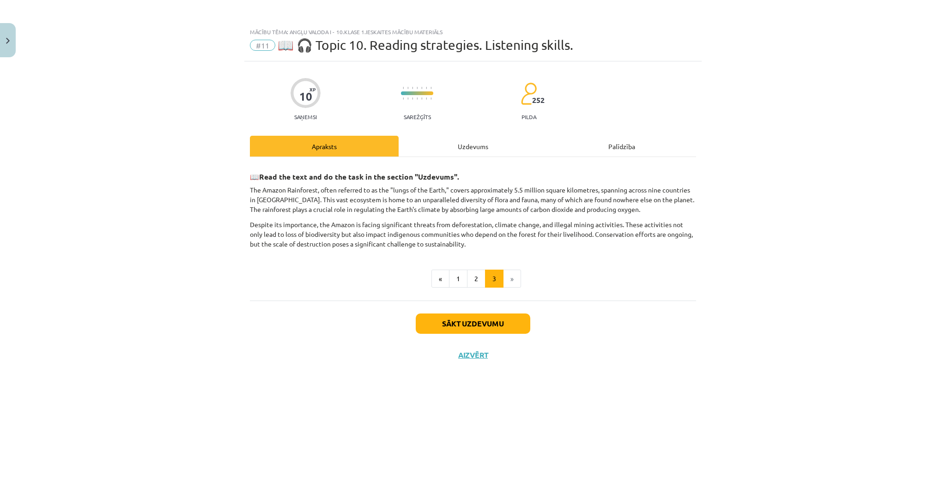
click at [459, 134] on div "10 XP Saņemsi Sarežģīts 252 pilda Apraksts Uzdevums Palīdzība 📖 Read the text a…" at bounding box center [472, 260] width 457 height 398
click at [460, 141] on div "Uzdevums" at bounding box center [473, 146] width 149 height 21
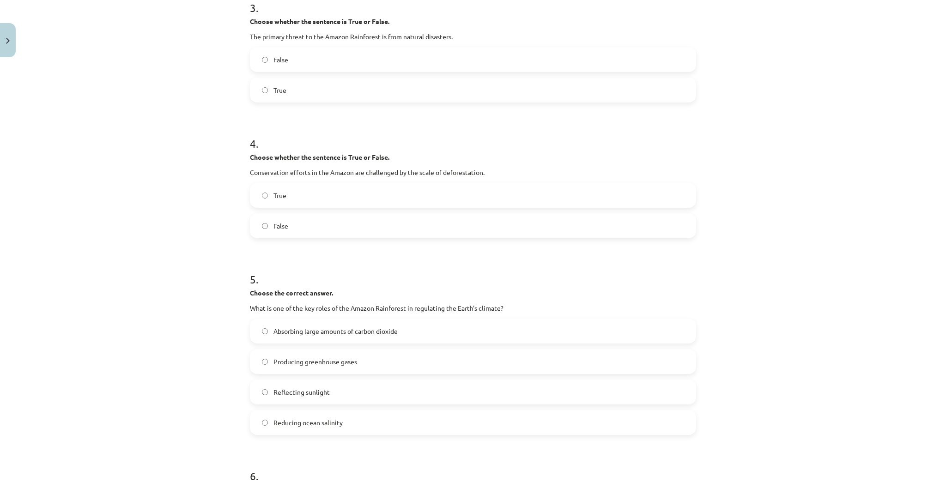
scroll to position [480, 0]
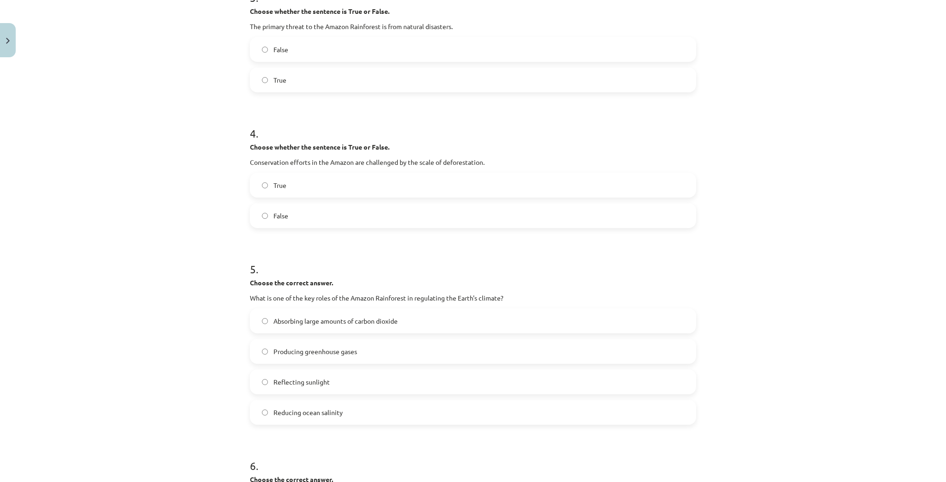
click at [296, 218] on label "False" at bounding box center [473, 215] width 444 height 23
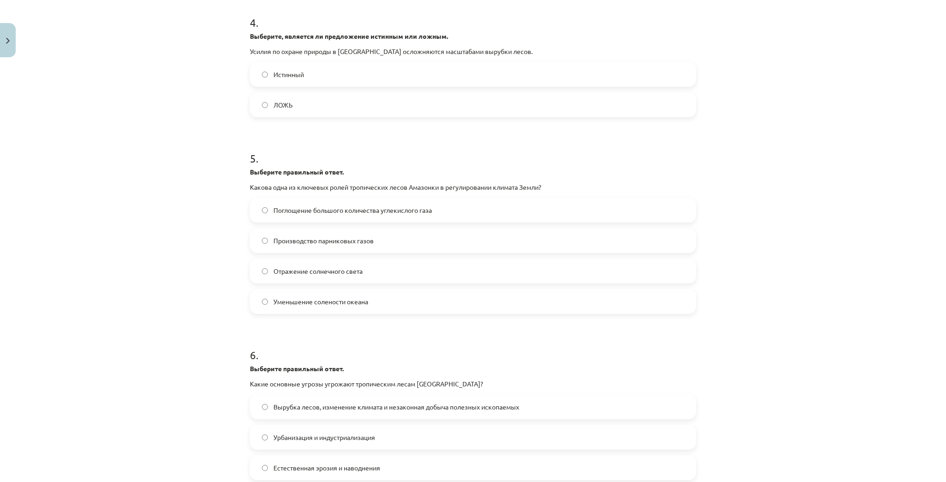
scroll to position [815, 0]
click at [386, 204] on label "Absorbing large amounts of carbon dioxide" at bounding box center [473, 210] width 444 height 23
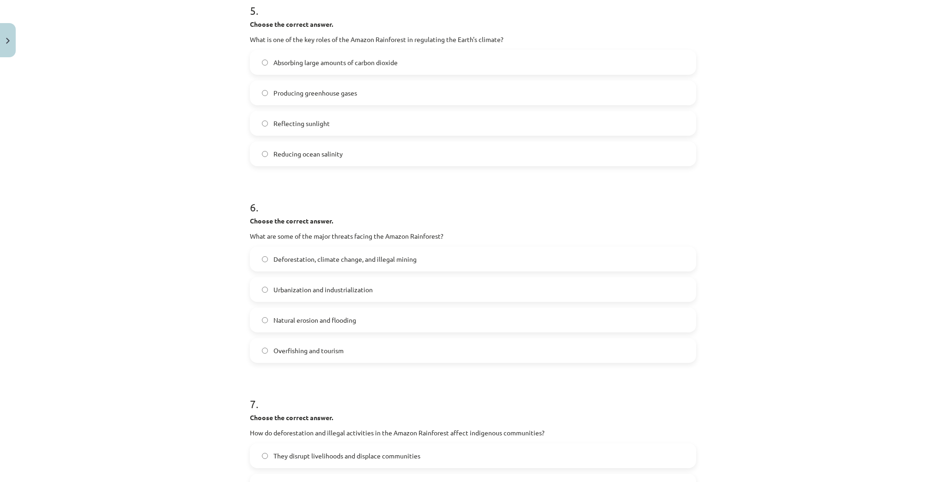
click at [837, 210] on div "Mācību tēma: Angļu valoda i - 10.[PERSON_NAME] 1.ieskaites mācību materiāls #11…" at bounding box center [473, 241] width 946 height 482
click at [508, 259] on label "Deforestation, climate change, and illegal mining" at bounding box center [473, 259] width 444 height 23
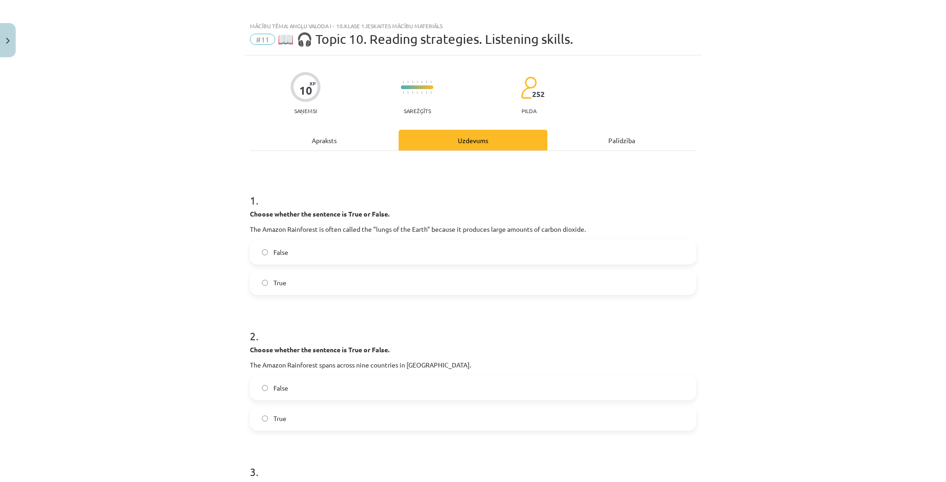
scroll to position [0, 0]
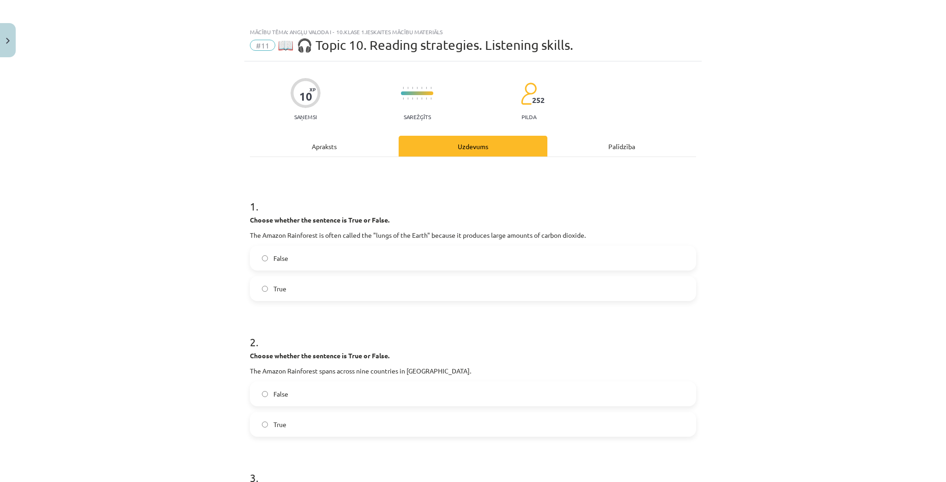
click at [352, 138] on div "Apraksts" at bounding box center [324, 146] width 149 height 21
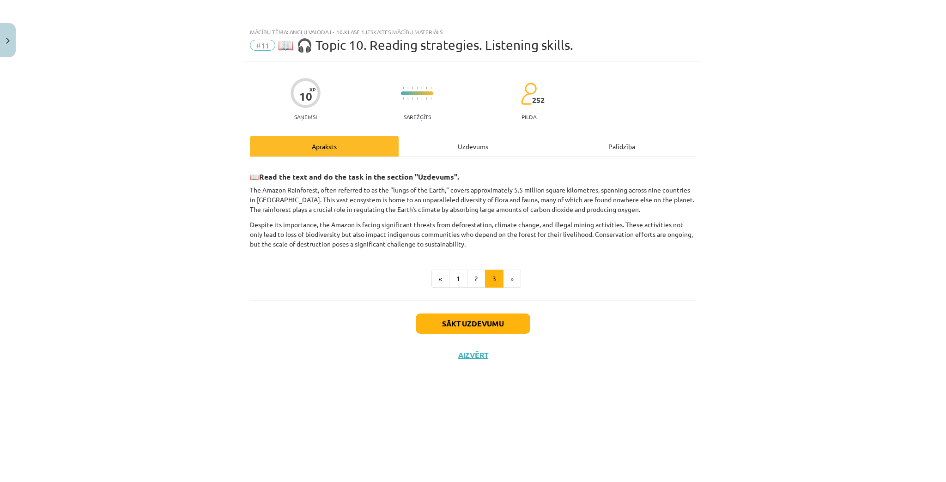
click at [464, 140] on div "Uzdevums" at bounding box center [473, 146] width 149 height 21
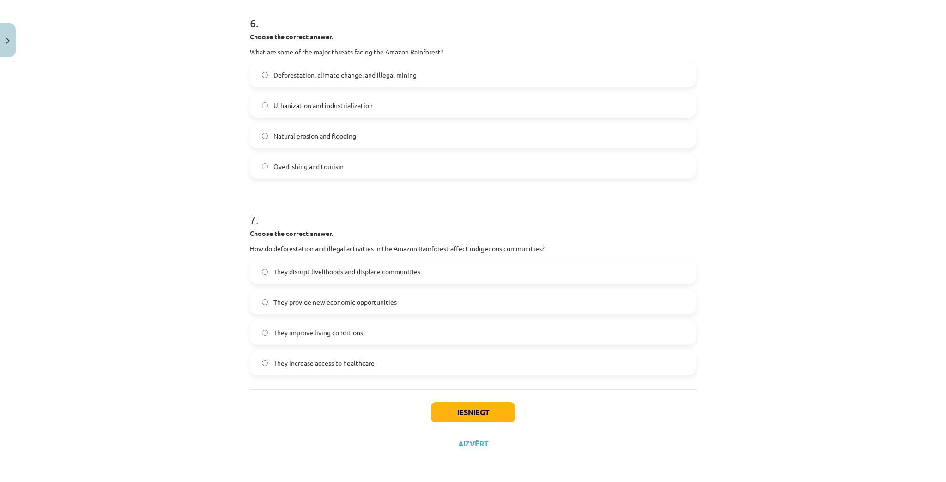
scroll to position [815, 0]
click at [455, 290] on div "They provide new economic opportunities" at bounding box center [473, 302] width 446 height 25
click at [462, 261] on div "7 . Choose the correct answer. How do deforestation and illegal activities in t…" at bounding box center [473, 286] width 446 height 178
click at [456, 272] on label "They disrupt livelihoods and displace communities" at bounding box center [473, 271] width 444 height 23
click at [440, 418] on button "Iesniegt" at bounding box center [473, 412] width 84 height 20
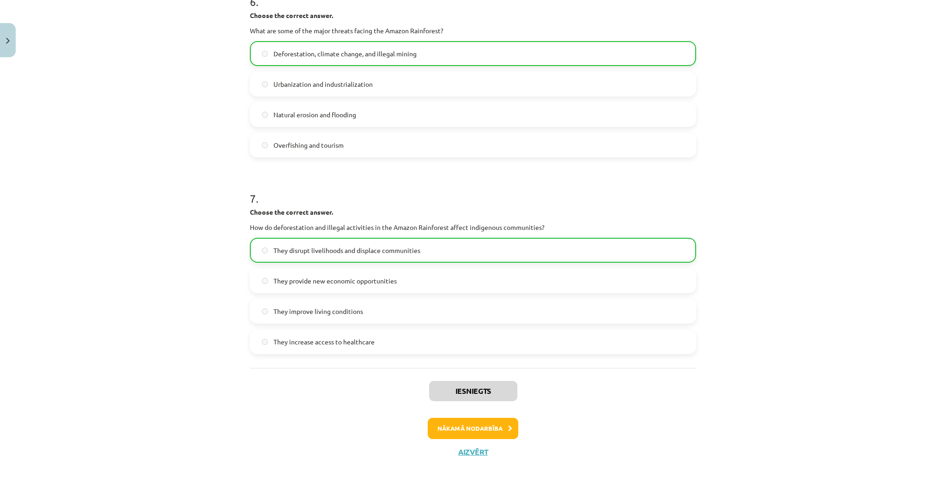
scroll to position [953, 0]
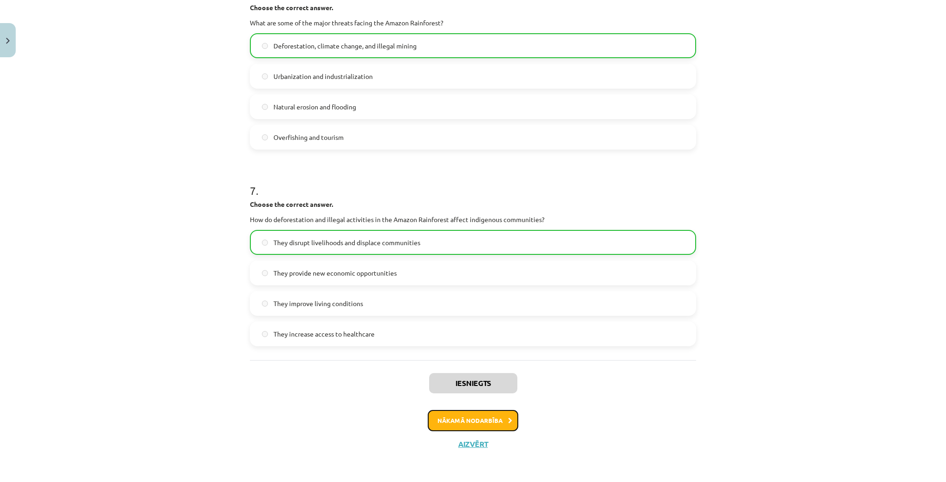
click at [450, 414] on button "Nākamā nodarbība" at bounding box center [473, 420] width 91 height 21
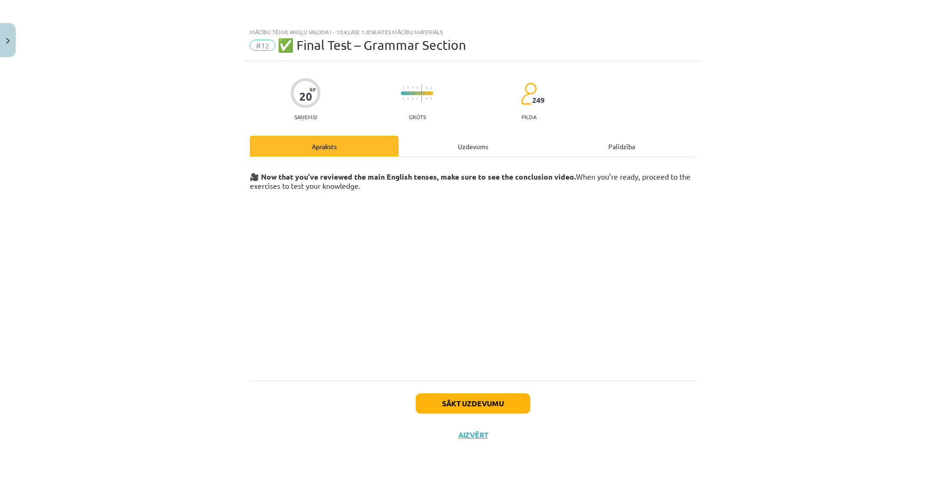
scroll to position [684, 0]
click at [486, 399] on button "Sākt uzdevumu" at bounding box center [473, 404] width 115 height 20
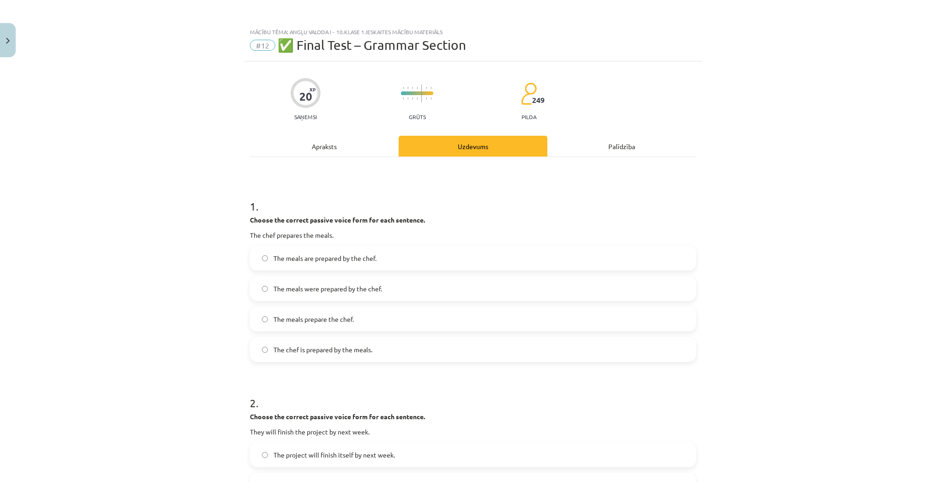
click at [401, 260] on label "The meals are prepared by the chef." at bounding box center [473, 258] width 444 height 23
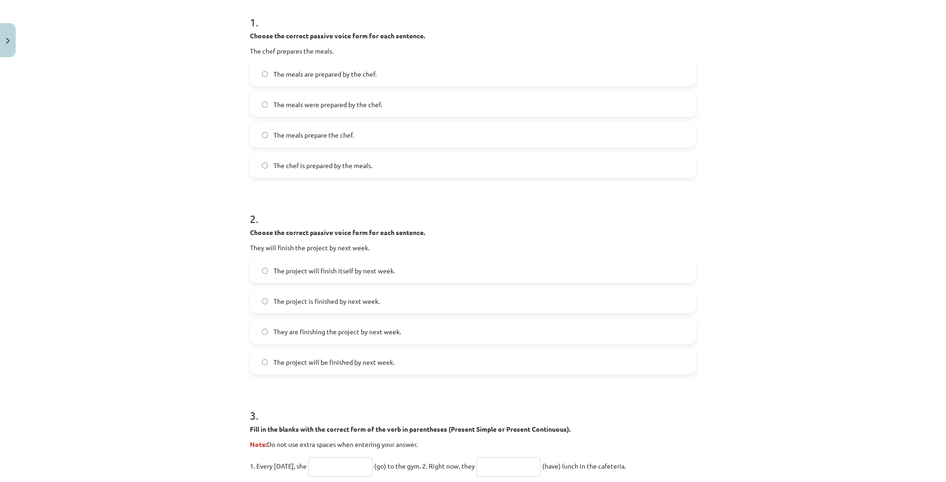
scroll to position [185, 0]
click at [322, 364] on span "The project will be finished by next week." at bounding box center [334, 362] width 121 height 10
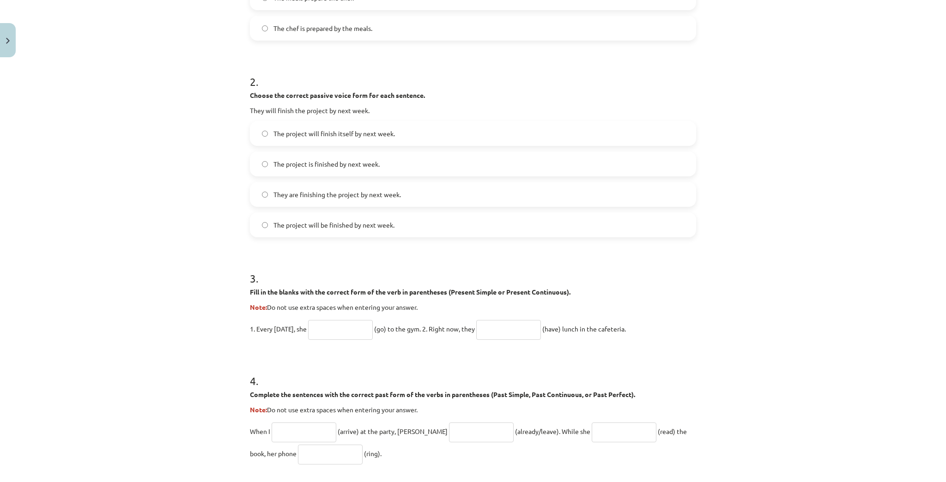
scroll to position [333, 0]
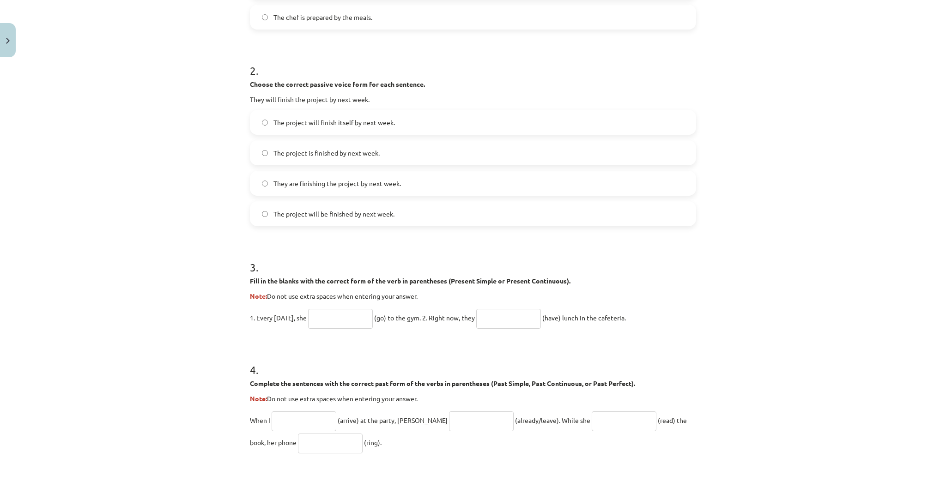
click at [349, 322] on input "text" at bounding box center [340, 319] width 65 height 20
type input "**"
click at [497, 324] on input "text" at bounding box center [508, 319] width 65 height 20
type input "*"
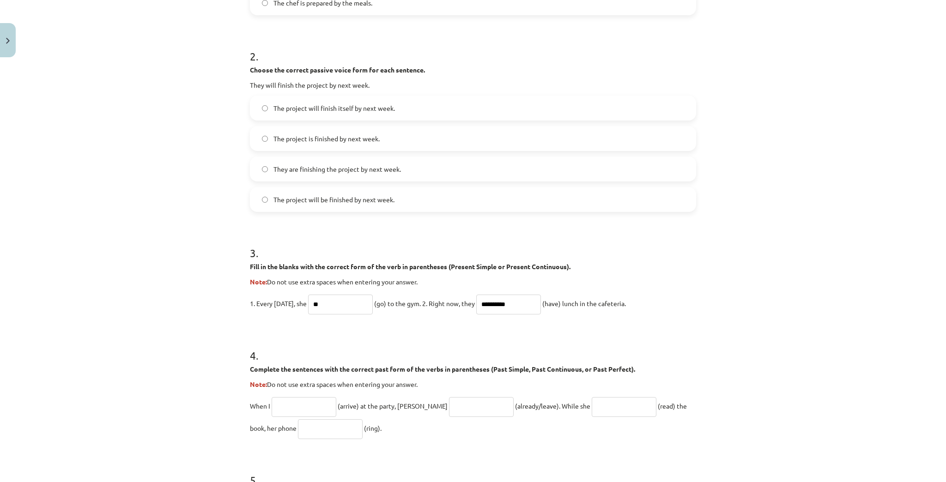
scroll to position [407, 0]
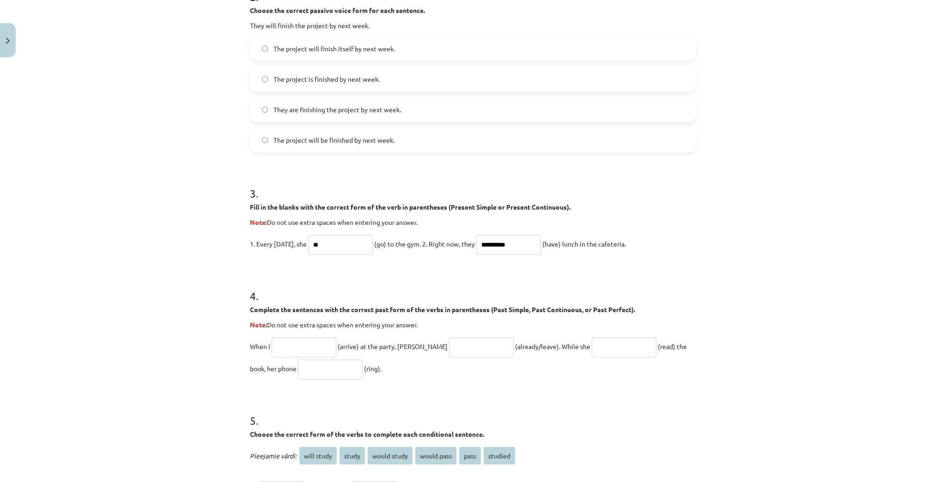
type input "**********"
click at [292, 340] on input "text" at bounding box center [304, 348] width 65 height 20
type input "**********"
click at [463, 349] on input "text" at bounding box center [481, 348] width 65 height 20
type input "**********"
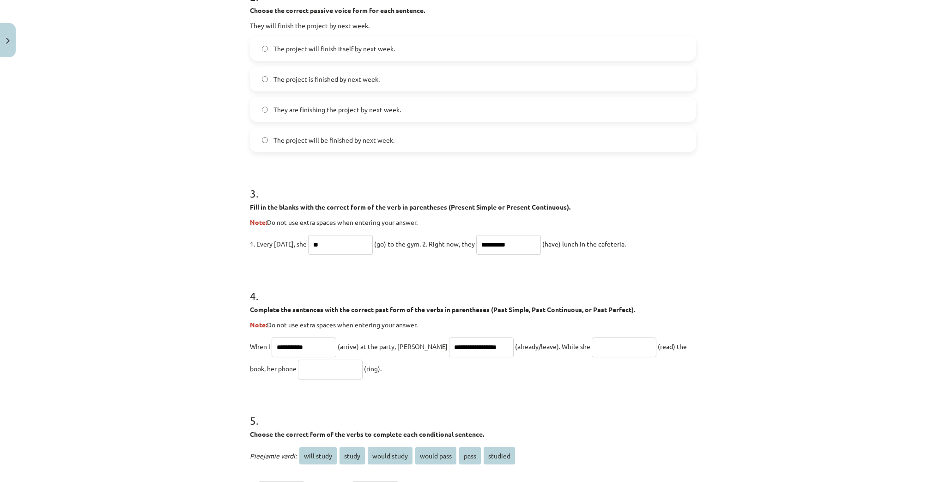
click at [592, 350] on input "text" at bounding box center [624, 348] width 65 height 20
